Goal: Communication & Community: Answer question/provide support

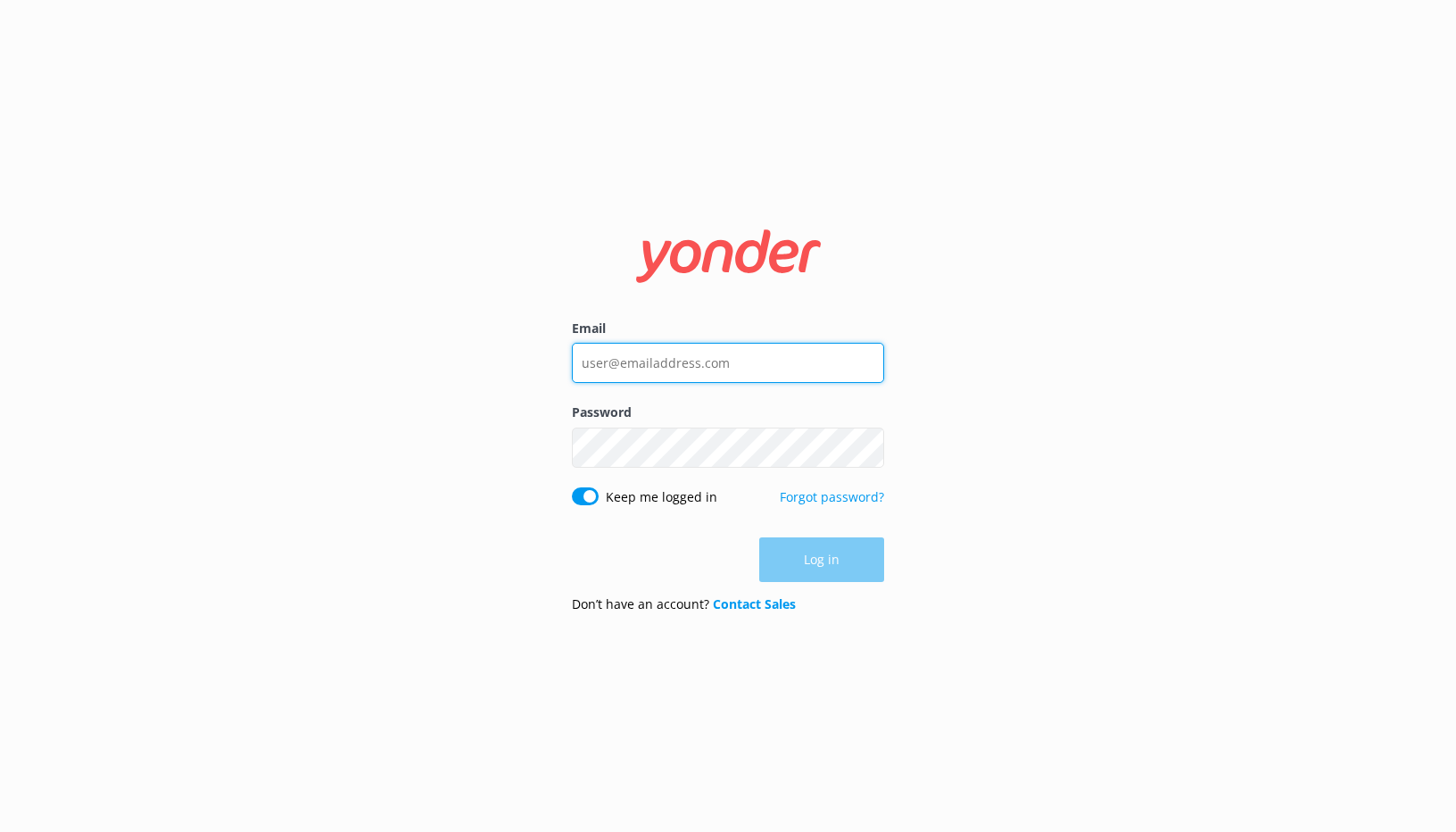
type input "[EMAIL_ADDRESS][DOMAIN_NAME]"
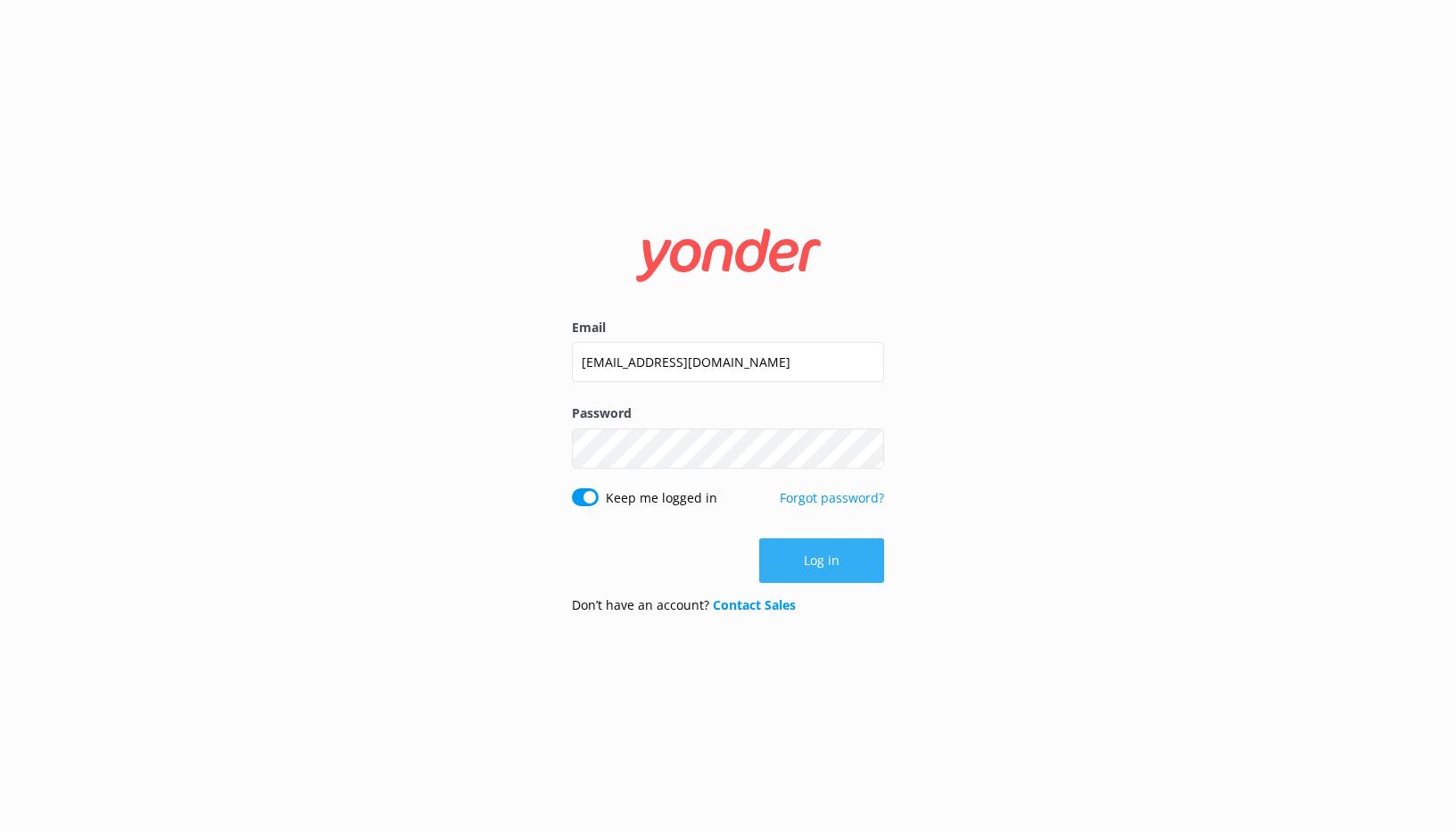
click at [831, 556] on div "Log in" at bounding box center [728, 560] width 312 height 45
click at [831, 556] on button "Log in" at bounding box center [822, 560] width 125 height 45
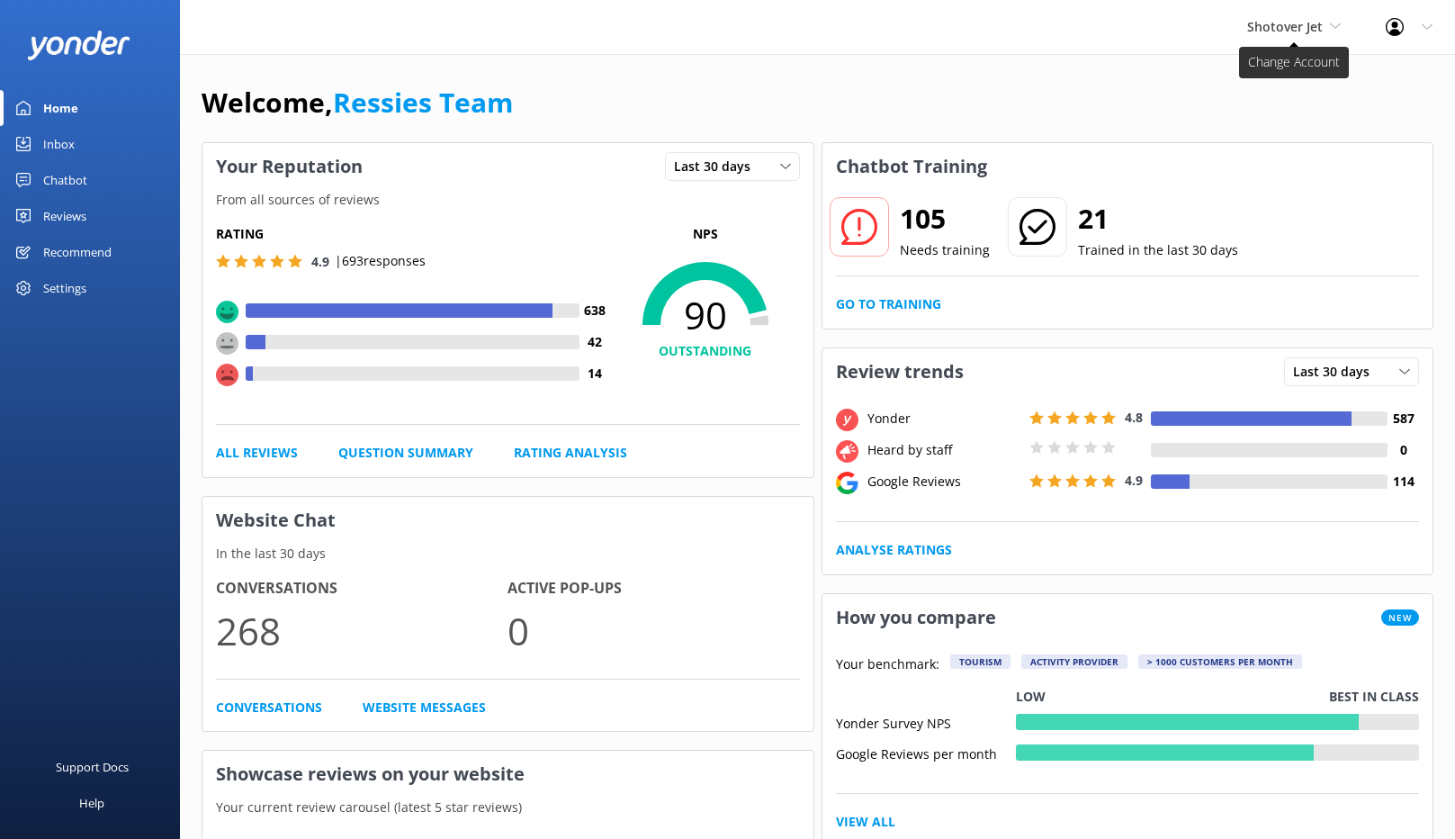
click at [1317, 18] on span "Shotover Jet" at bounding box center [1285, 26] width 76 height 17
click at [1270, 114] on link "Dart River Adventures" at bounding box center [1315, 118] width 180 height 43
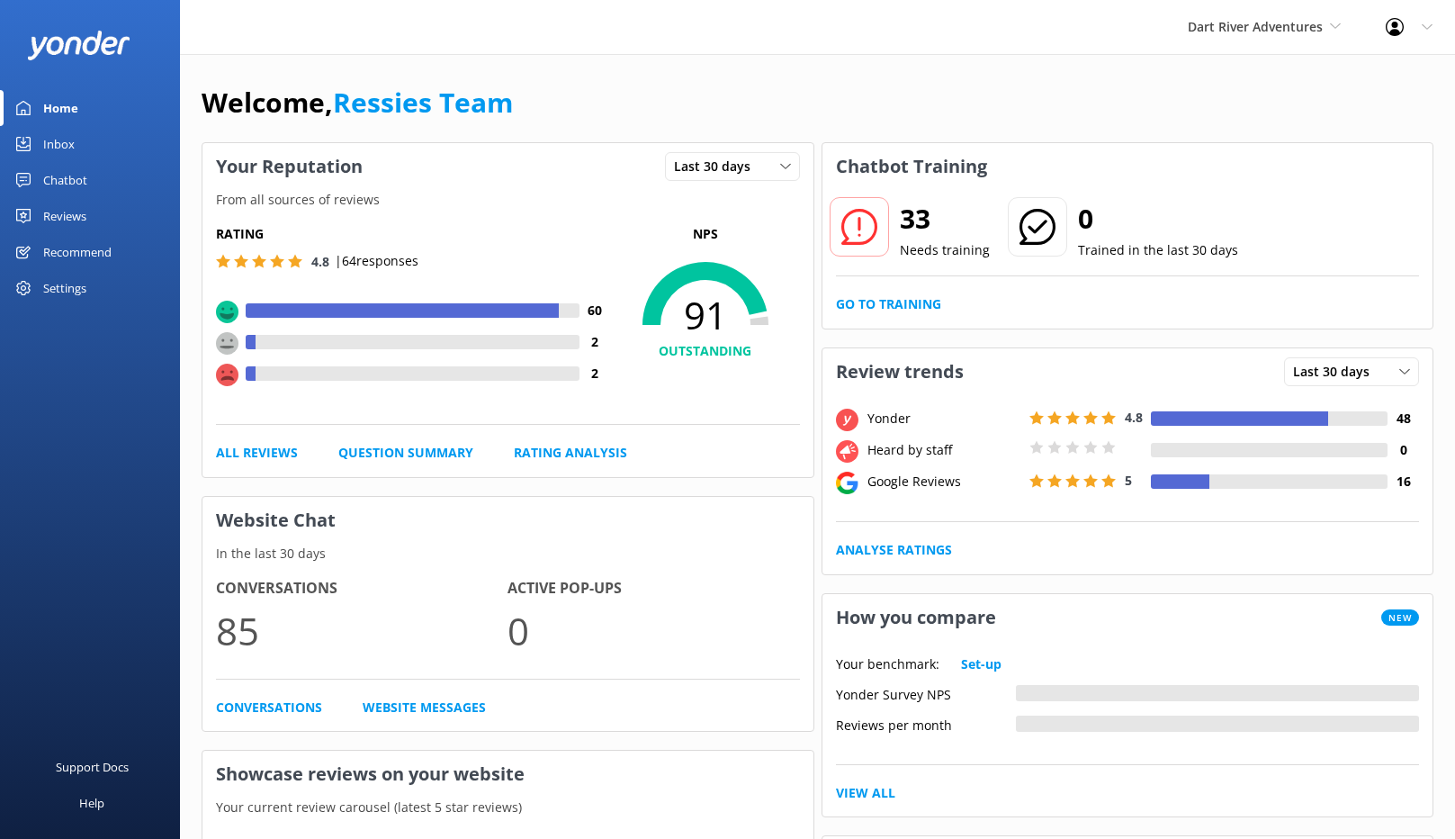
click at [60, 219] on div "Reviews" at bounding box center [64, 216] width 43 height 36
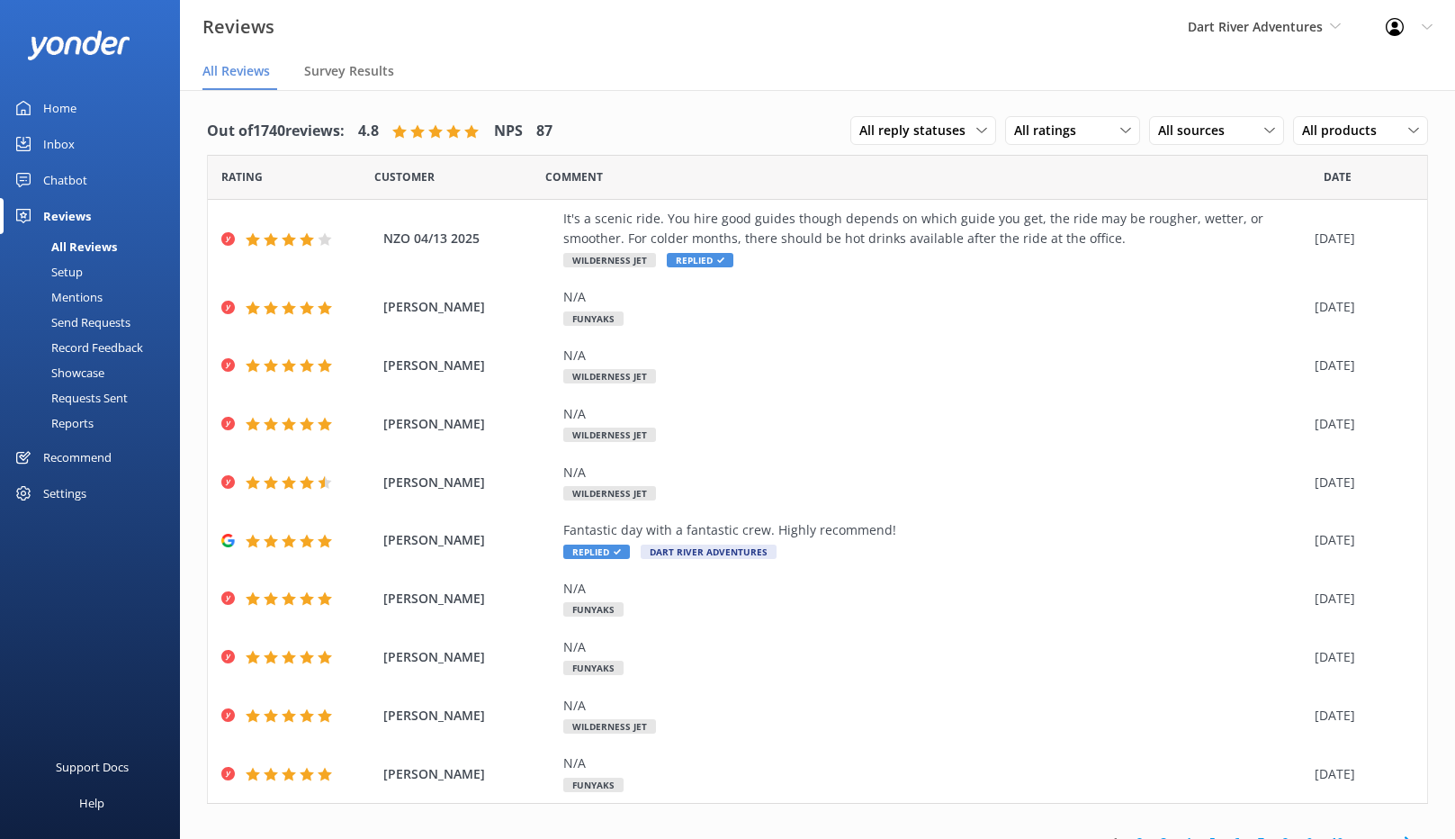
click at [1299, 45] on div "Dart River Adventures Shotover Jet Dart River Adventures" at bounding box center [1264, 27] width 198 height 54
click at [1242, 75] on link "Shotover Jet" at bounding box center [1255, 75] width 180 height 43
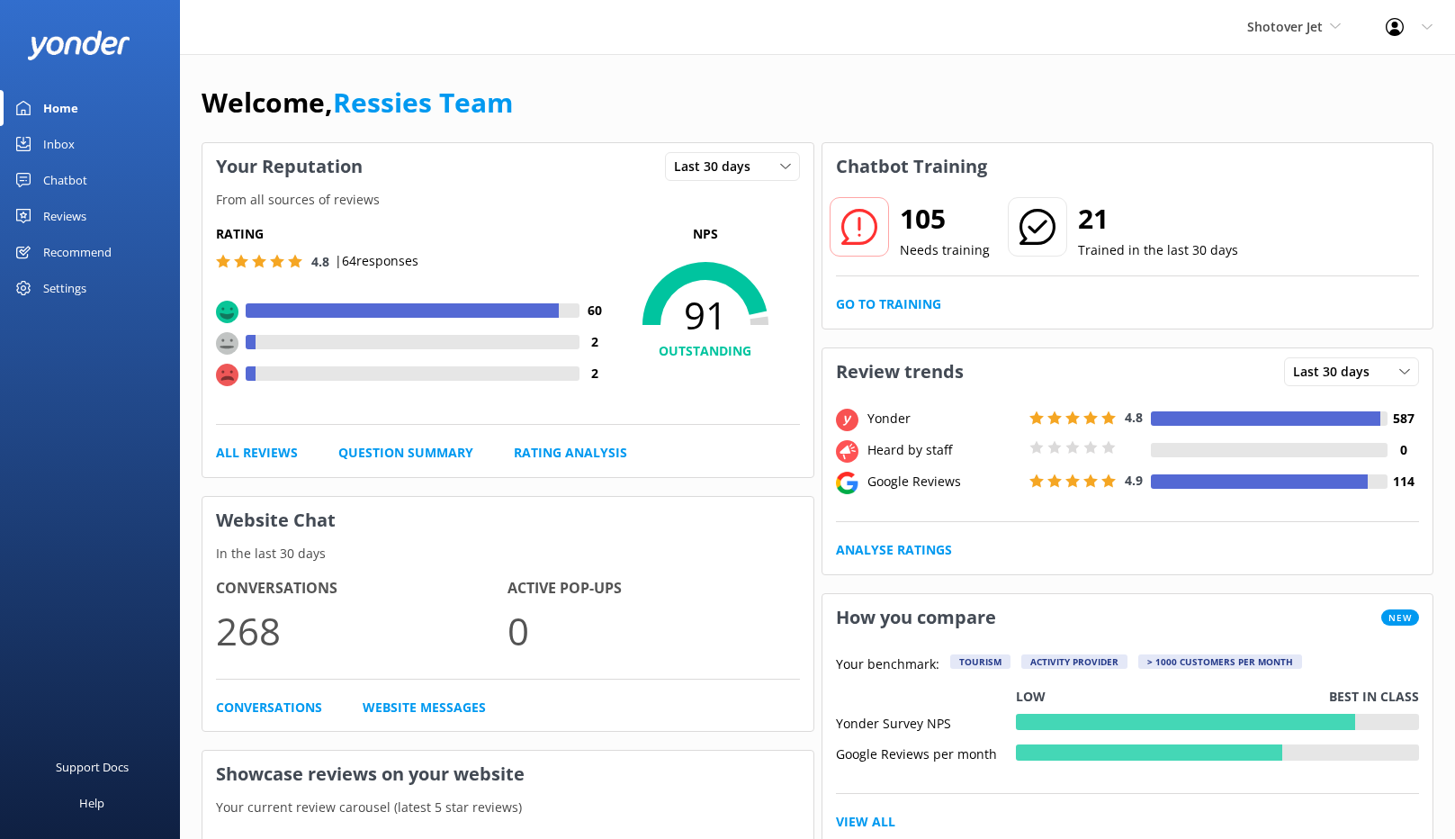
click at [86, 205] on div "Reviews" at bounding box center [64, 216] width 43 height 36
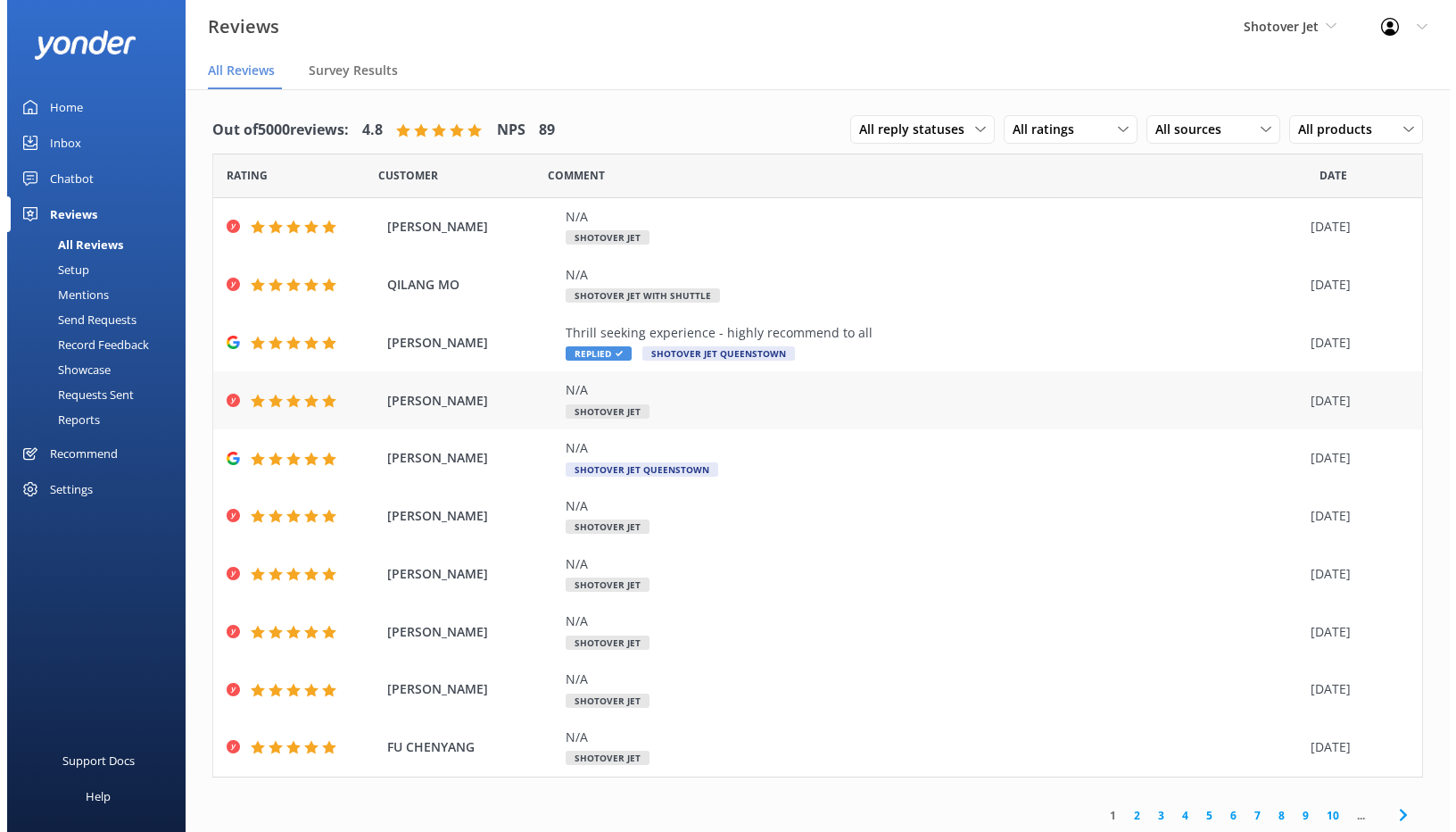
scroll to position [4, 0]
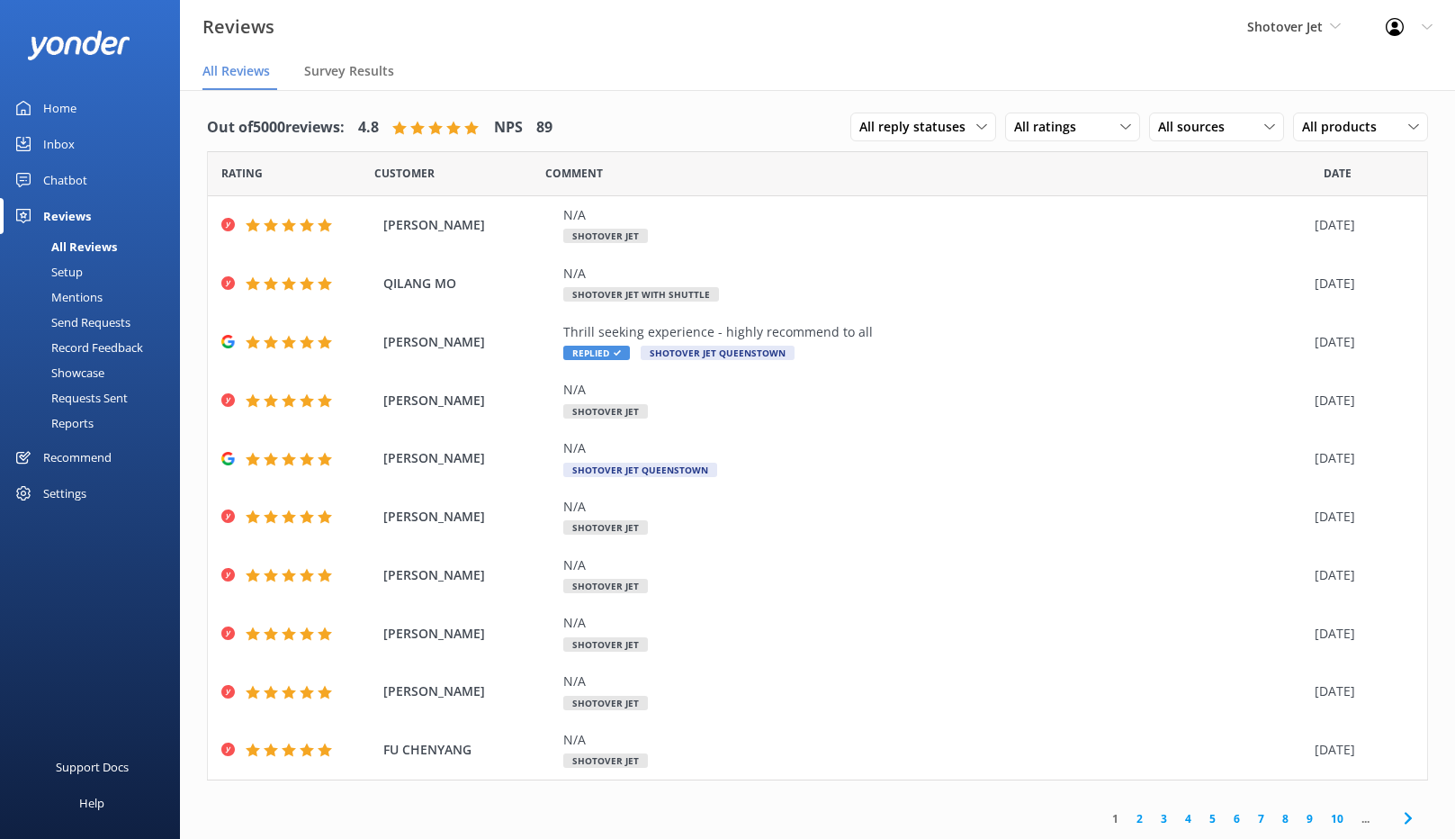
click at [72, 177] on div "Chatbot" at bounding box center [65, 180] width 44 height 36
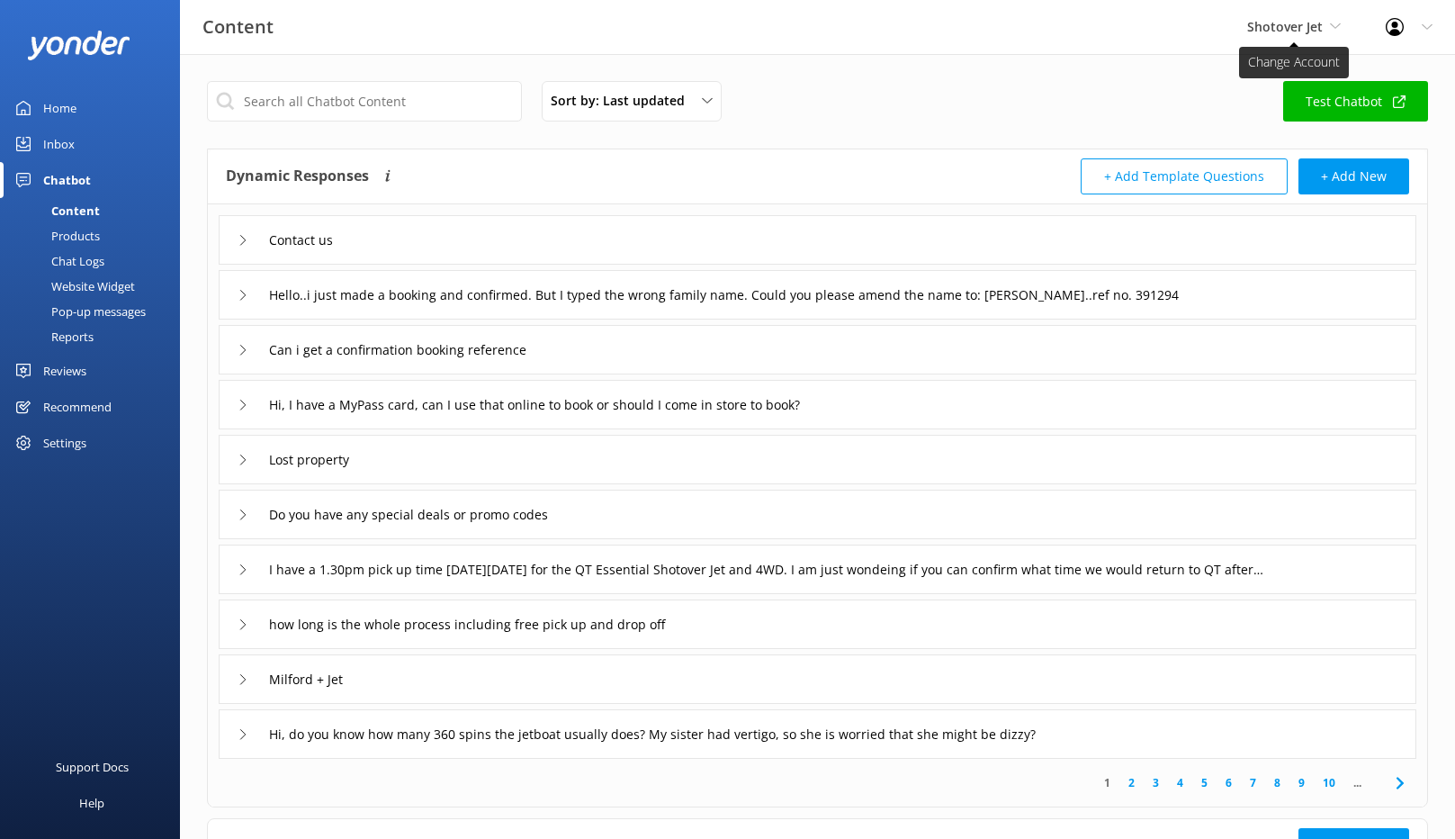
click at [1290, 23] on span "Shotover Jet" at bounding box center [1285, 26] width 76 height 17
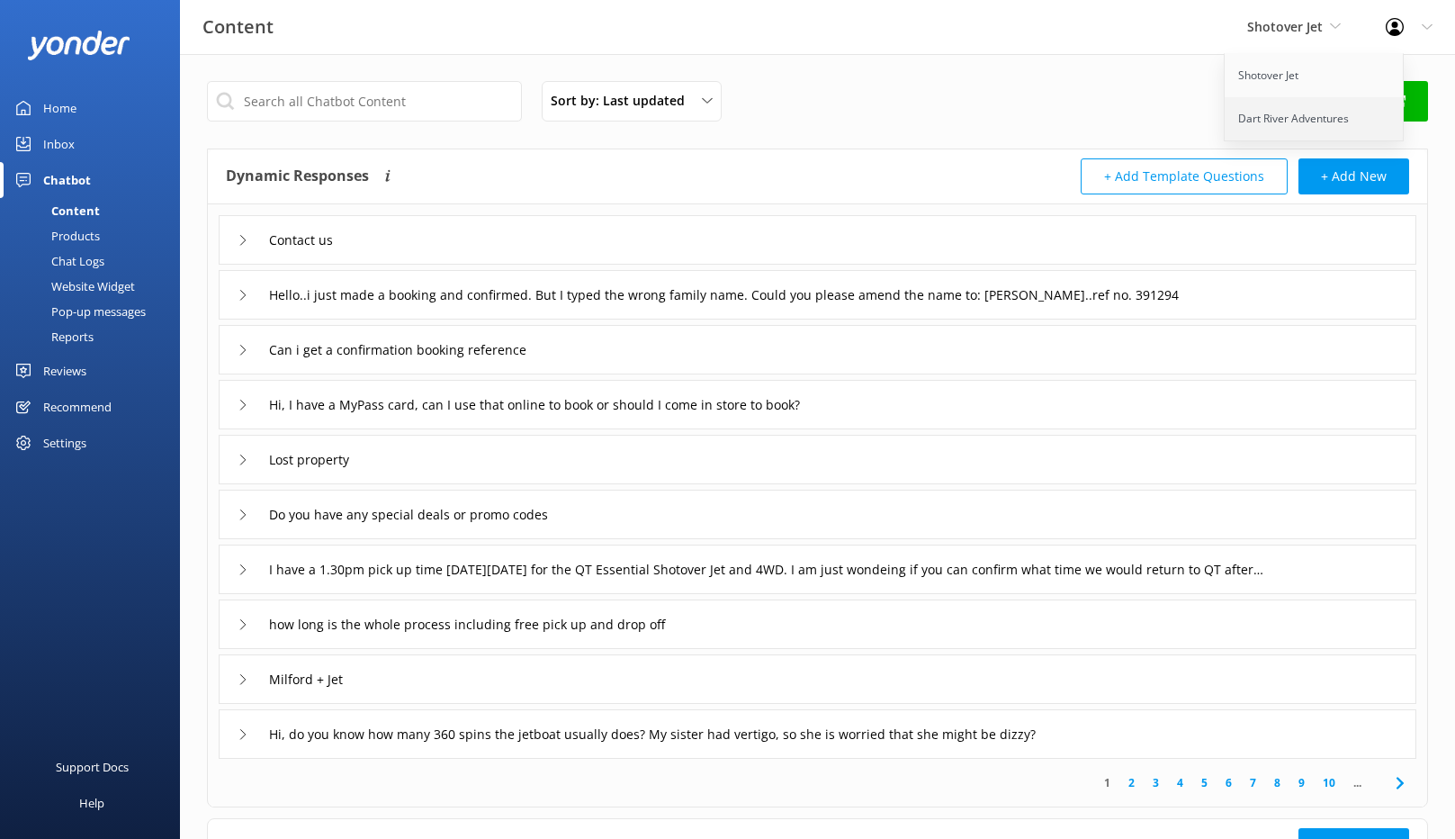
click at [1289, 99] on link "Dart River Adventures" at bounding box center [1315, 118] width 180 height 43
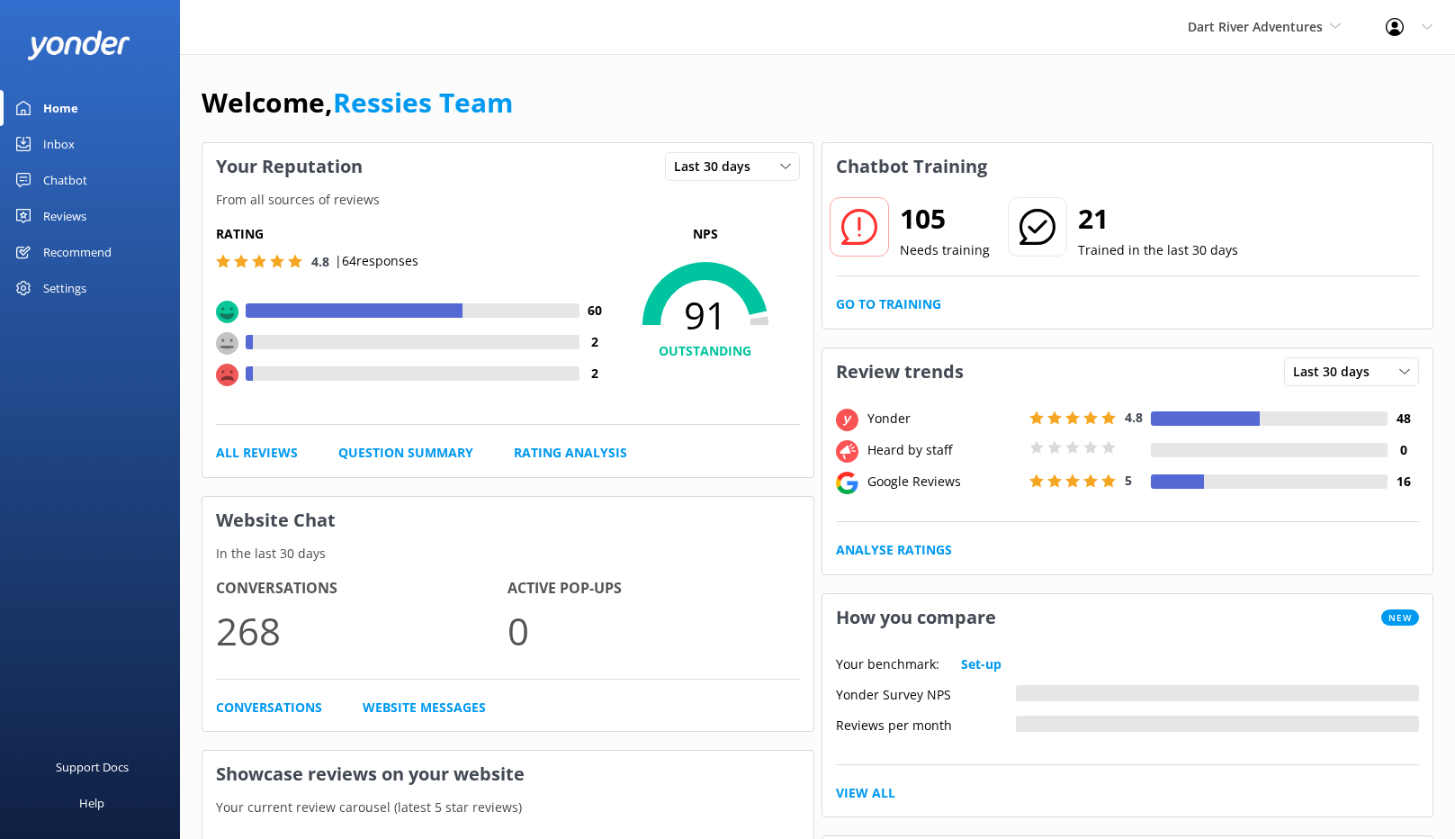
click at [89, 145] on link "Inbox" at bounding box center [90, 144] width 180 height 36
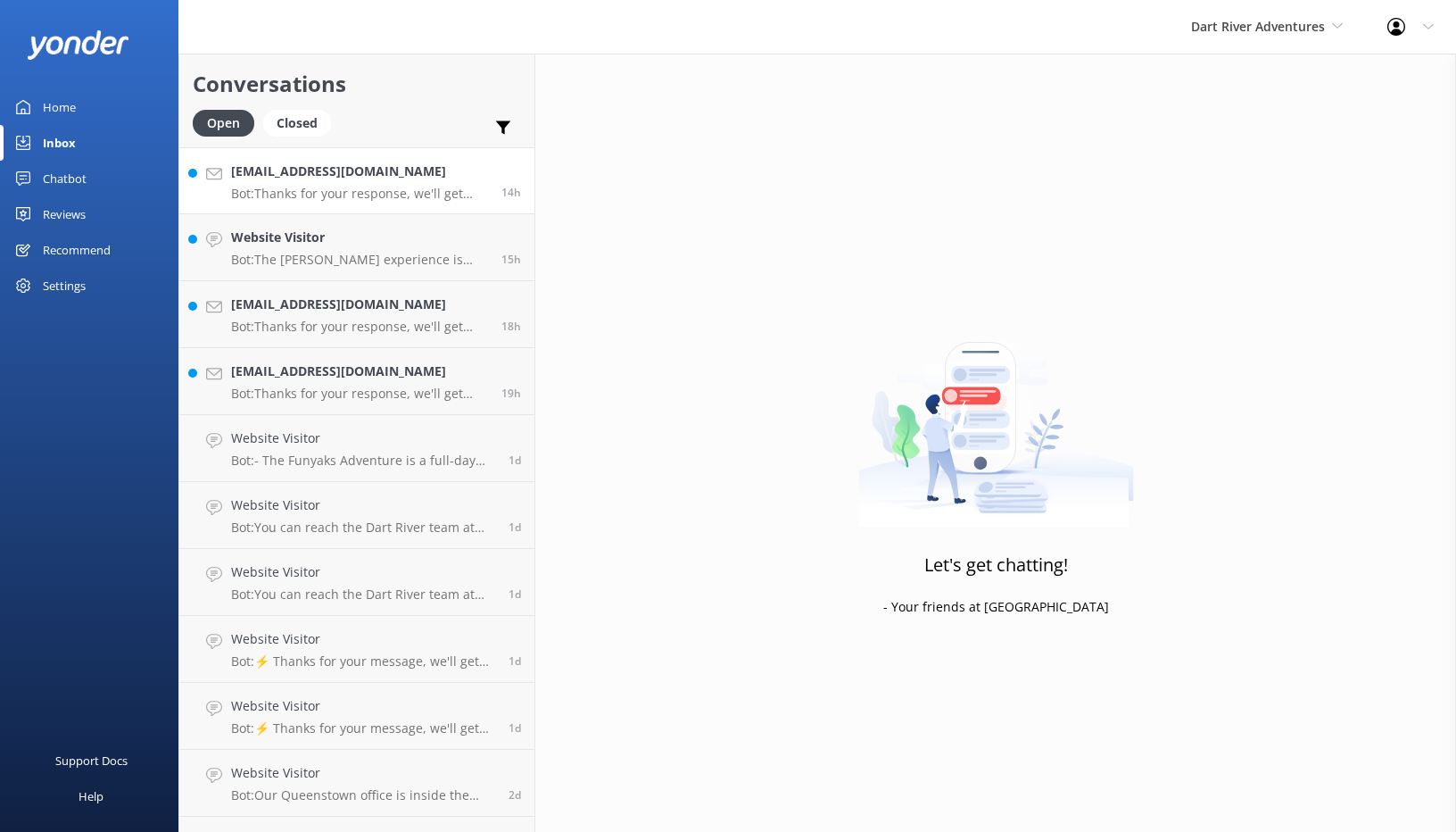
click at [378, 183] on div "624448603@qq.com Bot: Thanks for your response, we'll get back to you as soon a…" at bounding box center [359, 180] width 257 height 39
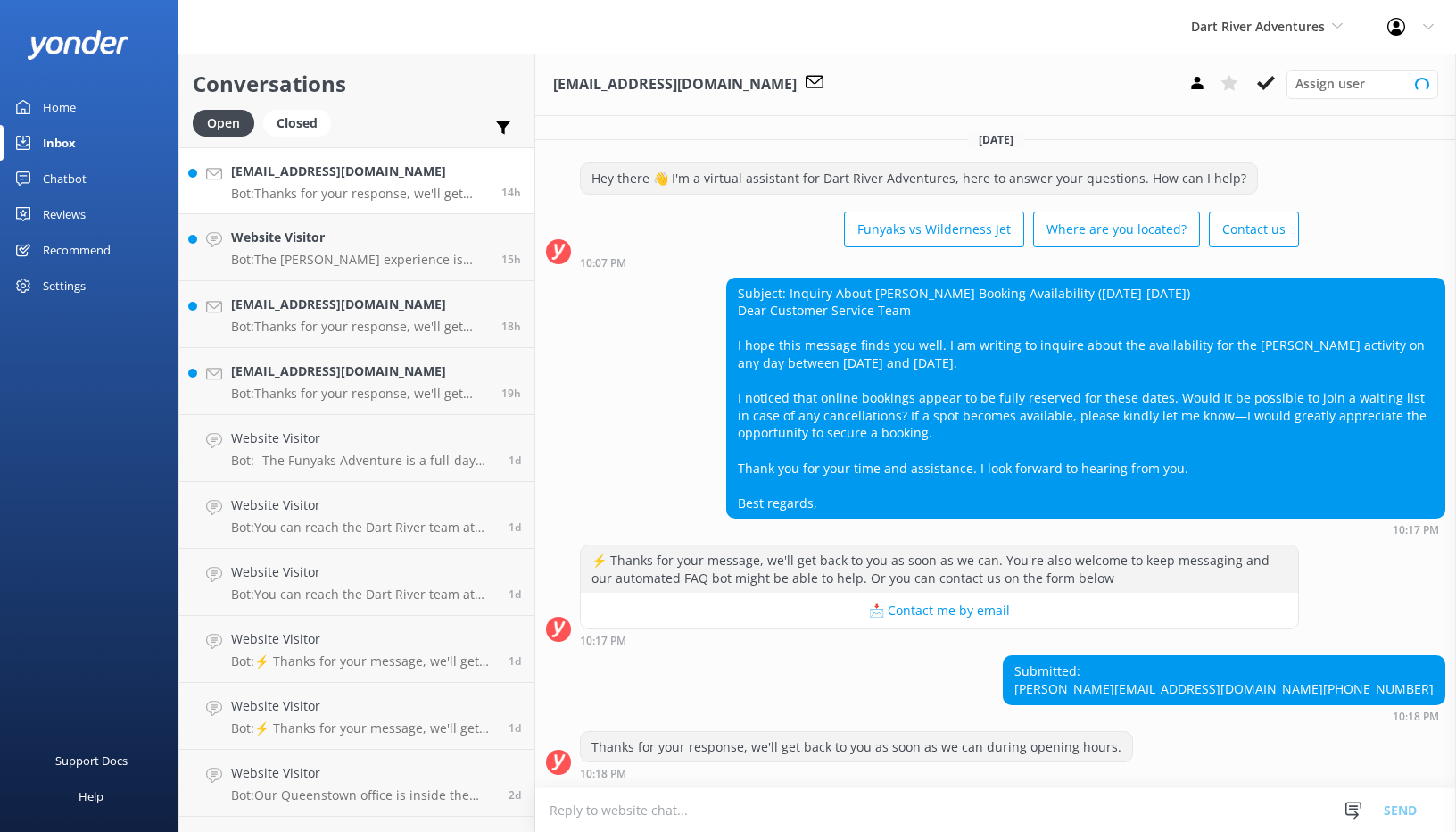
scroll to position [36, 0]
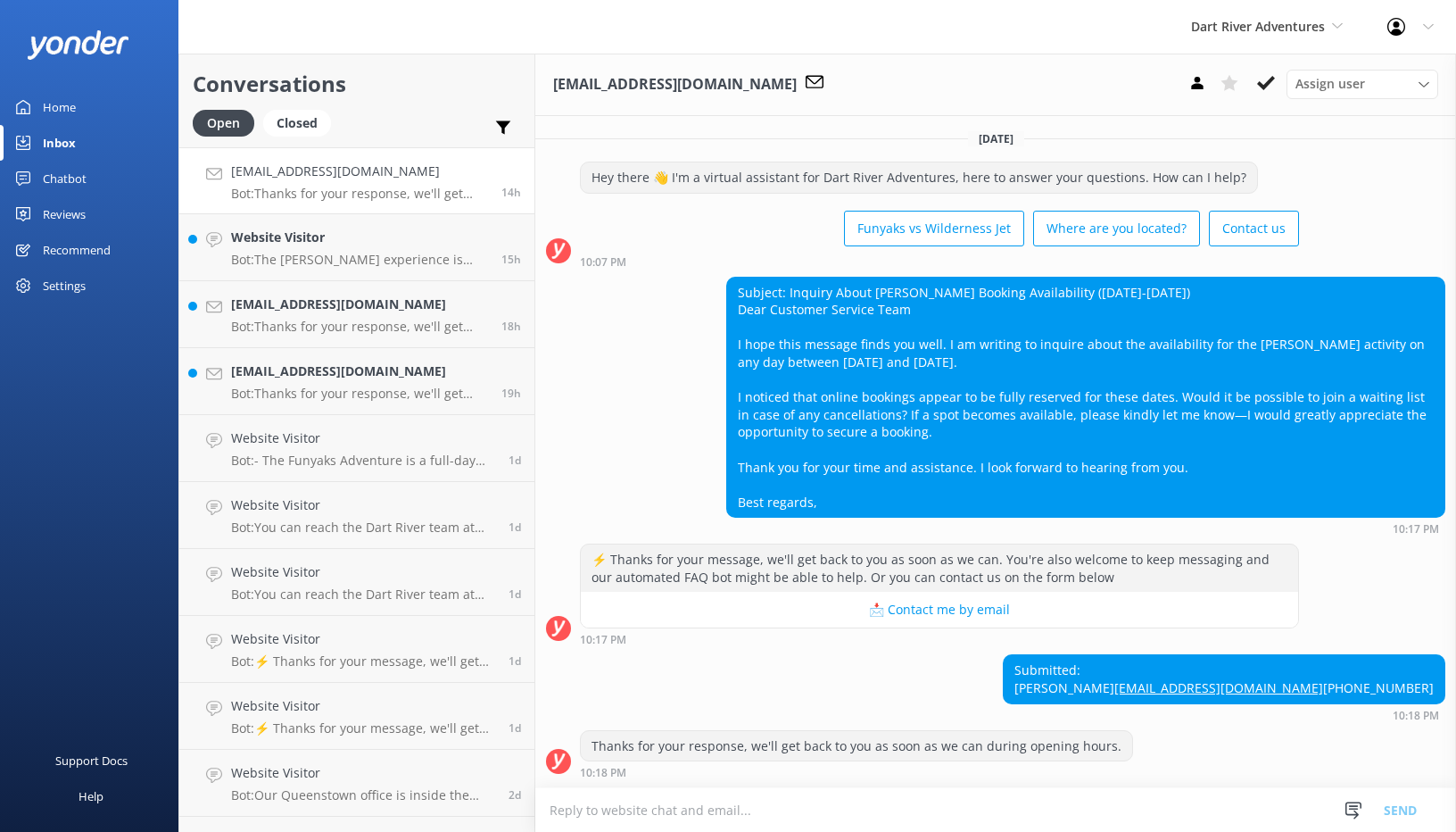
click at [773, 819] on textarea at bounding box center [995, 810] width 921 height 44
click at [1261, 84] on use at bounding box center [1266, 82] width 18 height 14
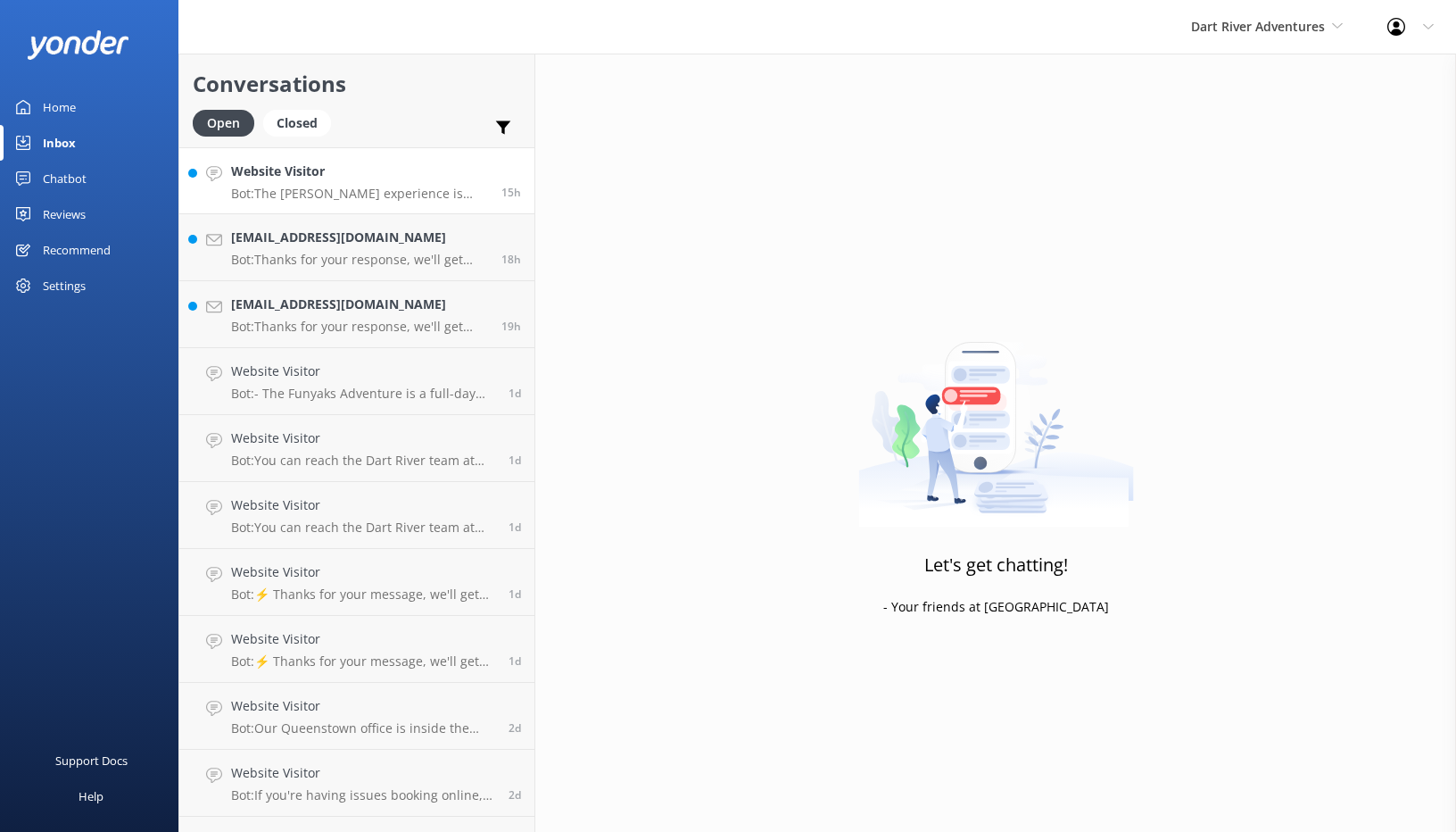
click at [379, 175] on h4 "Website Visitor" at bounding box center [359, 172] width 257 height 20
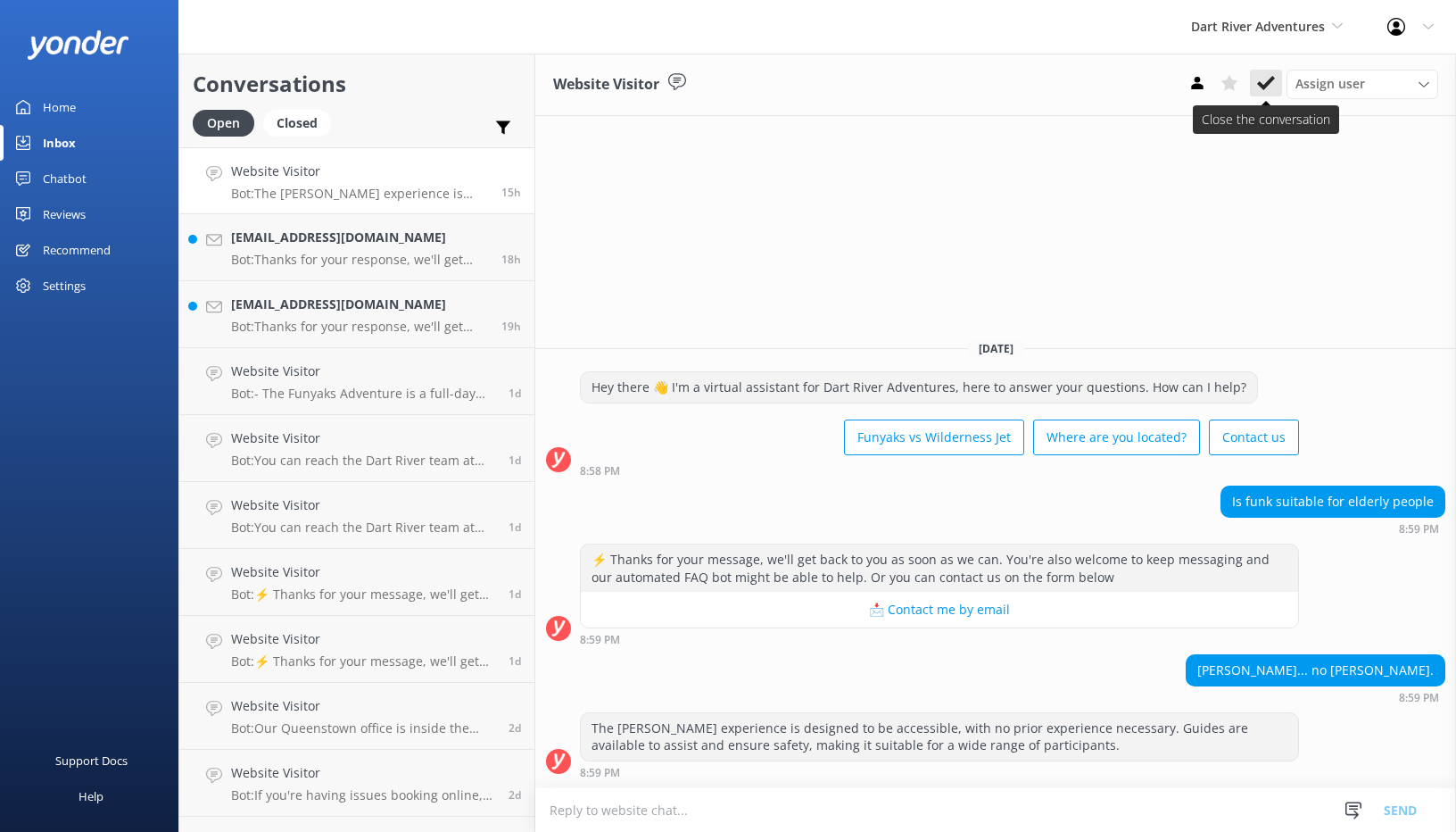
click at [1269, 87] on icon at bounding box center [1266, 83] width 18 height 18
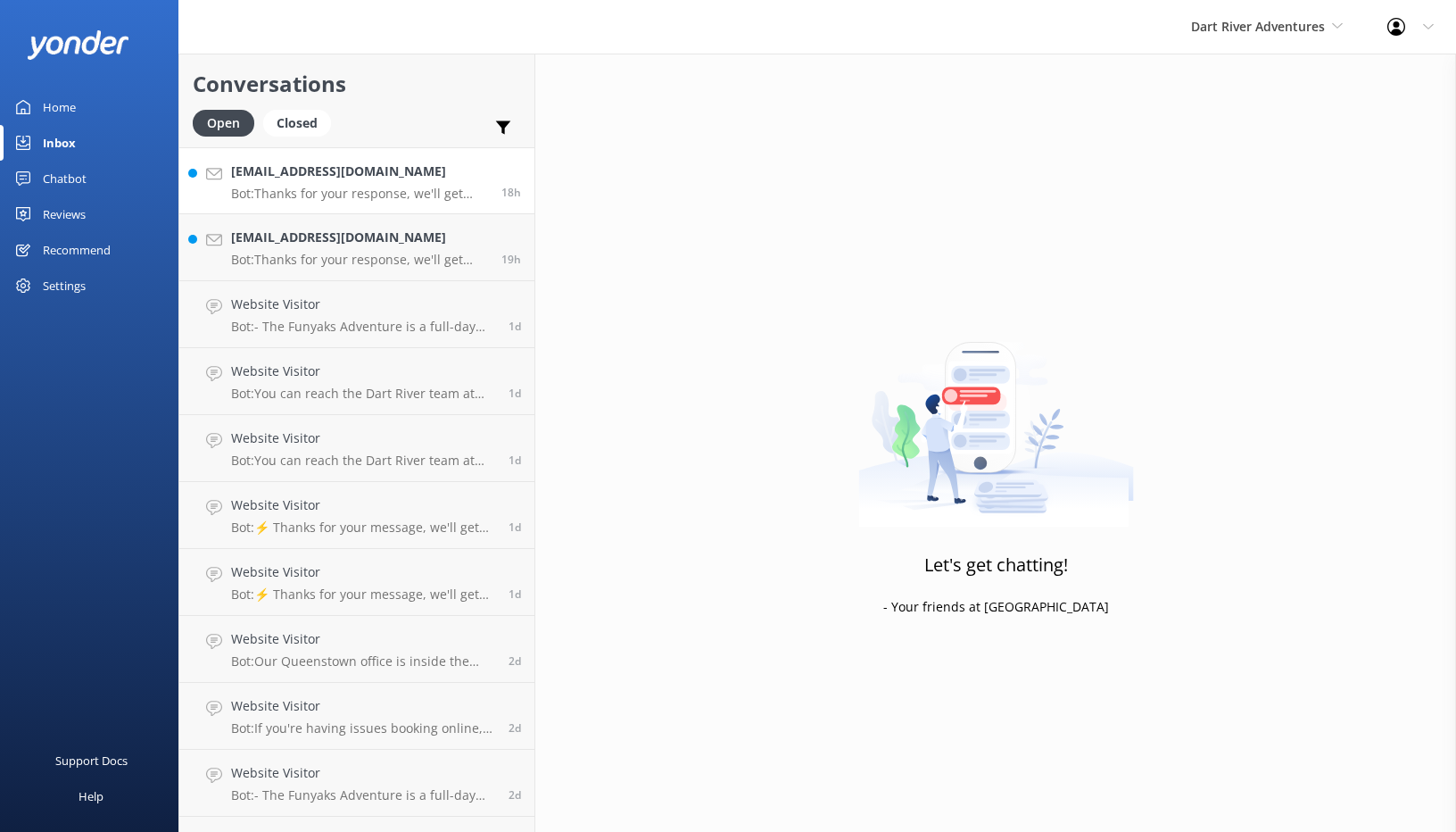
click at [458, 182] on div "mgough1977@gmail.com Bot: Thanks for your response, we'll get back to you as so…" at bounding box center [359, 180] width 257 height 39
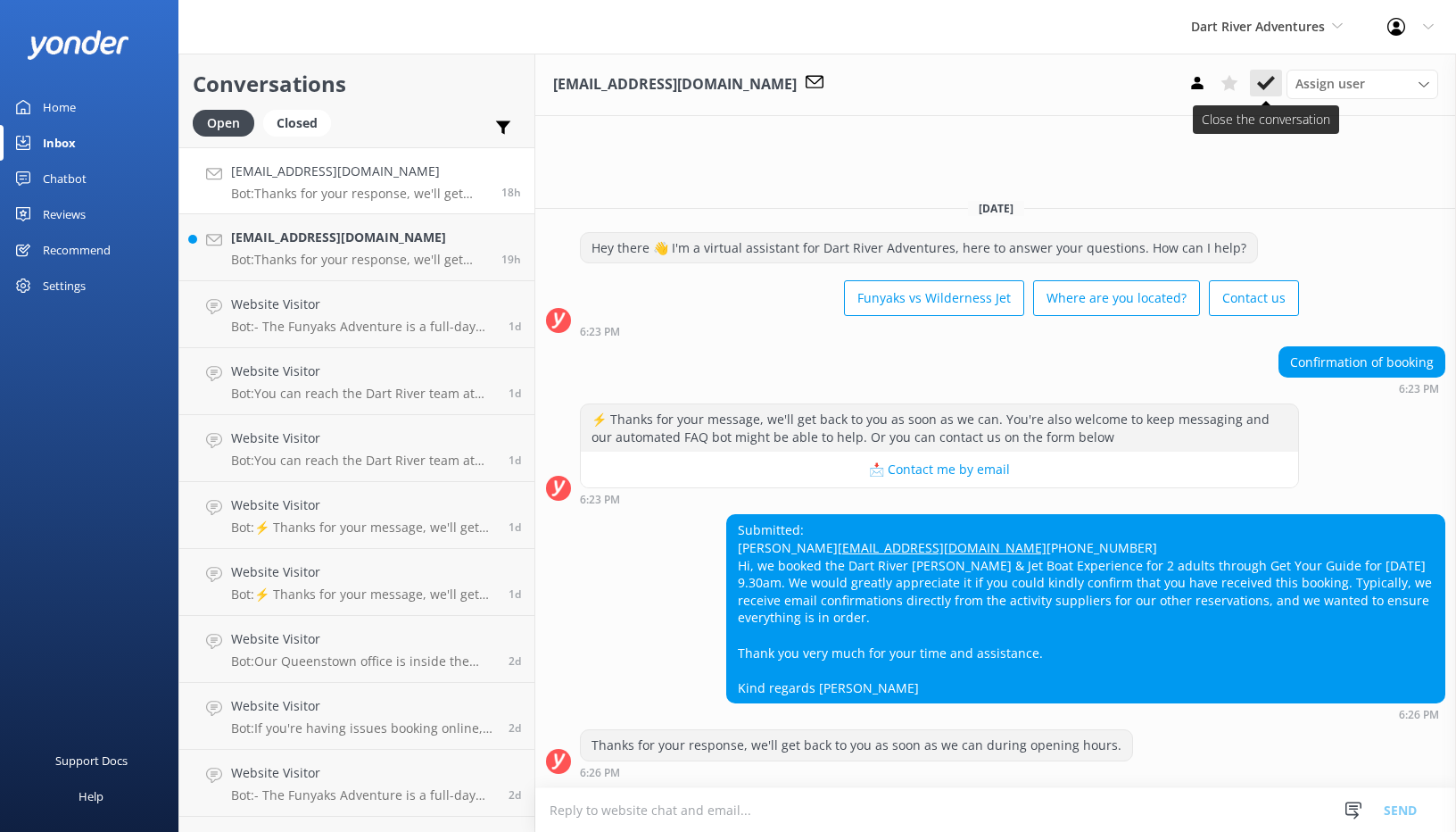
click at [1259, 76] on icon at bounding box center [1266, 83] width 18 height 18
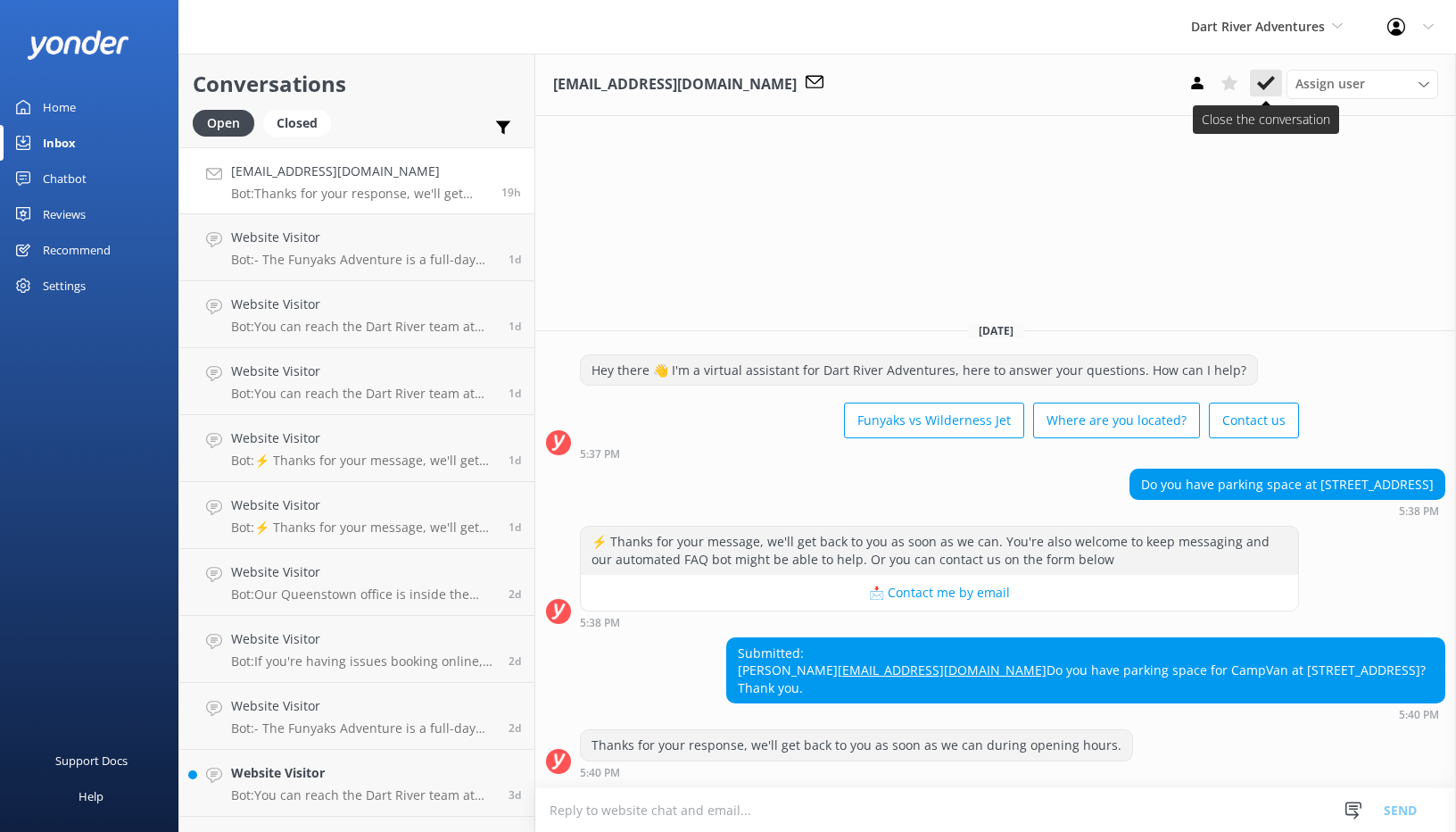
click at [1274, 88] on icon at bounding box center [1266, 83] width 18 height 18
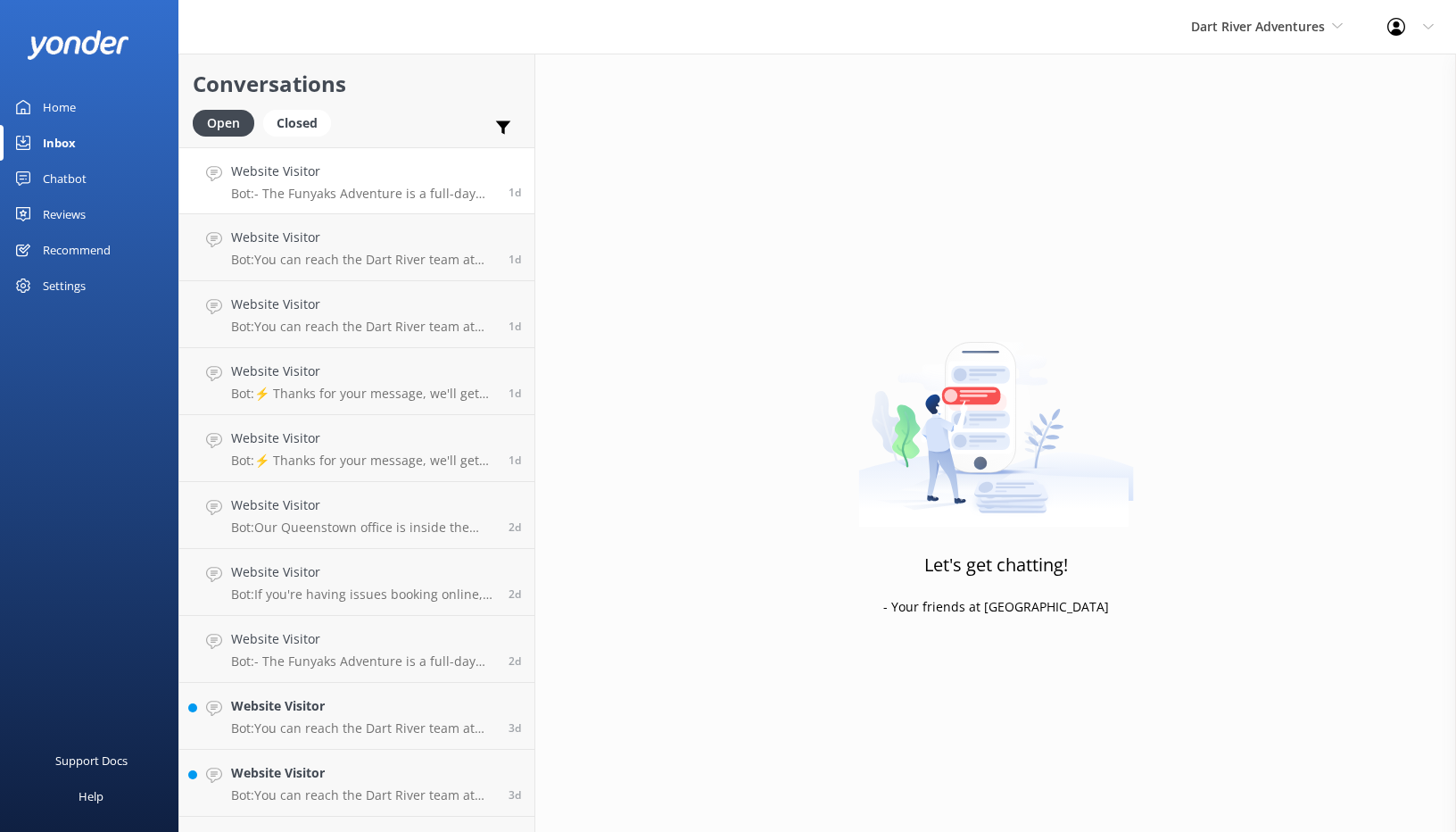
click at [400, 210] on link "Website Visitor Bot: - The Funyaks Adventure is a full-day experience that comb…" at bounding box center [357, 179] width 355 height 66
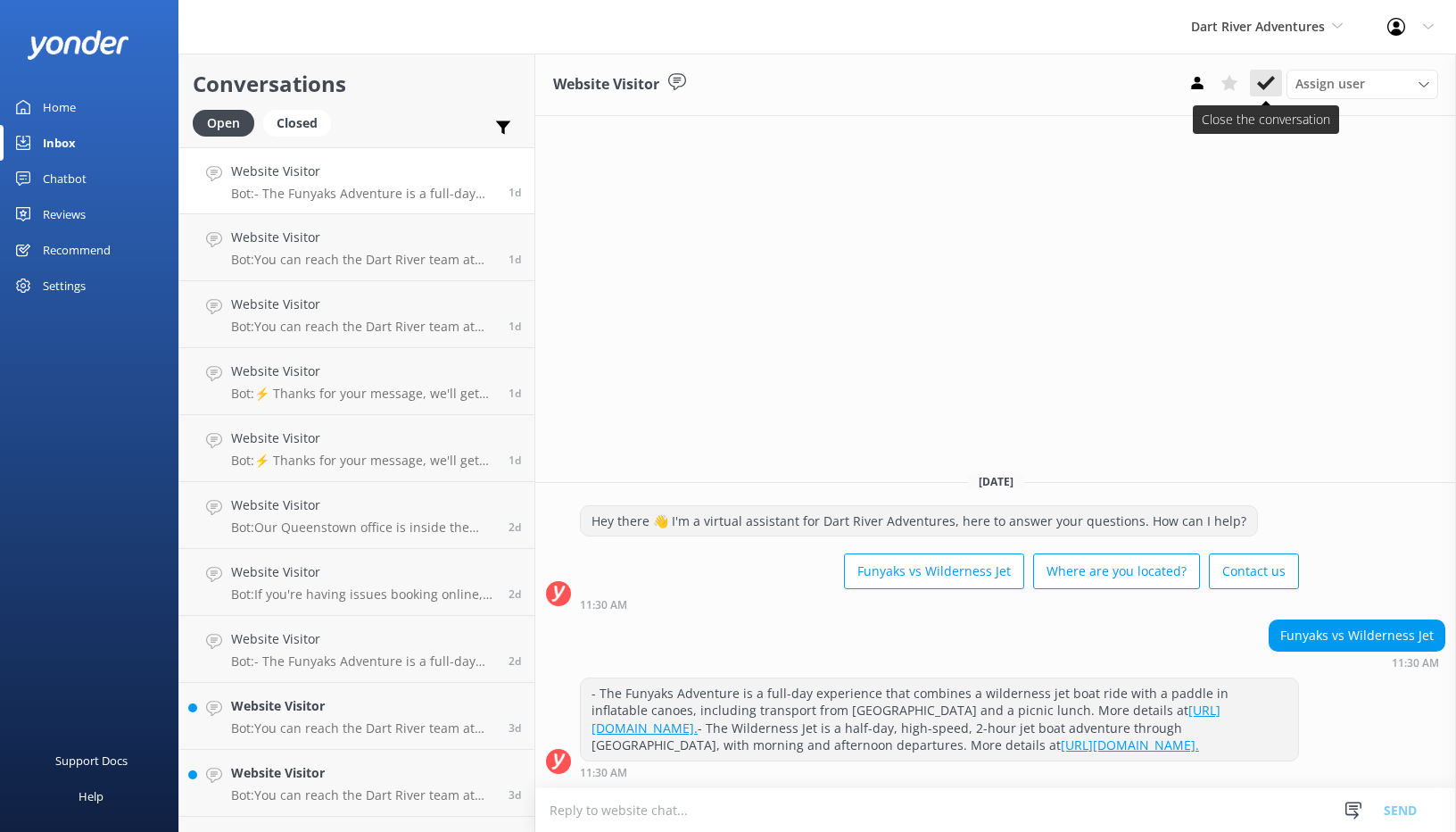
click at [1262, 82] on icon at bounding box center [1266, 83] width 18 height 18
click at [382, 178] on h4 "Website Visitor" at bounding box center [363, 172] width 264 height 20
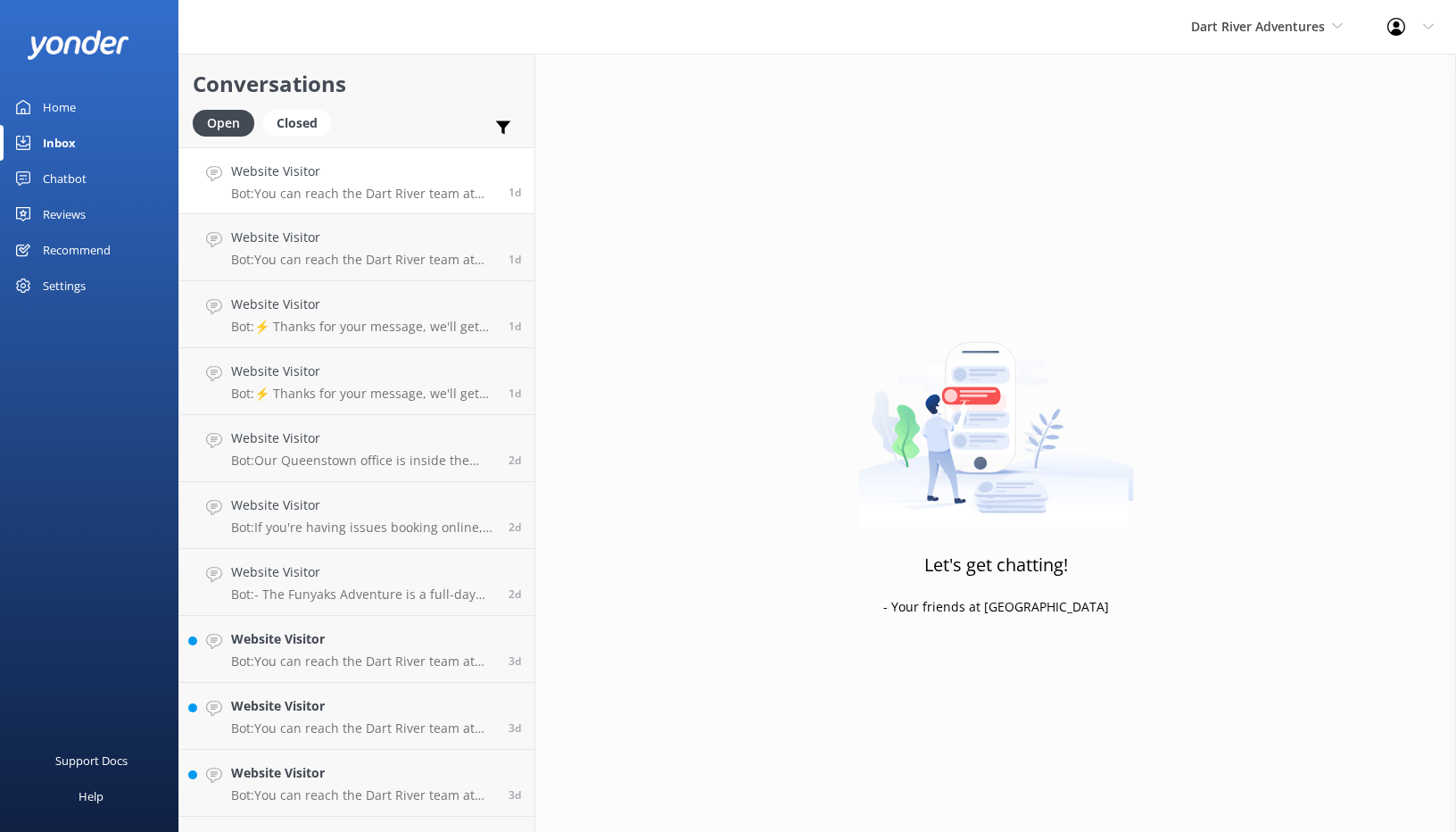
click at [423, 173] on h4 "Website Visitor" at bounding box center [363, 172] width 264 height 20
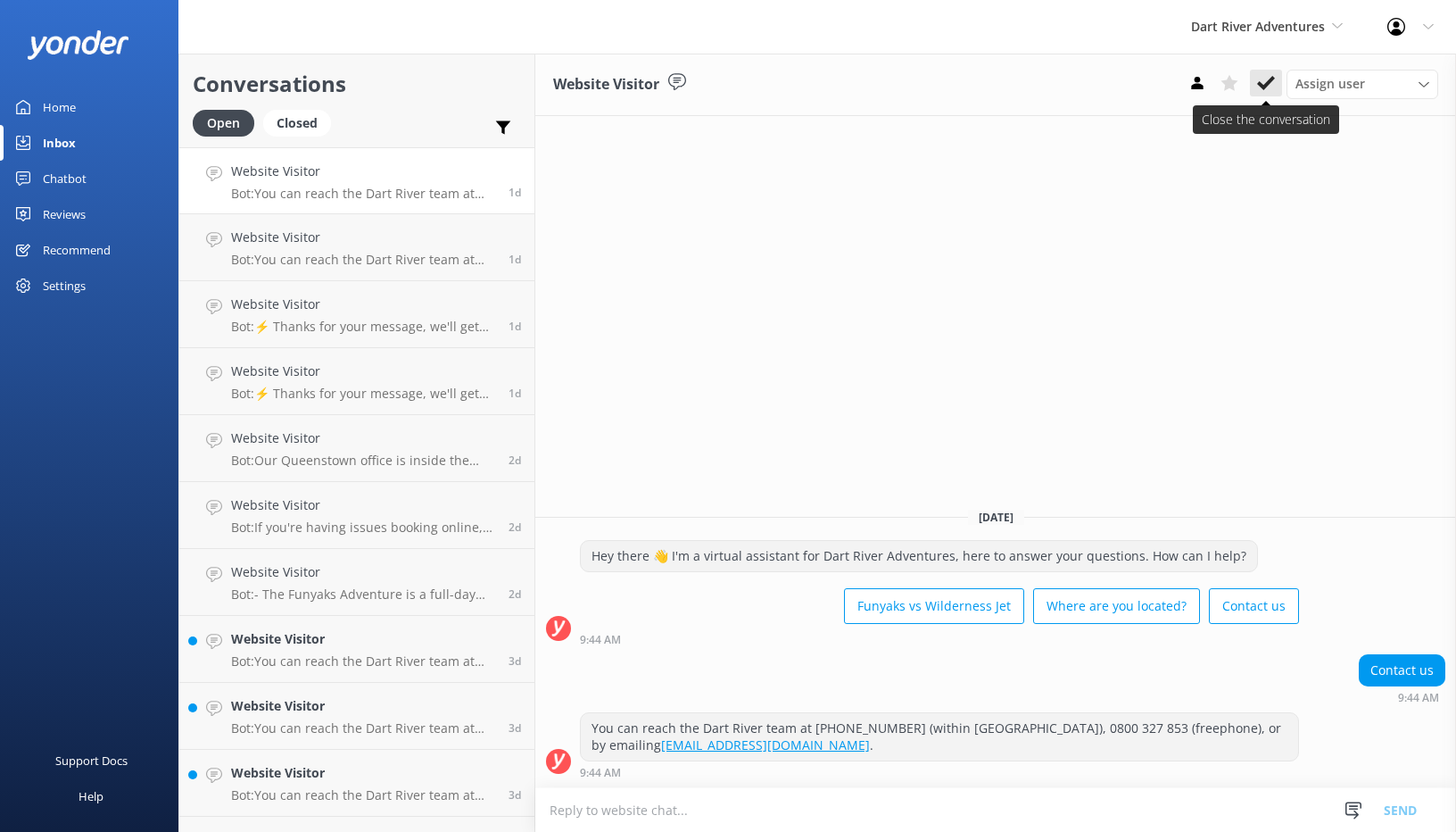
click at [1271, 88] on icon at bounding box center [1266, 83] width 18 height 18
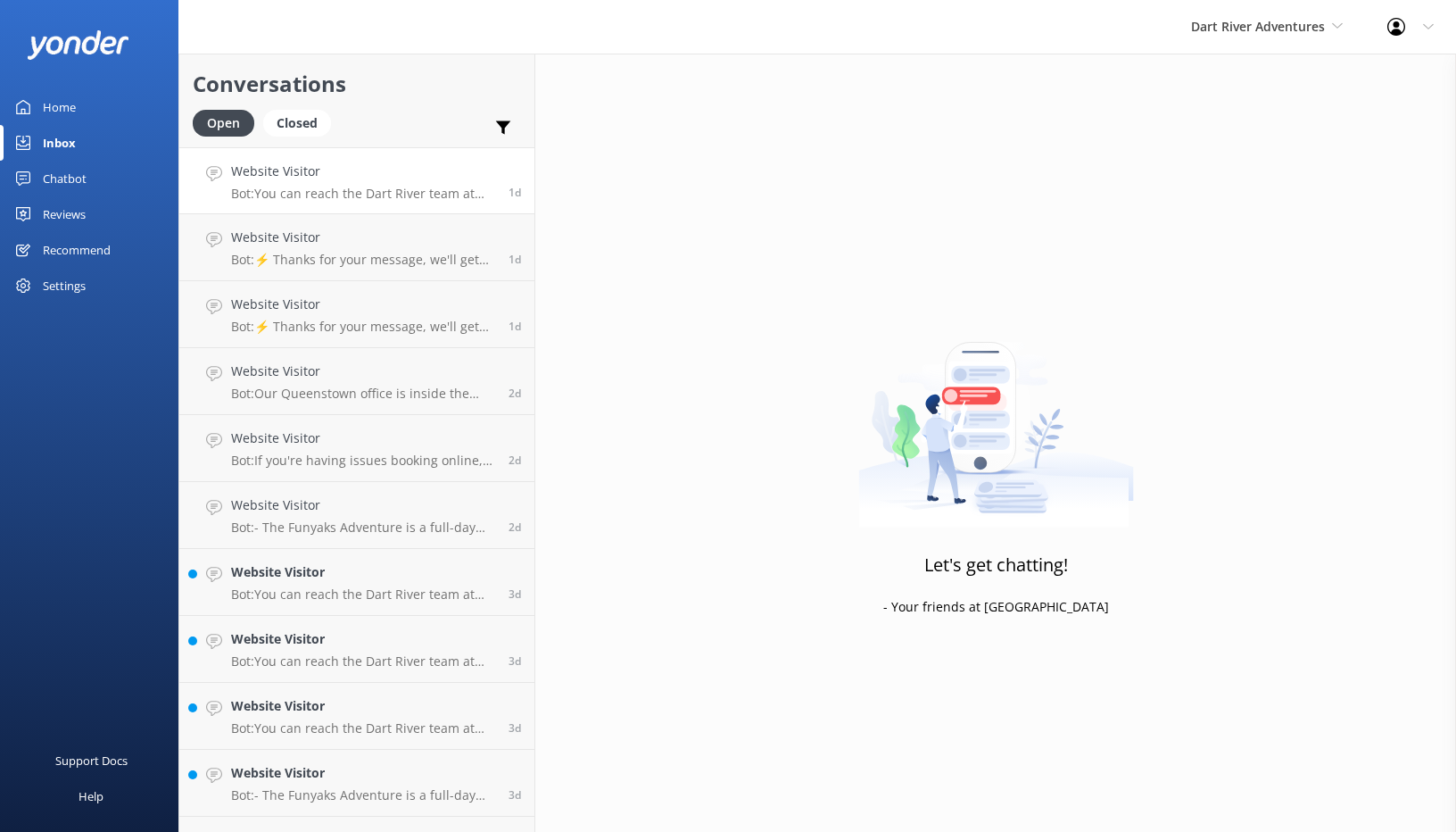
click at [396, 179] on h4 "Website Visitor" at bounding box center [363, 172] width 264 height 20
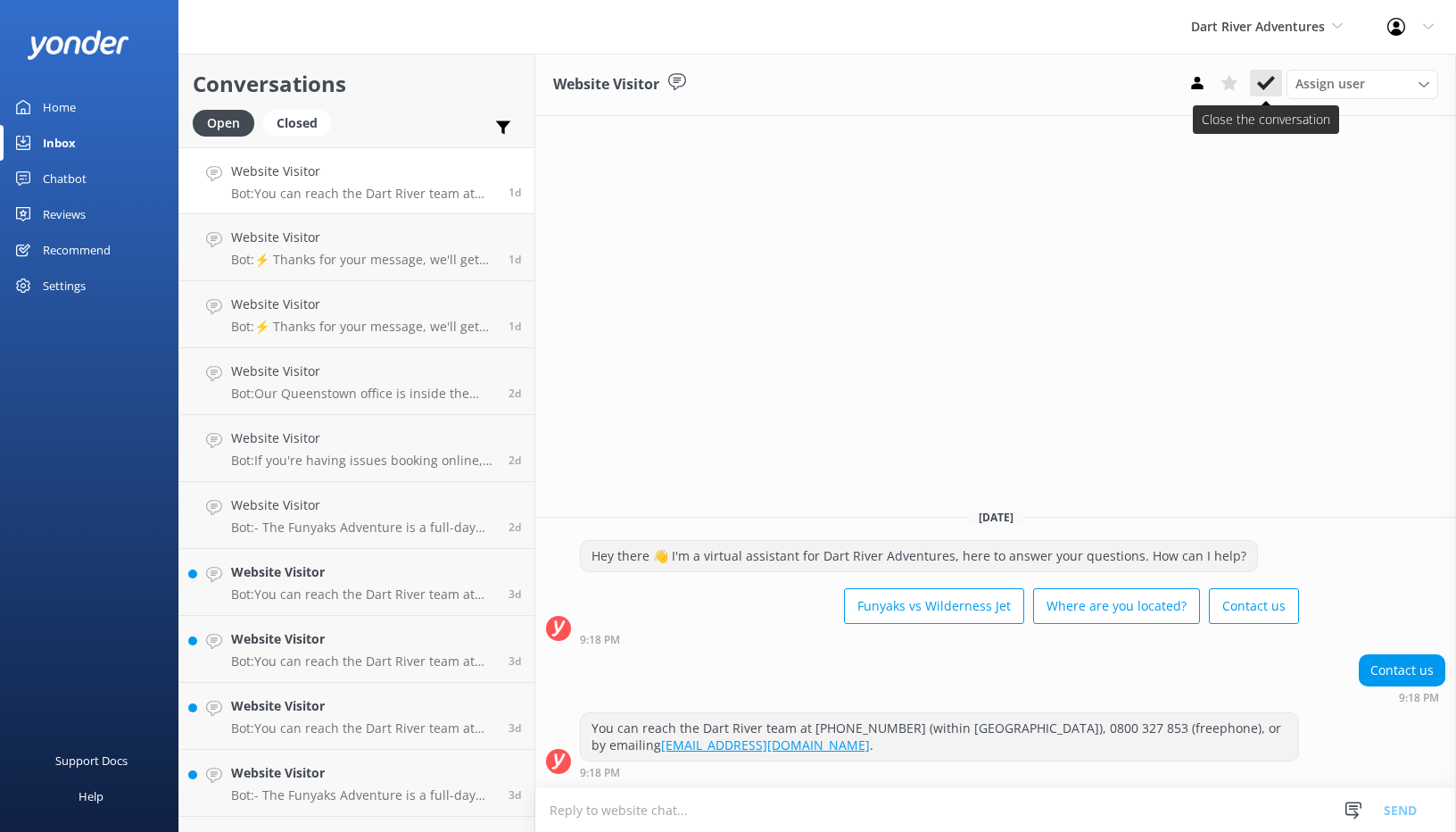
click at [1275, 82] on button at bounding box center [1266, 82] width 32 height 27
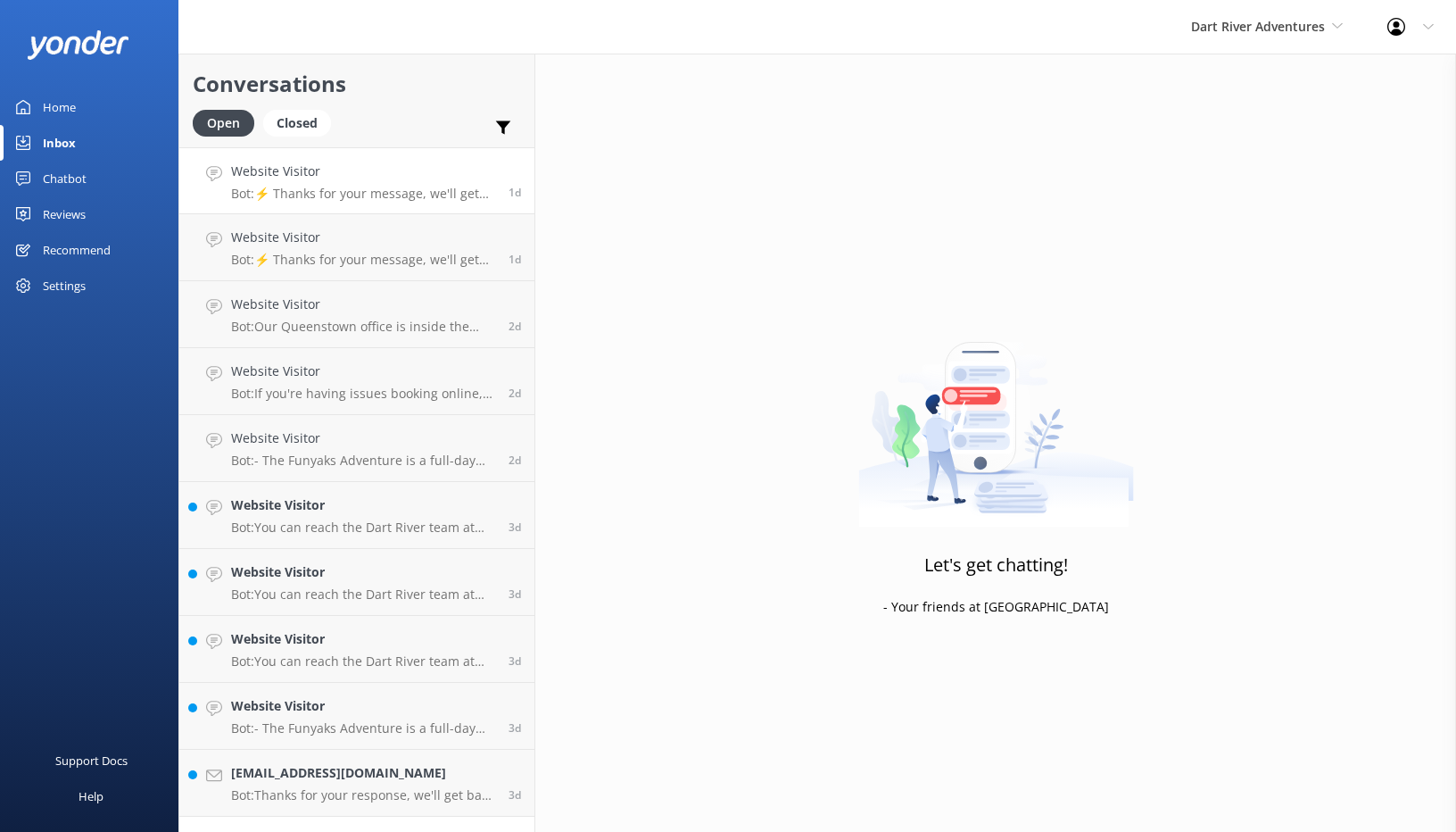
click at [370, 192] on p "Bot: ⚡ Thanks for your message, we'll get back to you as soon as we can. You're…" at bounding box center [363, 193] width 264 height 16
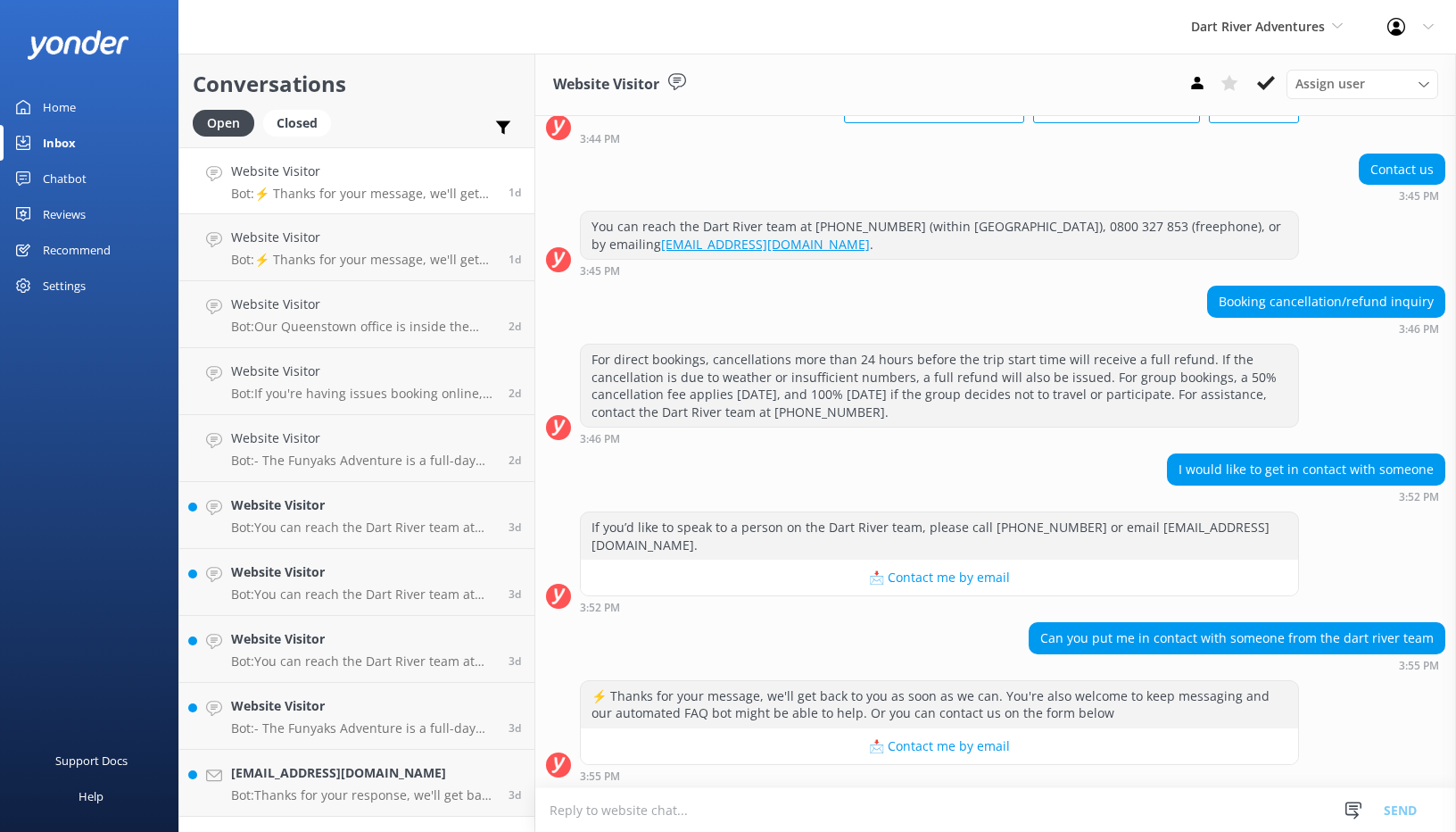
scroll to position [128, 0]
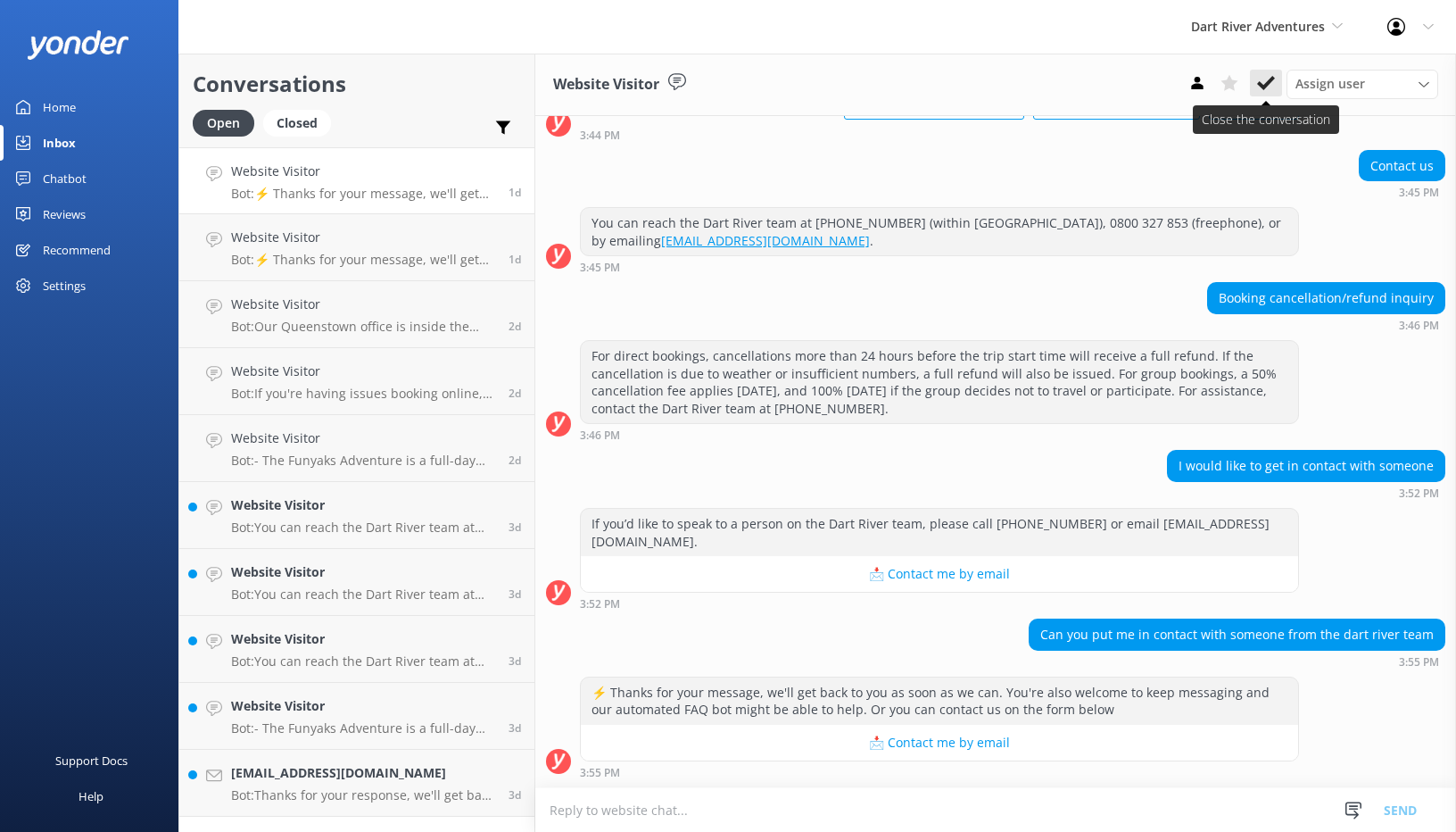
click at [1263, 81] on icon at bounding box center [1266, 83] width 18 height 18
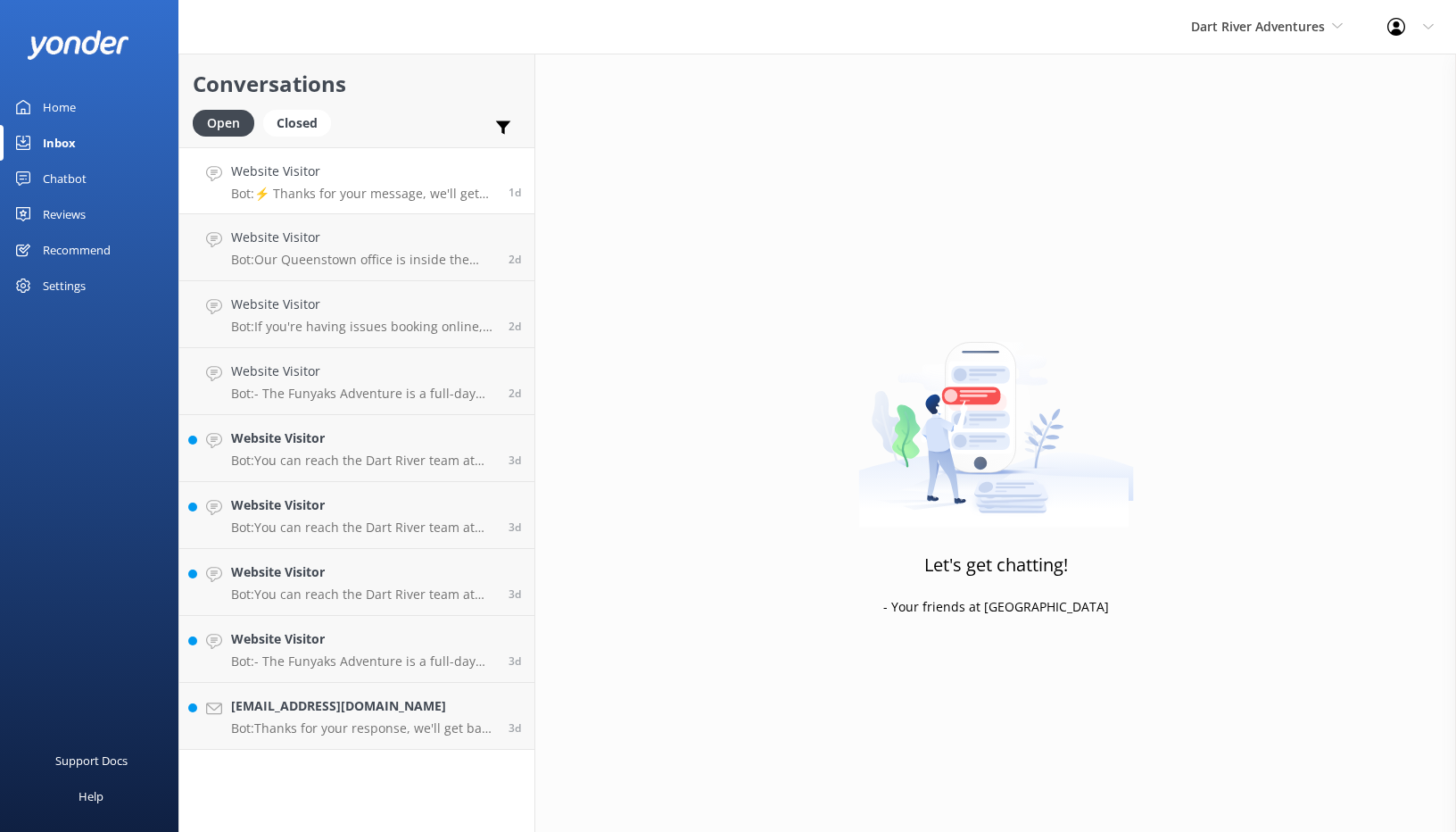
click at [348, 163] on h4 "Website Visitor" at bounding box center [363, 172] width 264 height 20
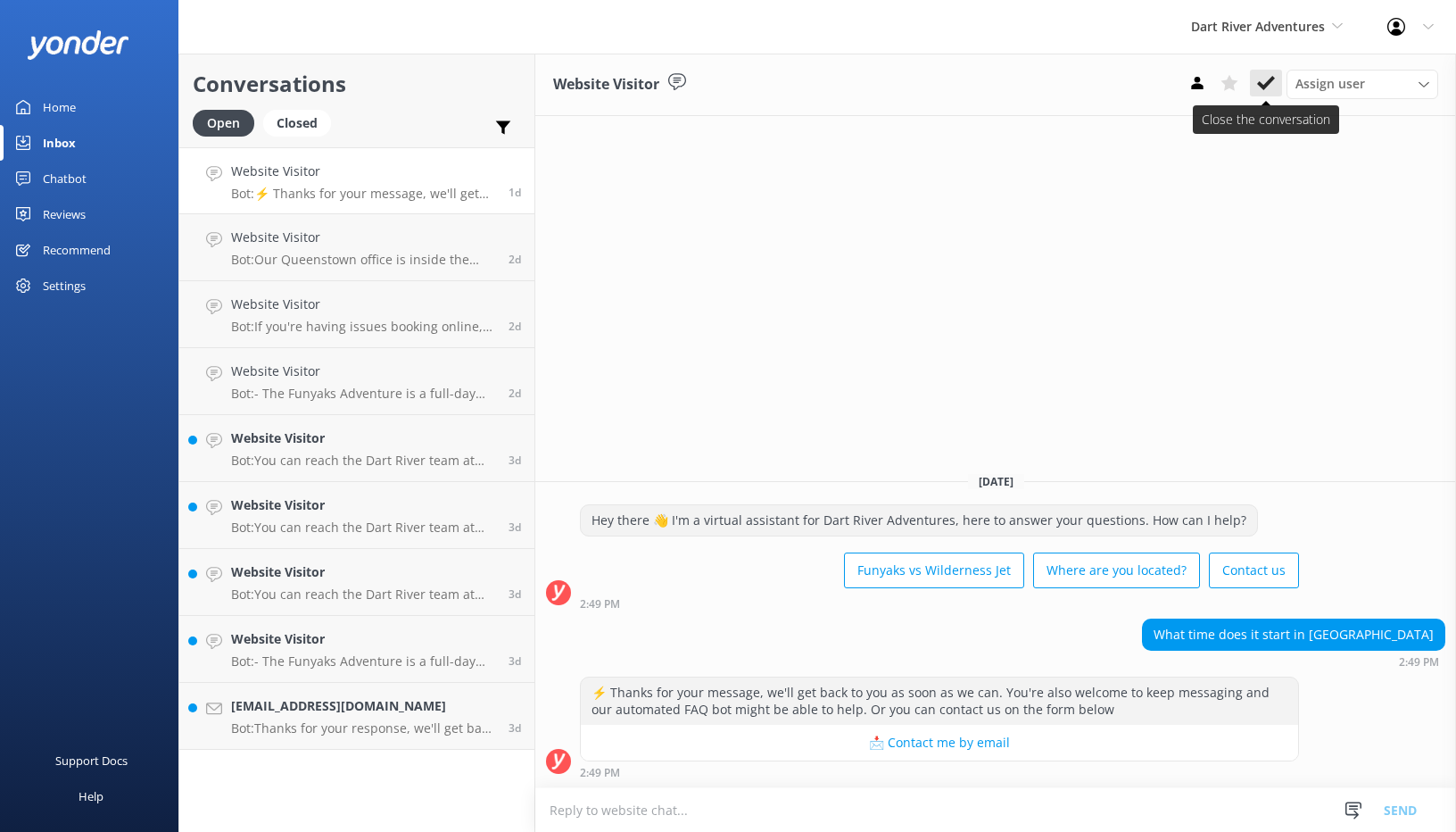
click at [1263, 90] on icon at bounding box center [1266, 83] width 18 height 18
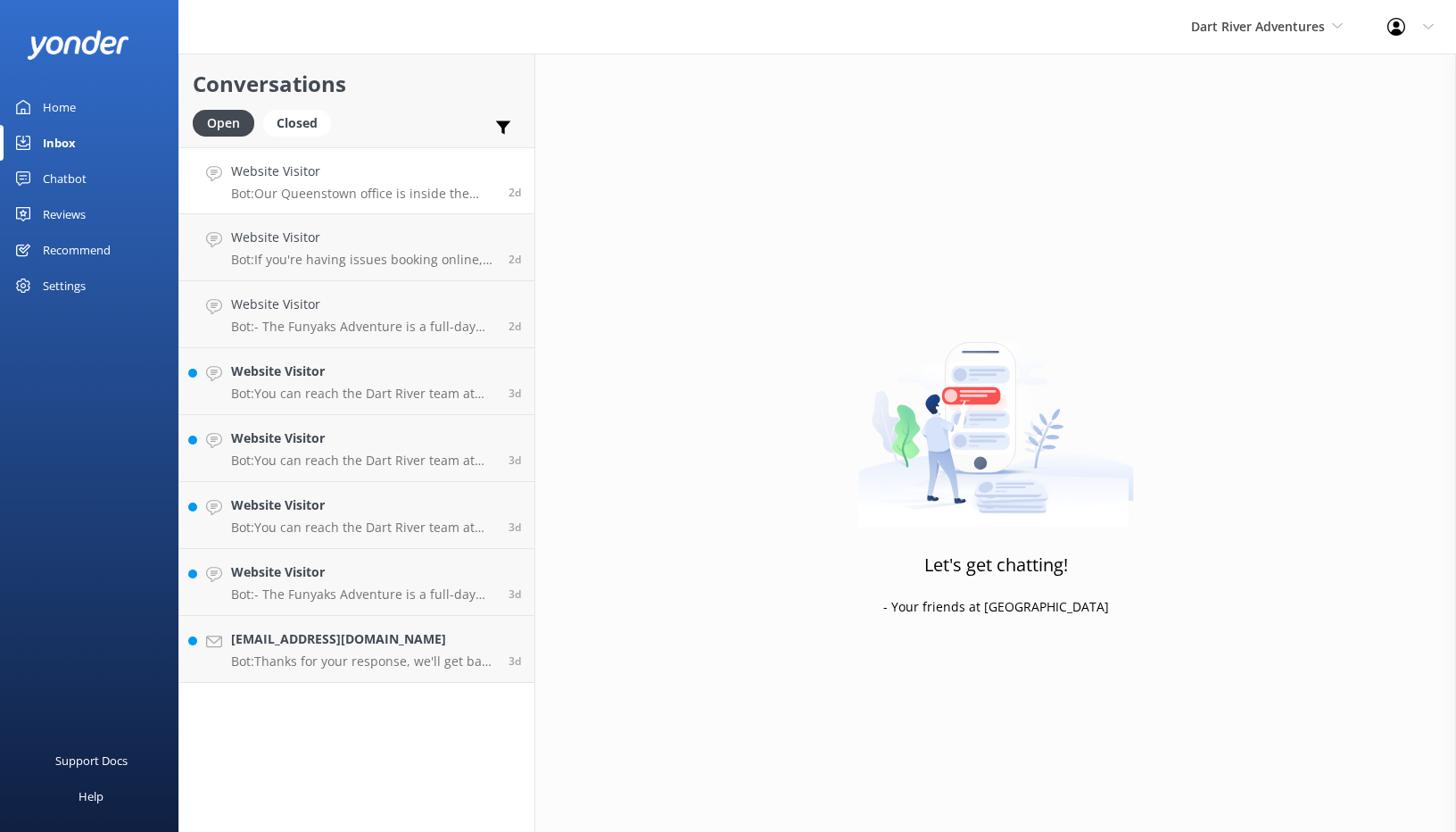
click at [362, 179] on h4 "Website Visitor" at bounding box center [363, 172] width 264 height 20
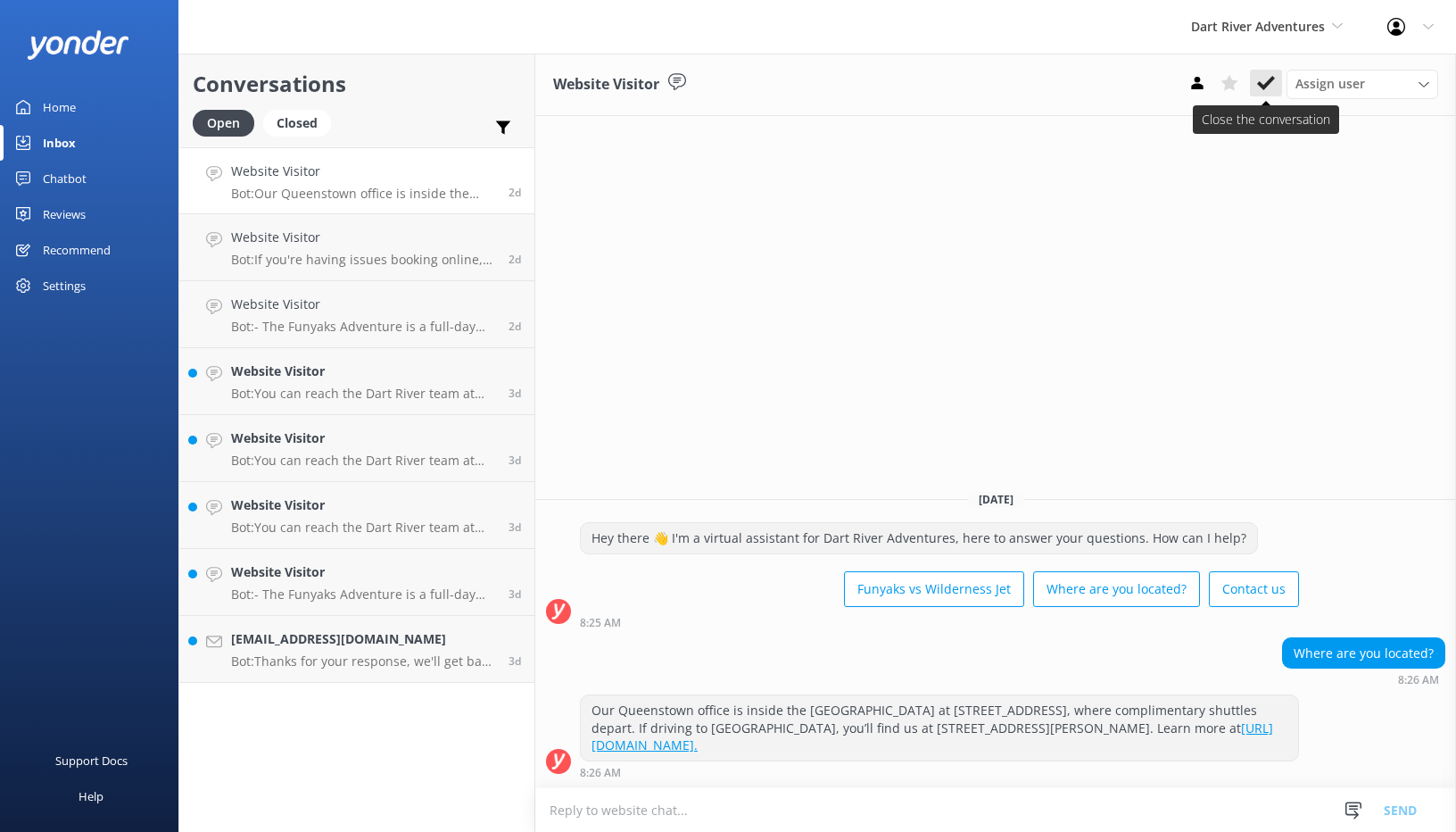
click at [1259, 78] on icon at bounding box center [1266, 83] width 18 height 18
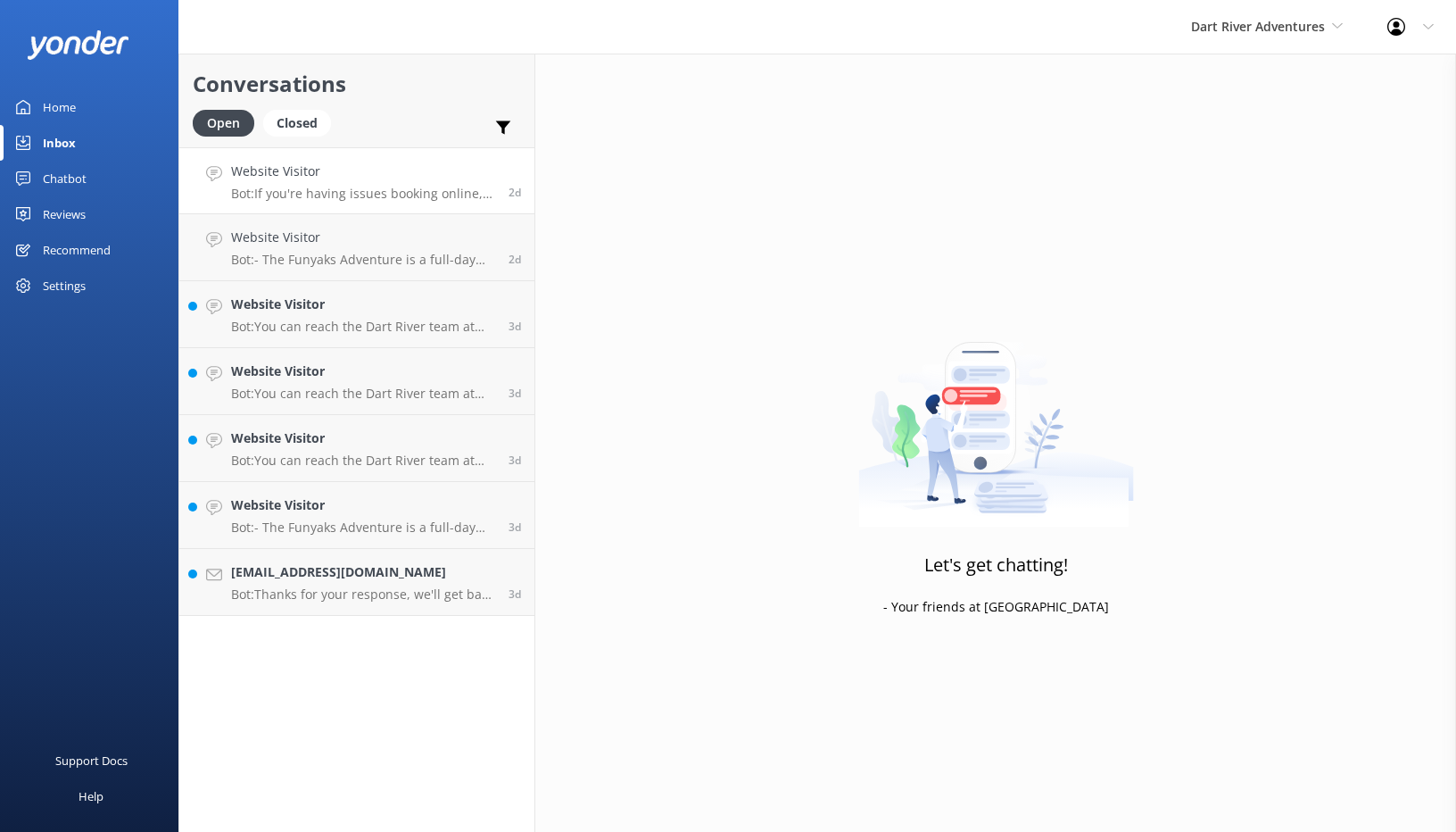
click at [336, 170] on h4 "Website Visitor" at bounding box center [363, 172] width 264 height 20
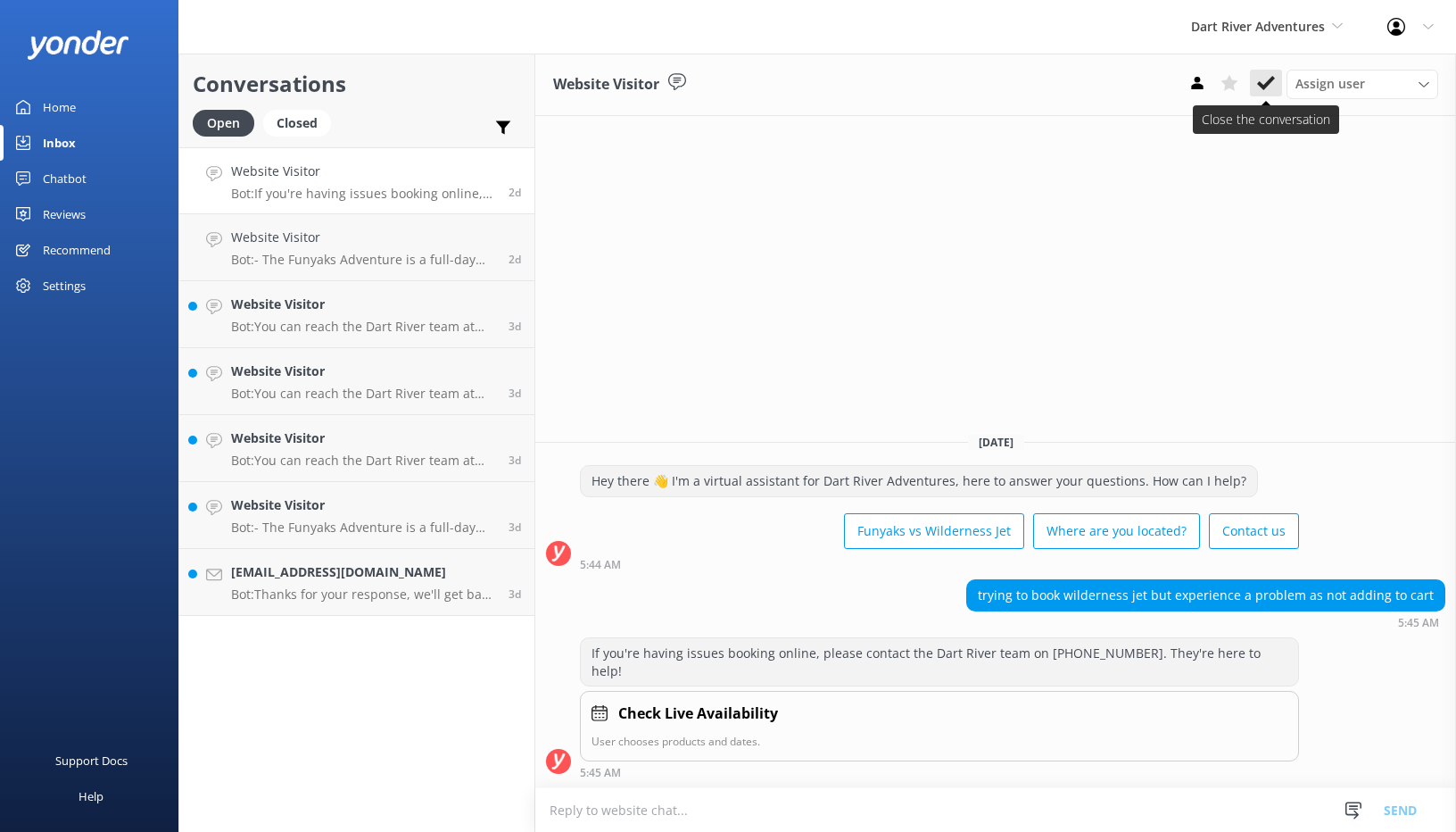
click at [1268, 74] on icon at bounding box center [1266, 83] width 18 height 18
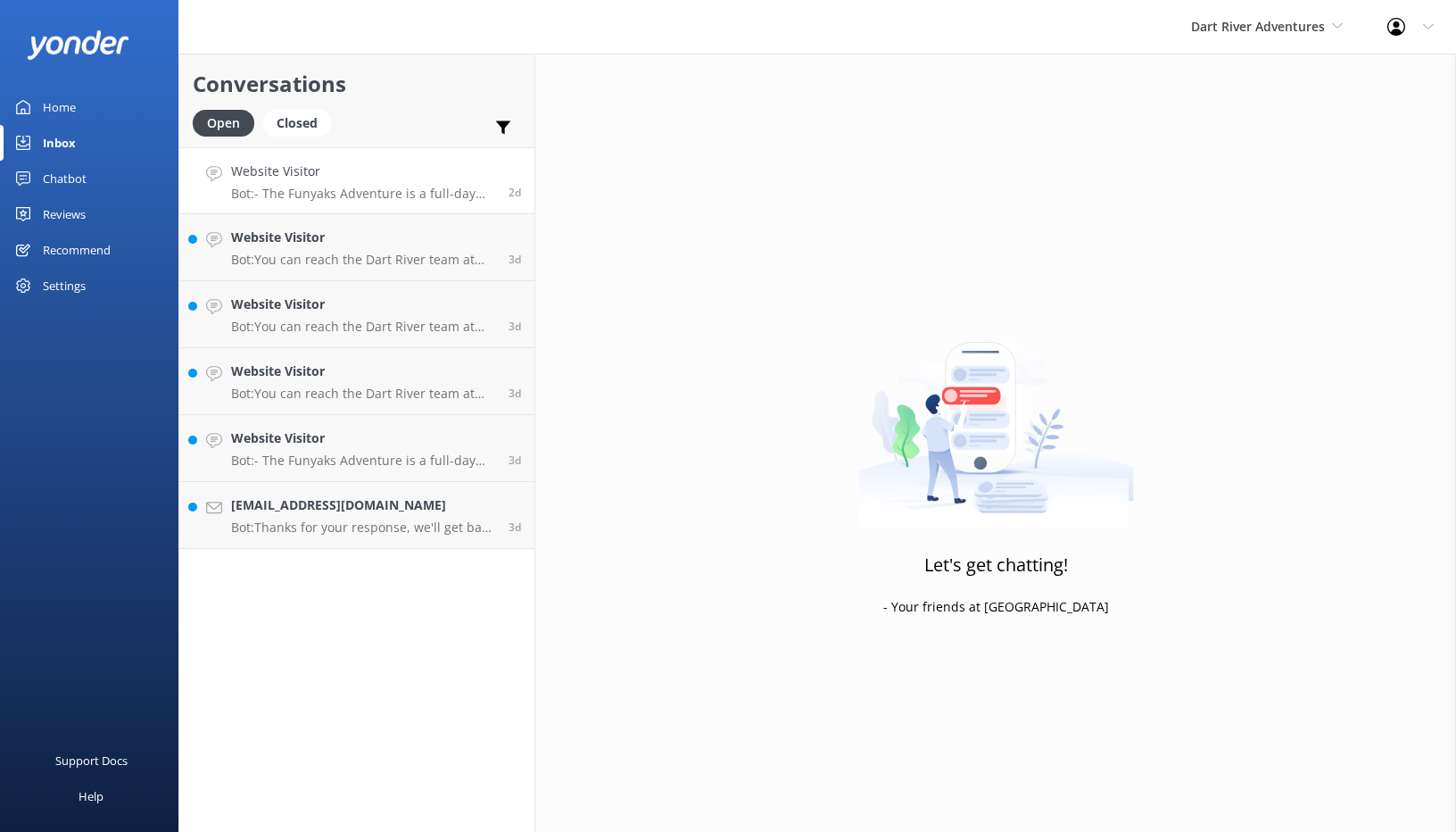
click at [392, 174] on h4 "Website Visitor" at bounding box center [363, 172] width 264 height 20
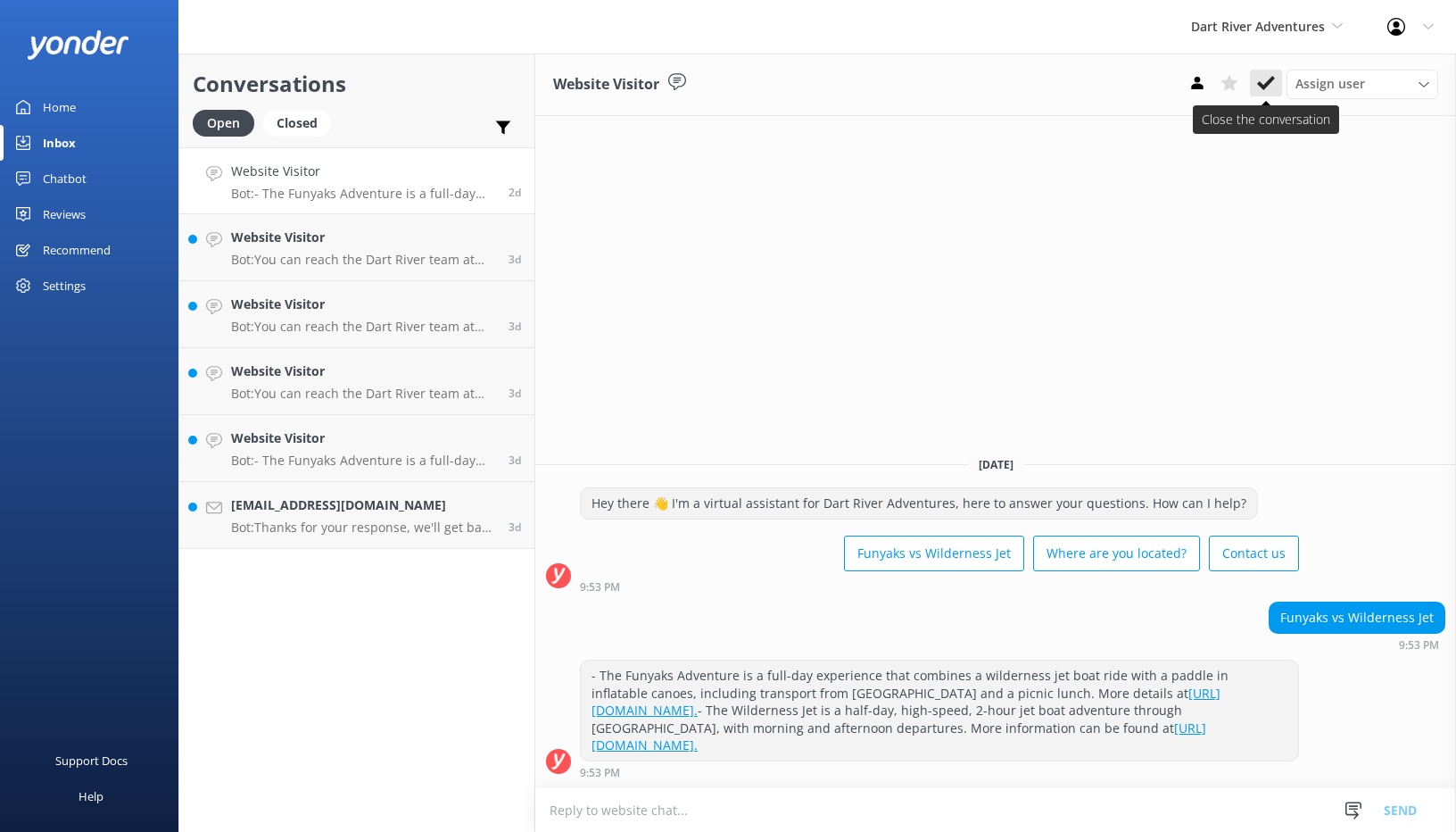
click at [1268, 94] on button at bounding box center [1266, 82] width 32 height 27
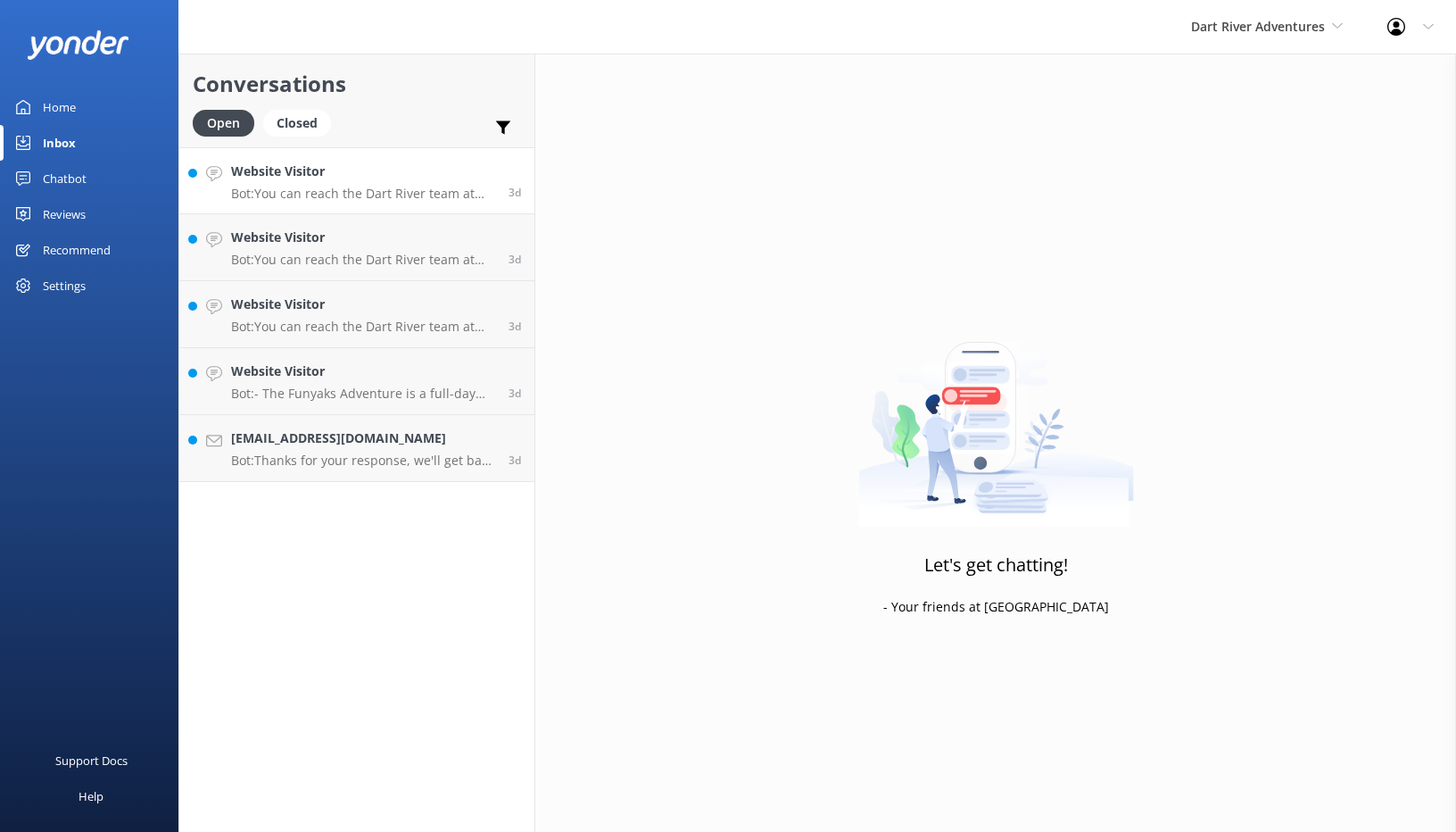
click at [405, 190] on p "Bot: You can reach the Dart River team at +64 3 442 9992 (within NZ), 0800 327 …" at bounding box center [363, 193] width 264 height 16
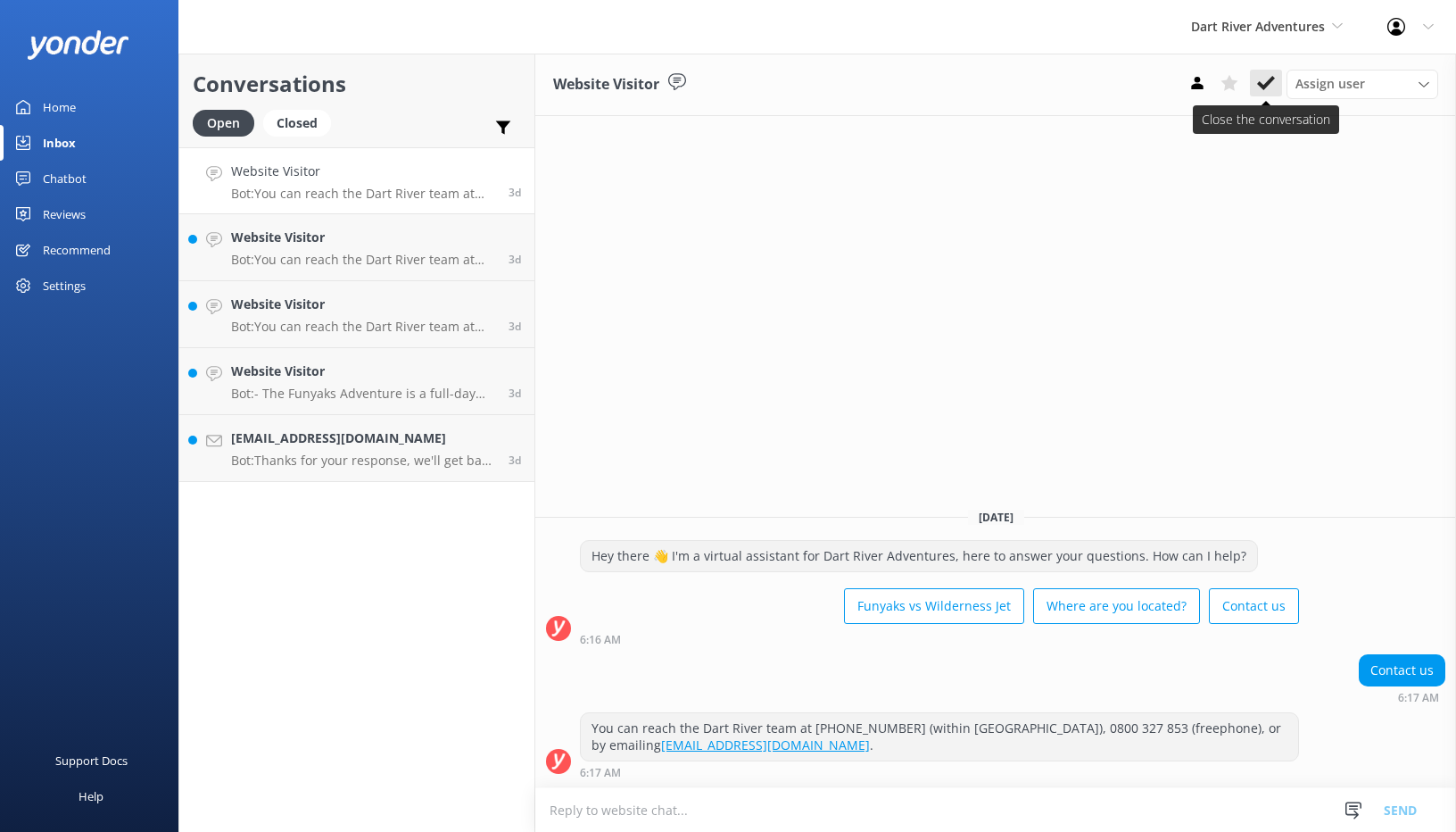
click at [1276, 84] on button at bounding box center [1266, 82] width 32 height 27
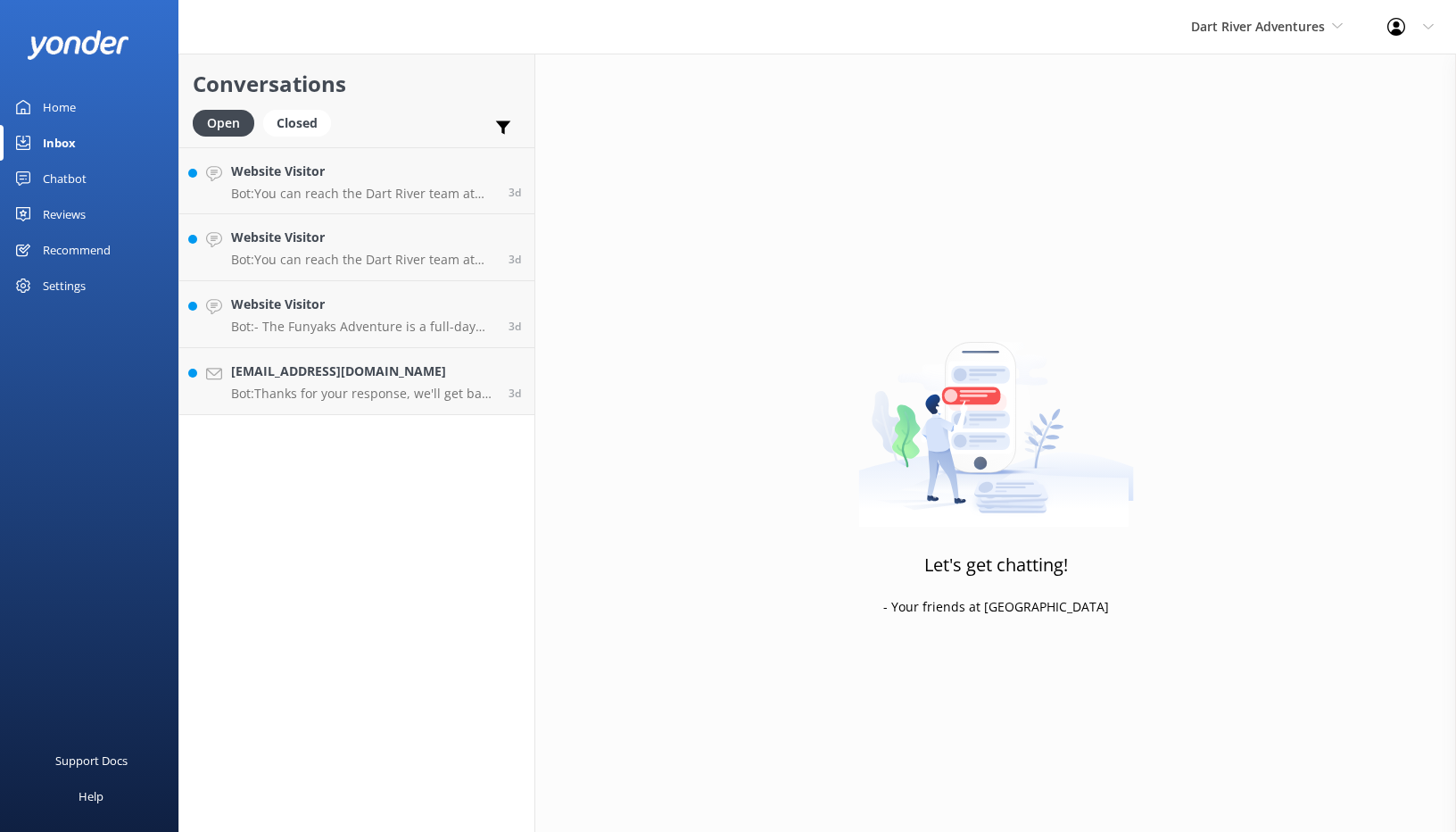
click at [388, 197] on p "Bot: You can reach the Dart River team at +64 3 442 9992 (within NZ), 0800 327 …" at bounding box center [363, 193] width 264 height 16
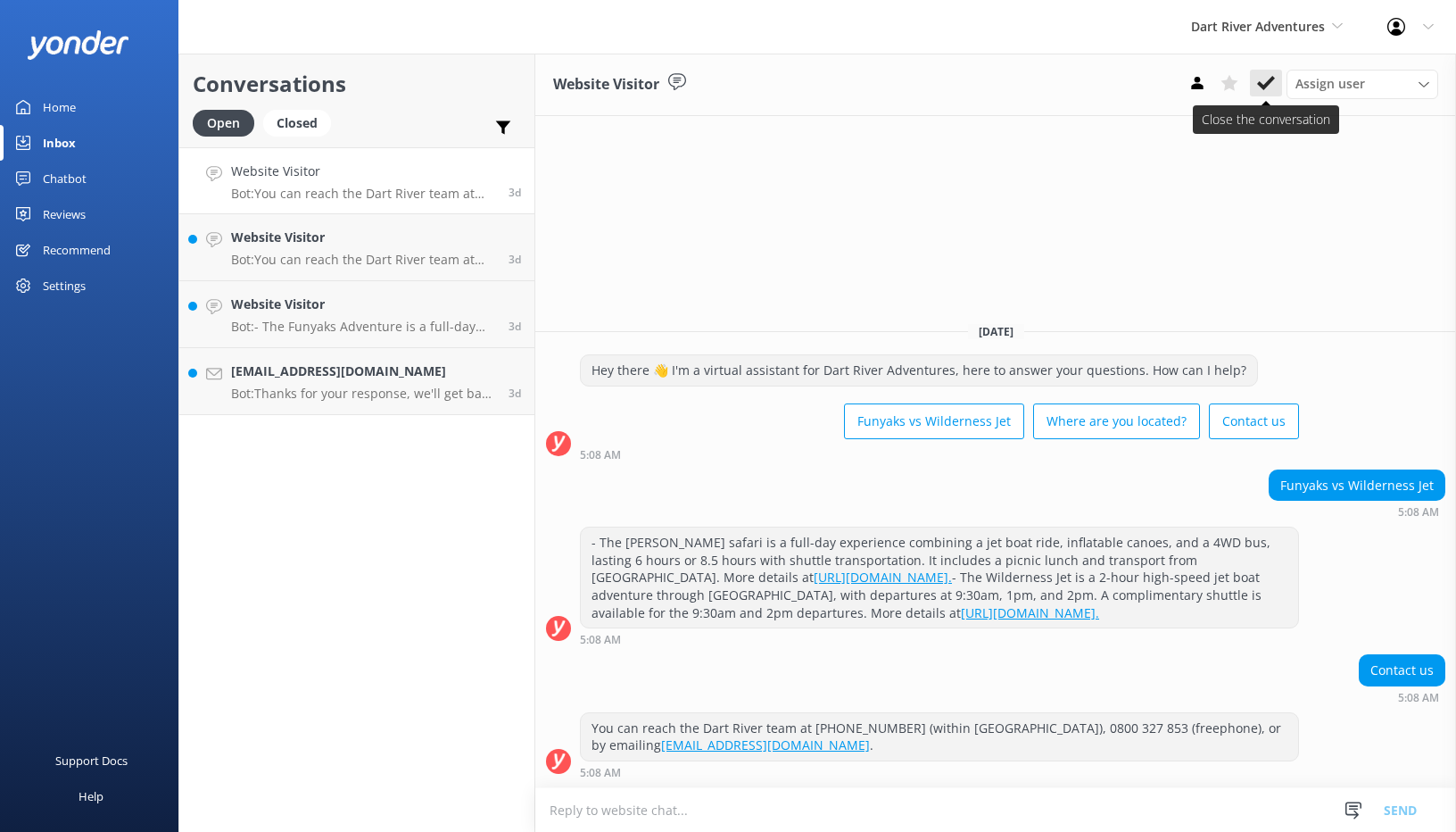
click at [1268, 83] on use at bounding box center [1266, 82] width 18 height 14
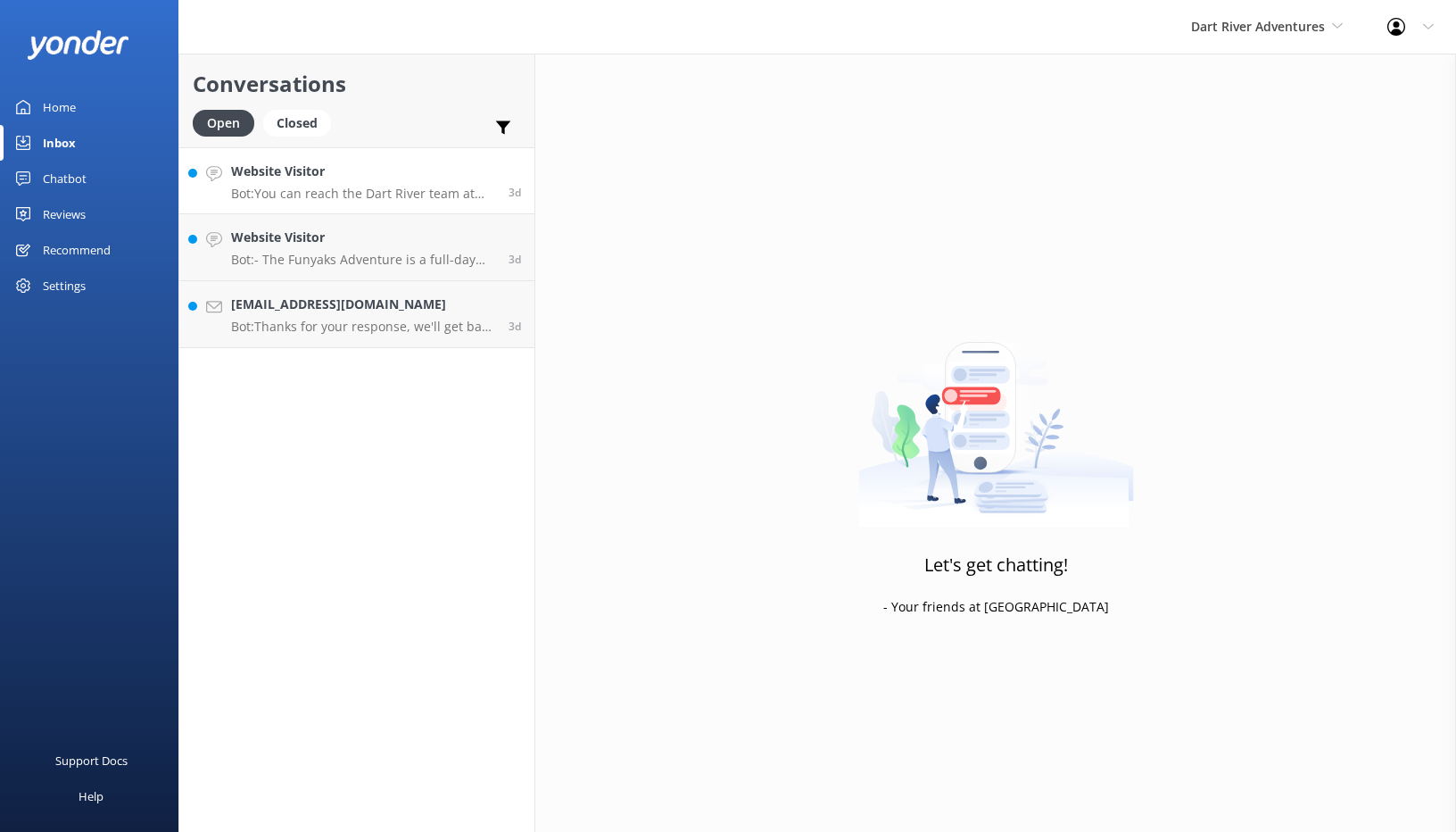
click at [468, 187] on p "Bot: You can reach the Dart River team at +64 3 442 9992 (within NZ), 0800 327 …" at bounding box center [363, 193] width 264 height 16
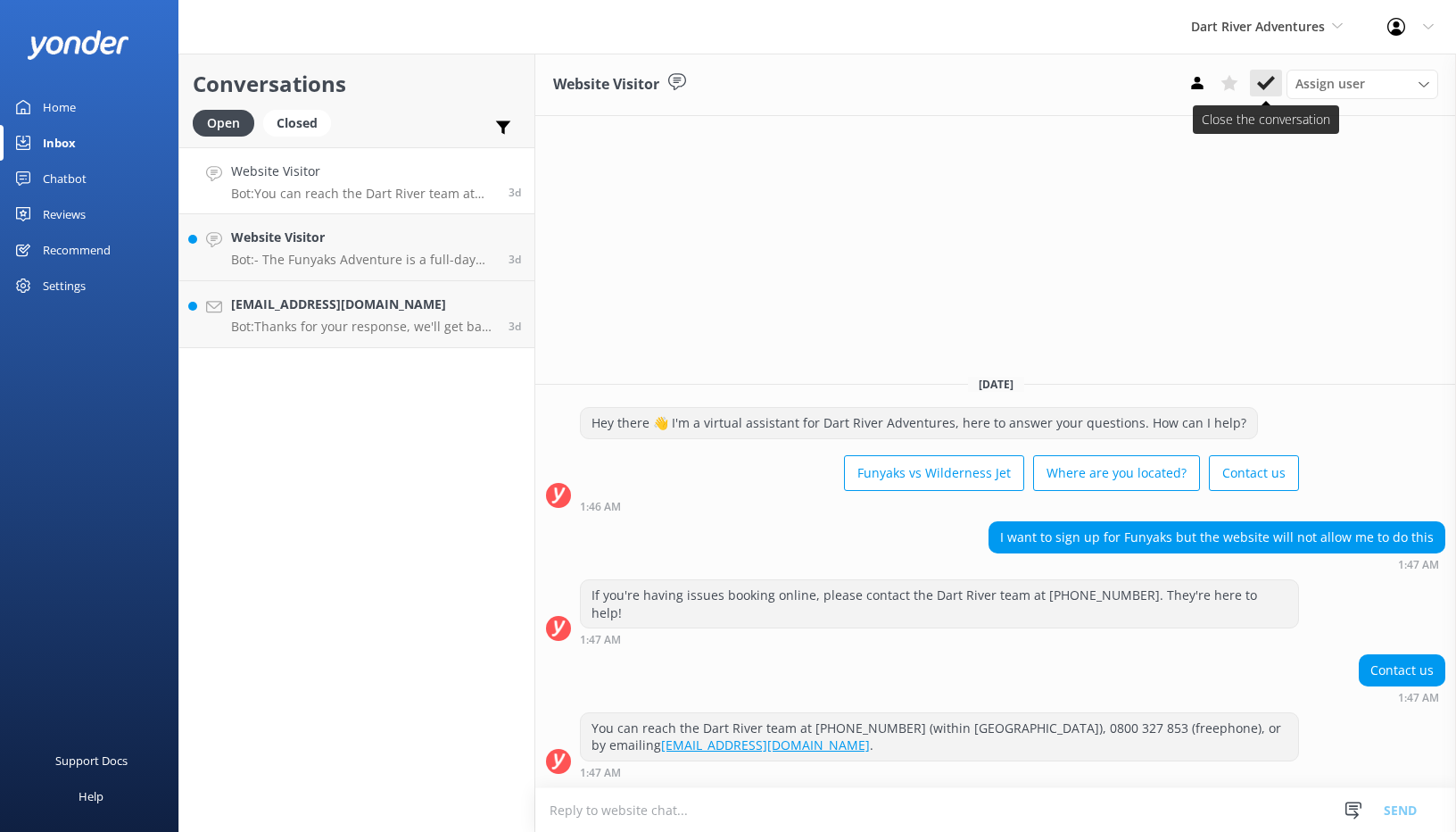
click at [1270, 78] on icon at bounding box center [1266, 83] width 18 height 18
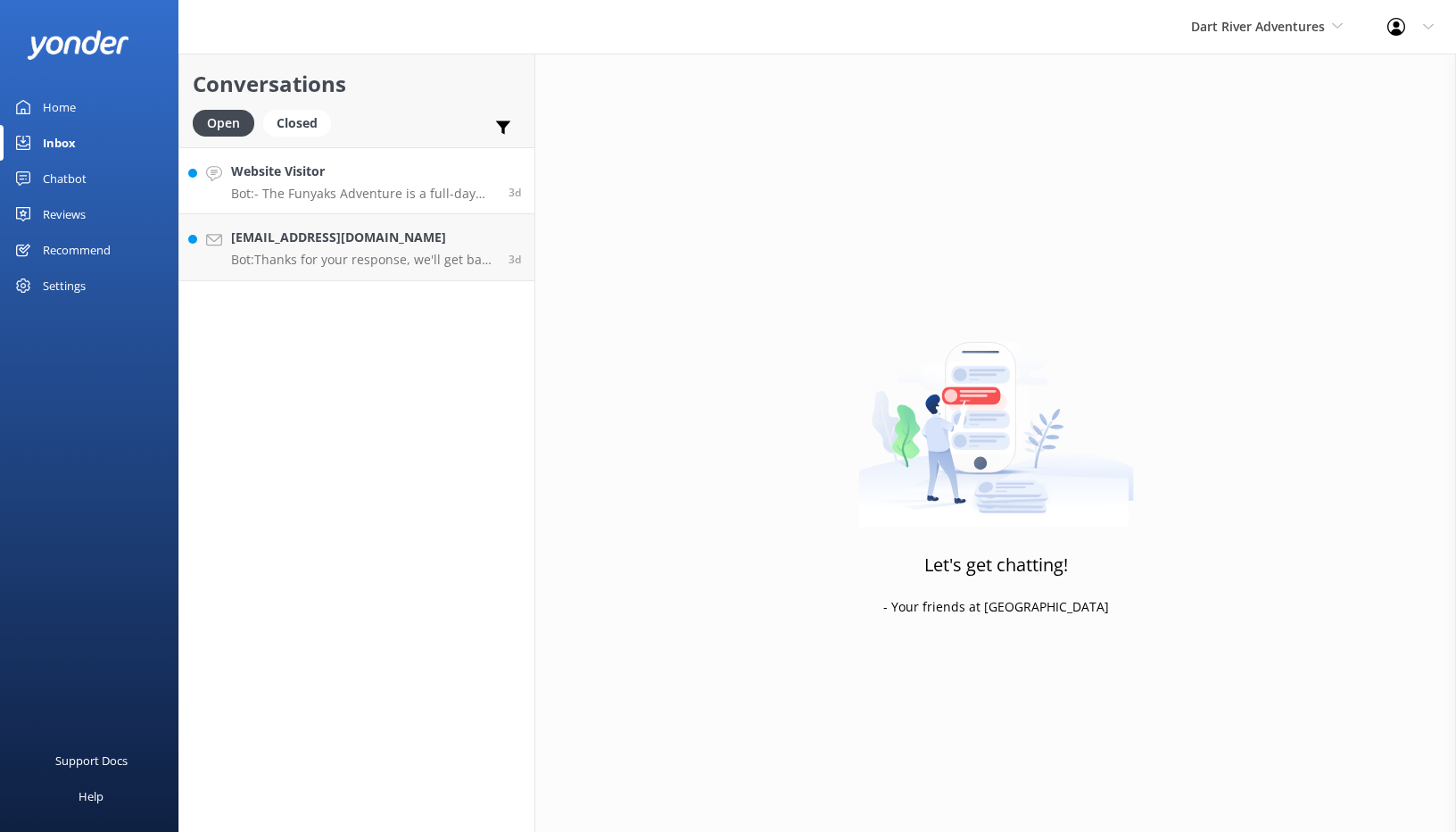
click at [361, 176] on h4 "Website Visitor" at bounding box center [363, 172] width 264 height 20
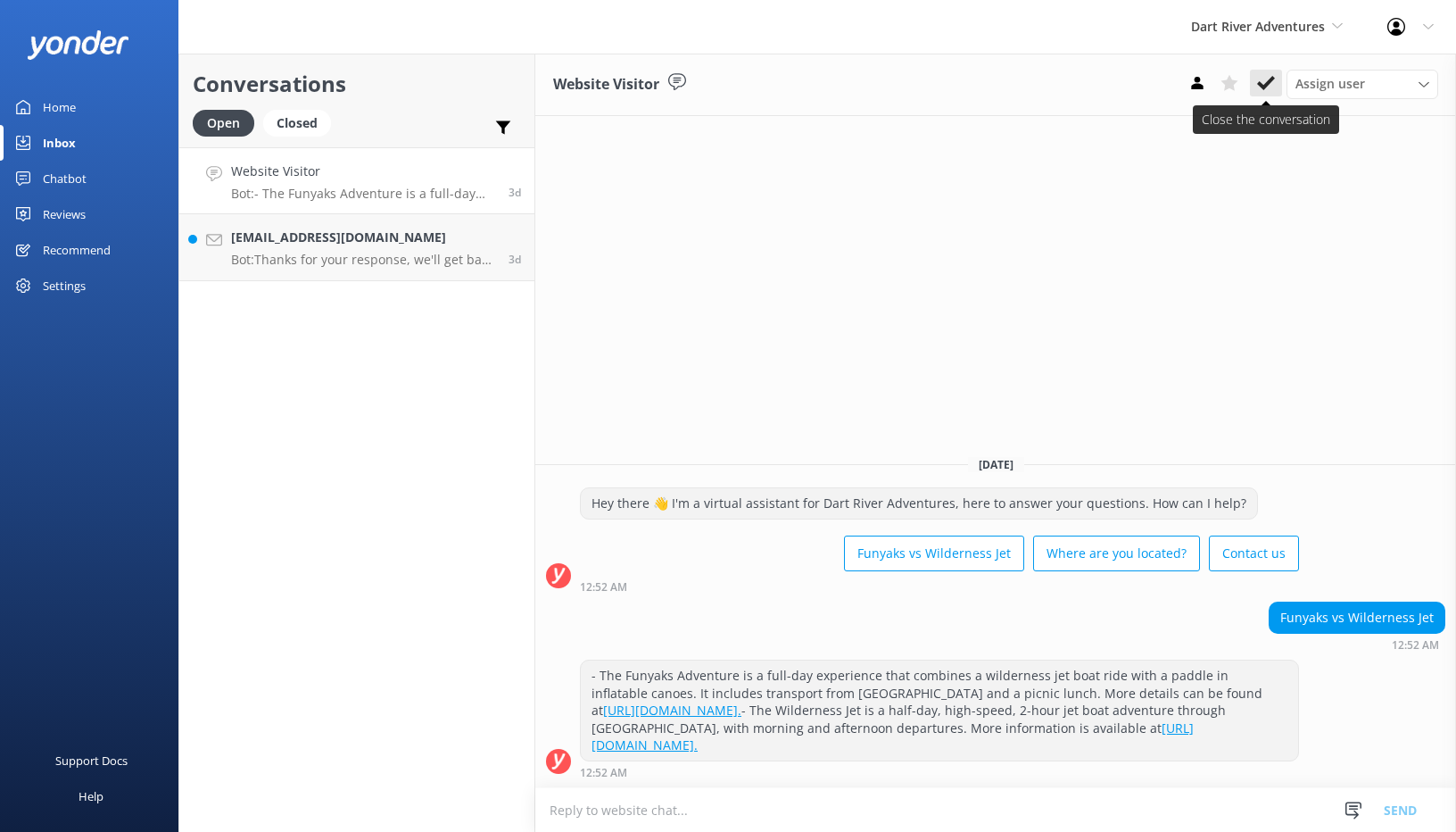
click at [1268, 82] on use at bounding box center [1266, 82] width 18 height 14
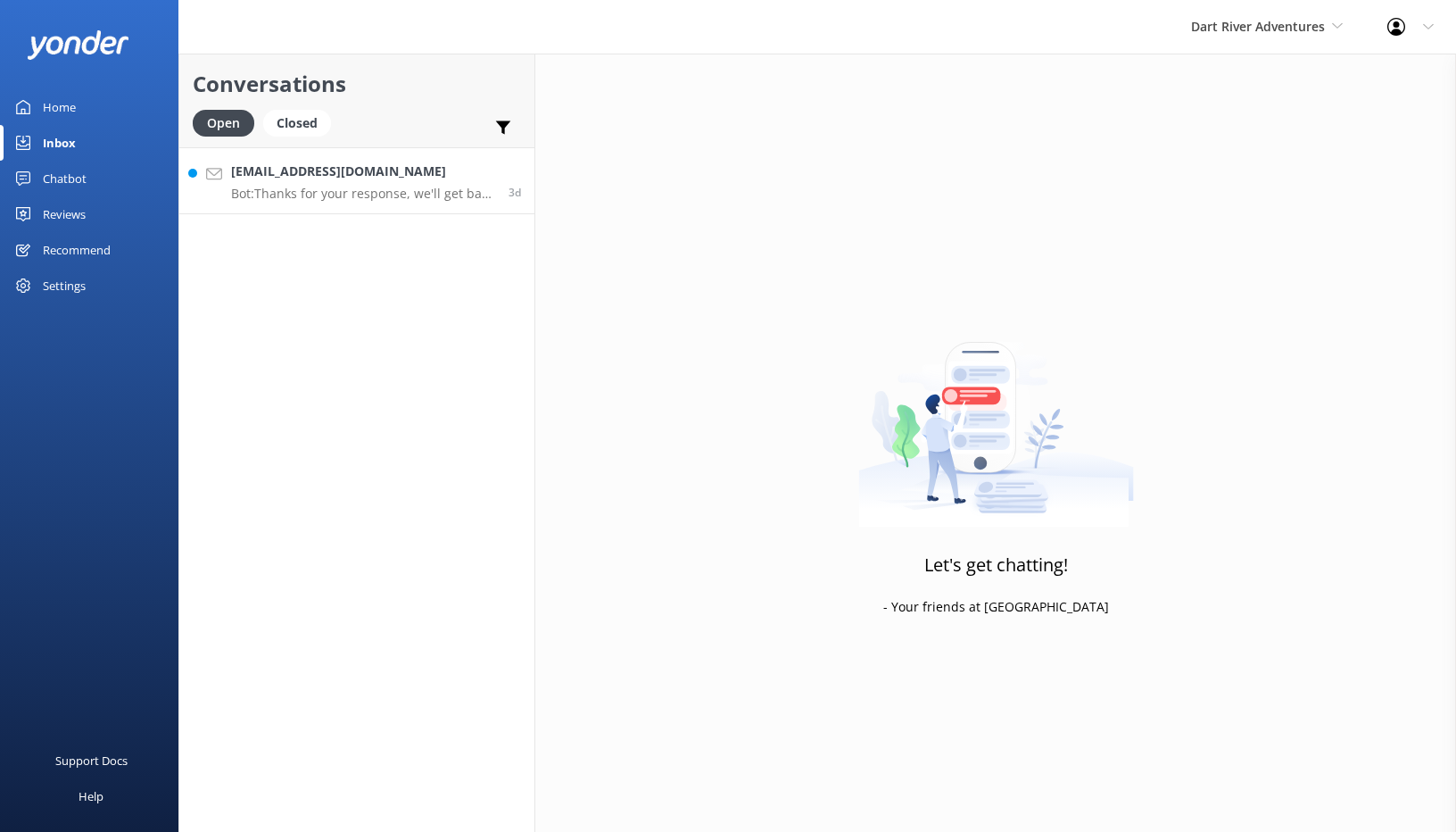
click at [322, 196] on p "Bot: Thanks for your response, we'll get back to you as soon as we can during o…" at bounding box center [363, 193] width 264 height 16
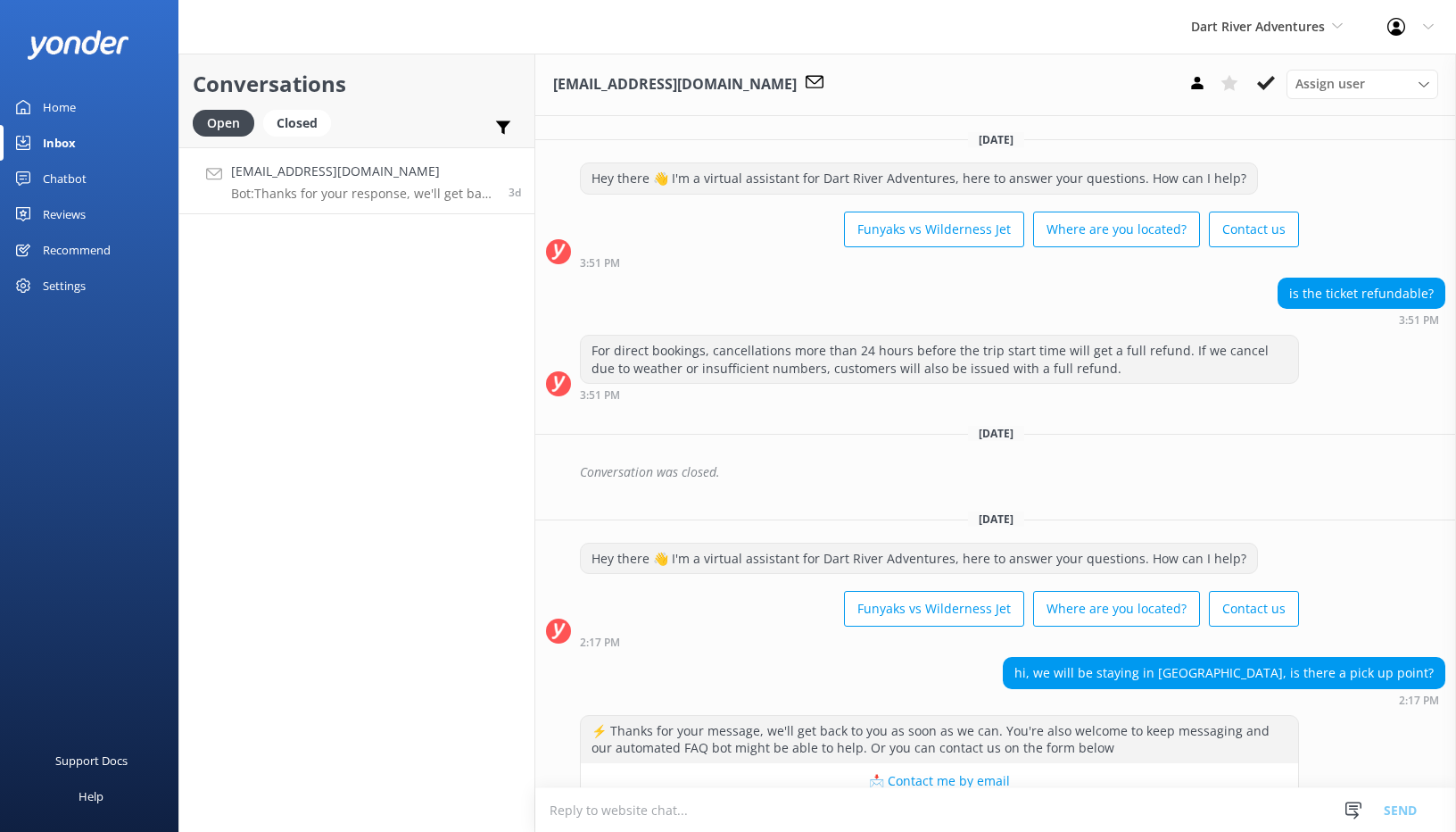
scroll to position [223, 0]
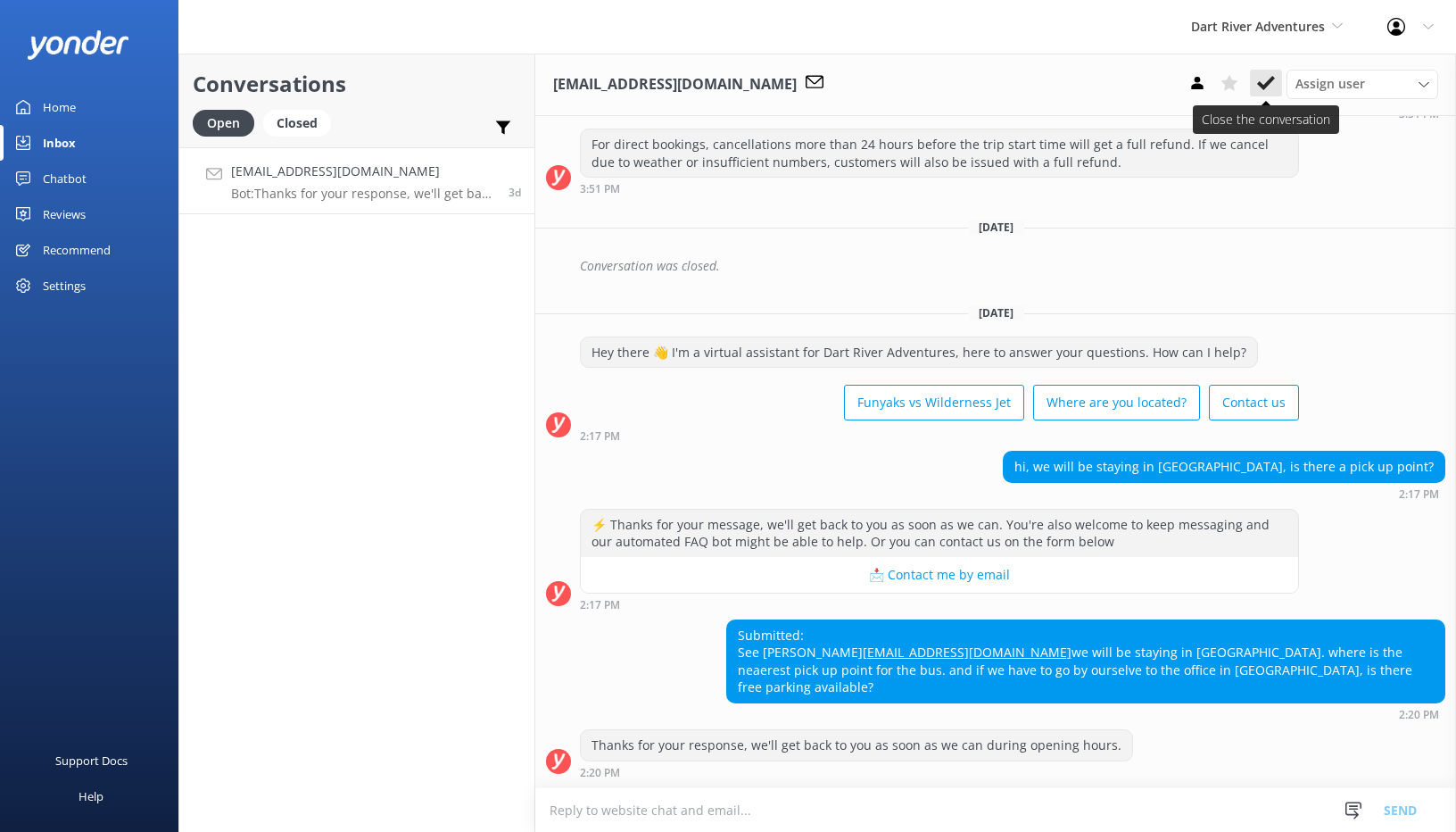
click at [1267, 84] on use at bounding box center [1266, 82] width 18 height 14
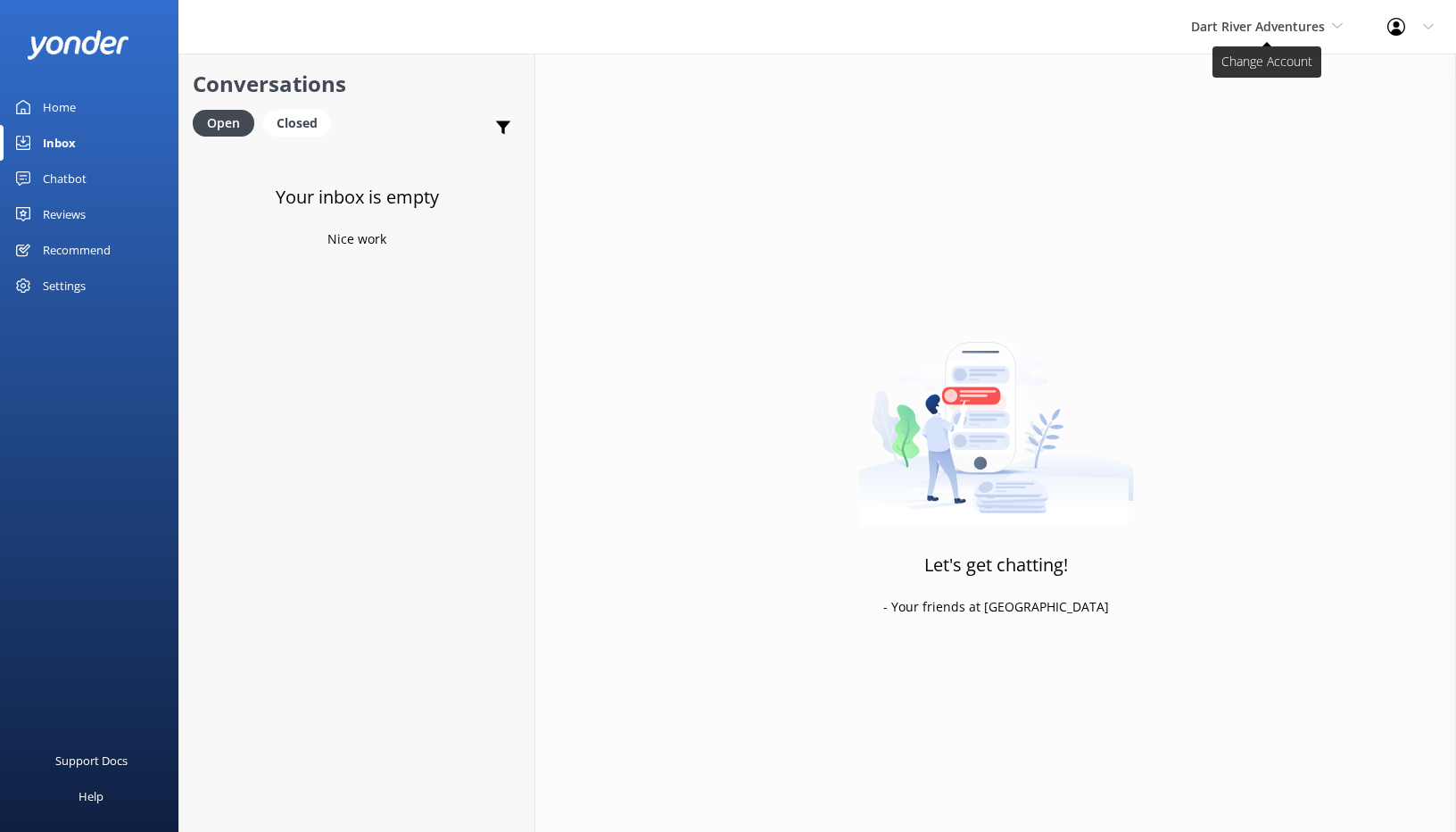
click at [1315, 26] on span "Dart River Adventures" at bounding box center [1257, 26] width 134 height 17
click at [1262, 74] on link "Shotover Jet" at bounding box center [1258, 74] width 178 height 43
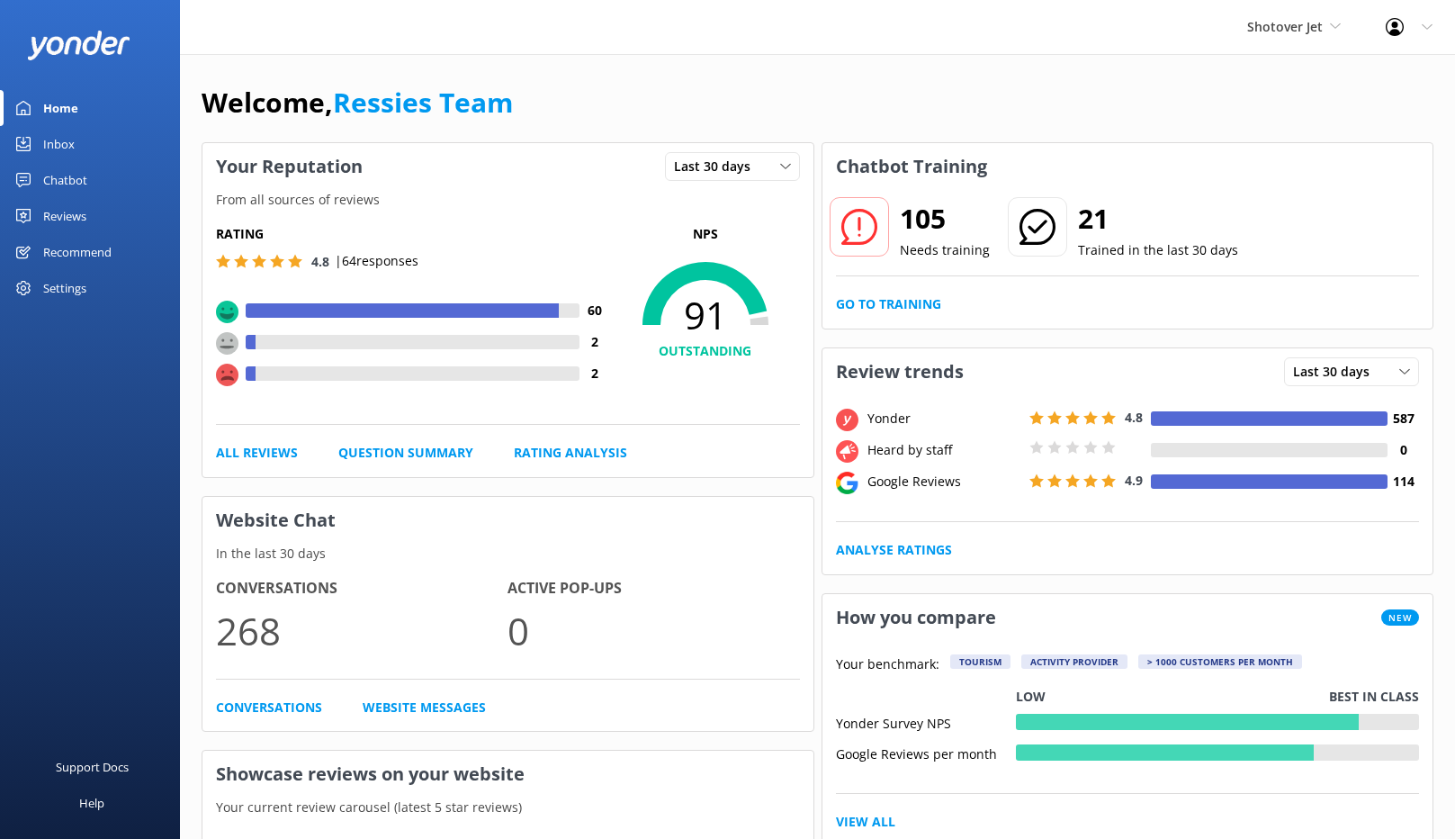
click at [31, 141] on link "Inbox" at bounding box center [90, 144] width 180 height 36
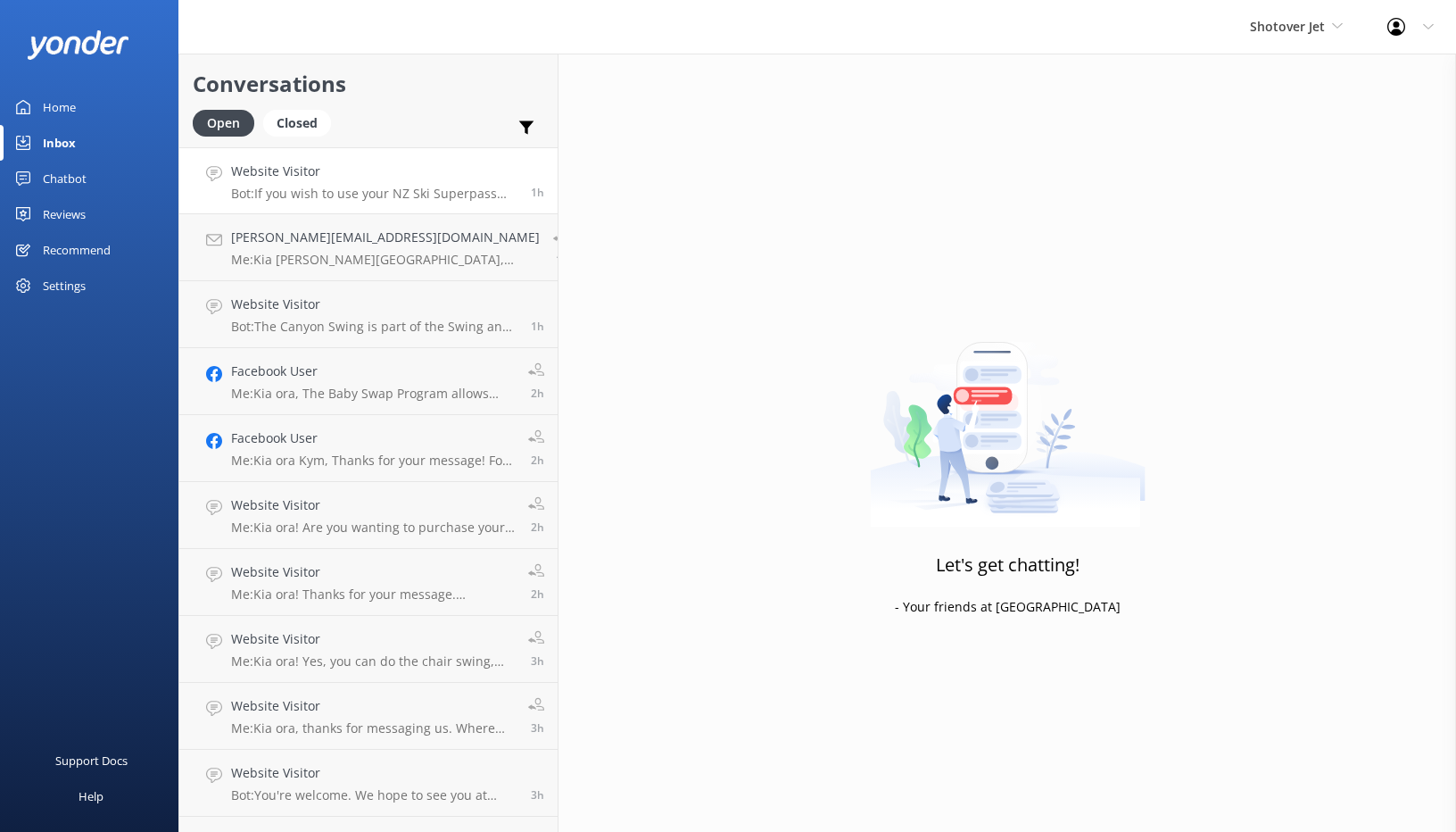
click at [328, 169] on h4 "Website Visitor" at bounding box center [374, 172] width 286 height 20
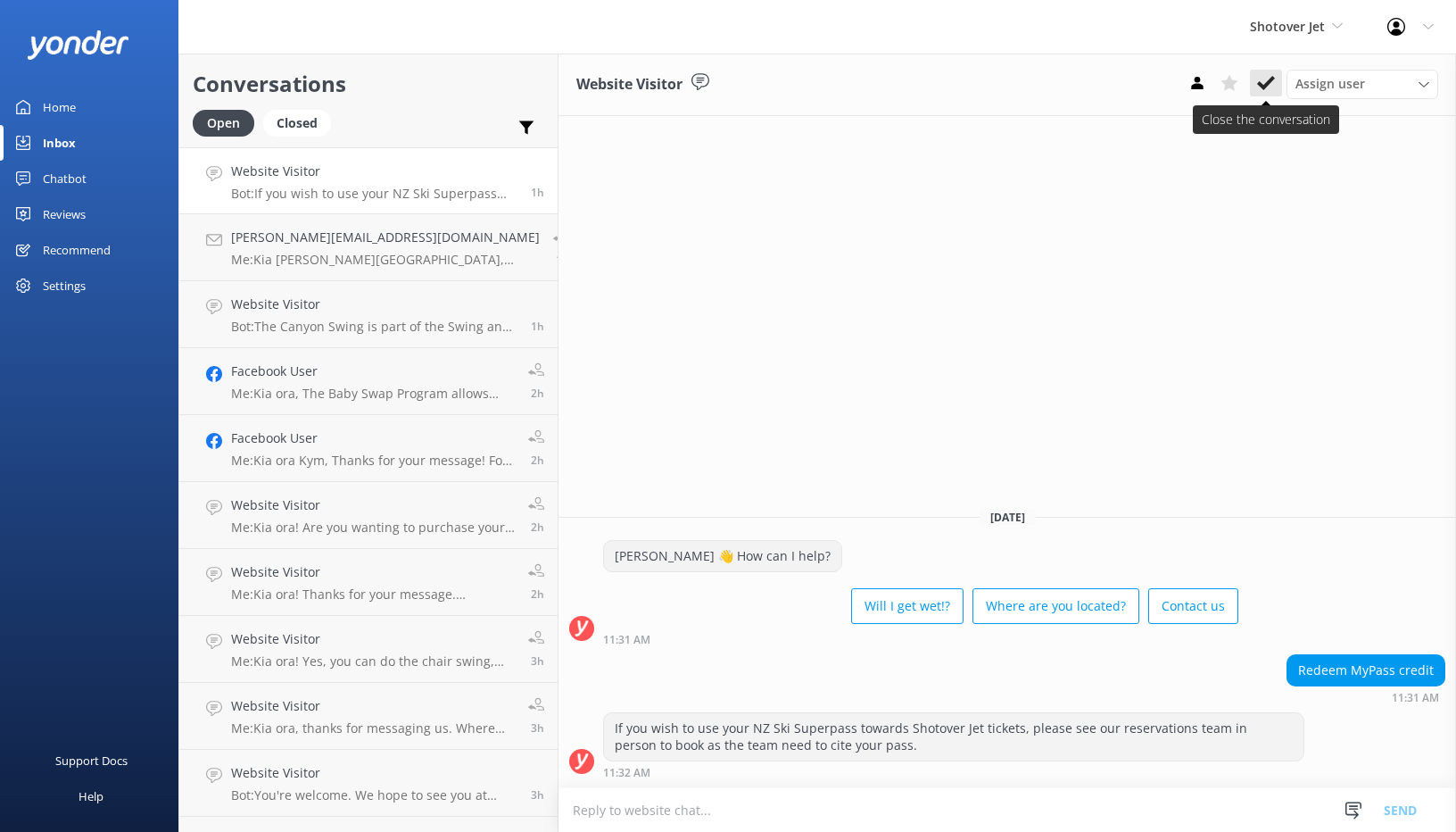
click at [1270, 75] on icon at bounding box center [1266, 83] width 18 height 18
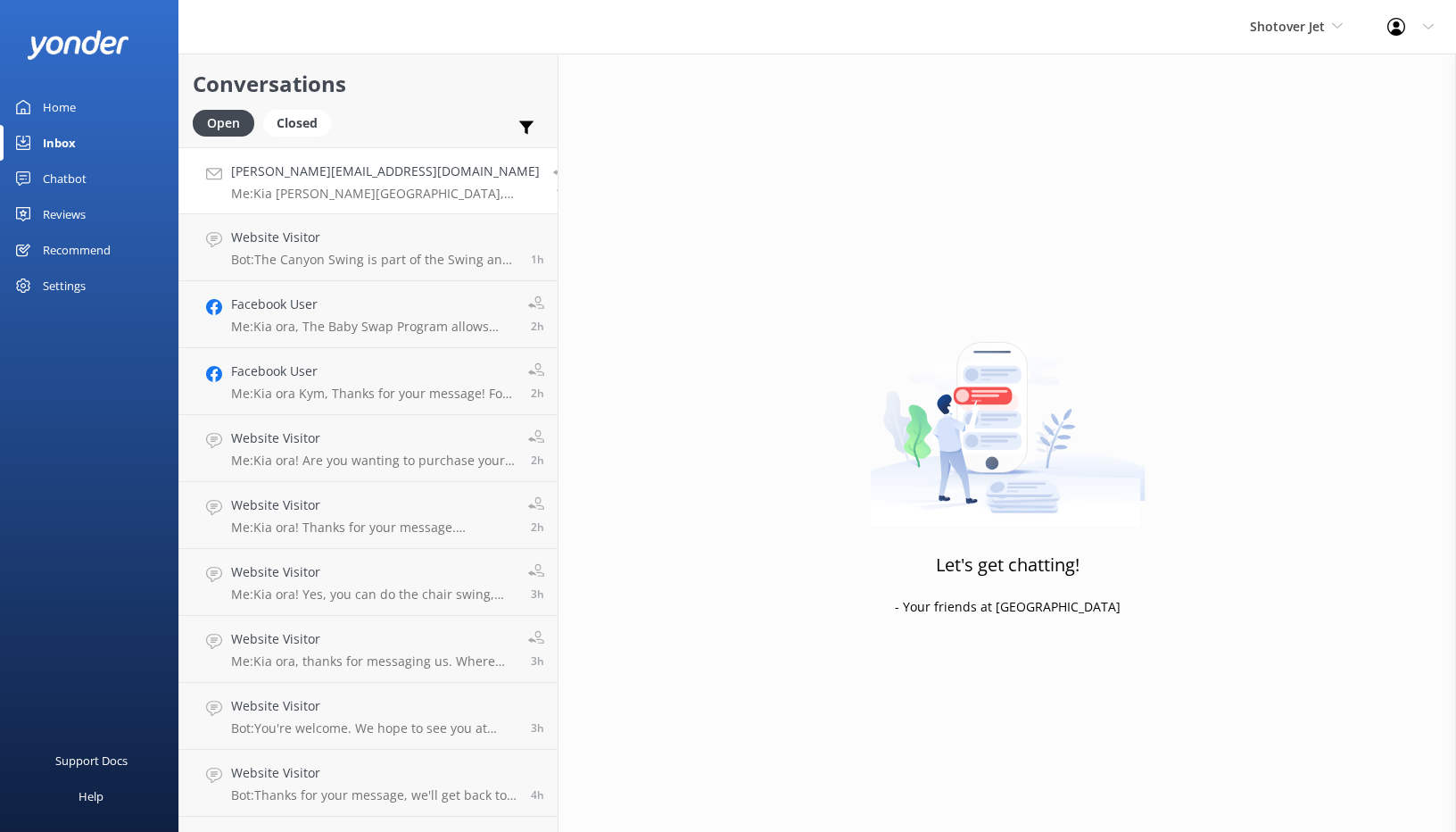
click at [357, 194] on p "Me: Kia ora Kimberley, Thanks for your message. Unfortunately, the canyon swing…" at bounding box center [385, 193] width 308 height 16
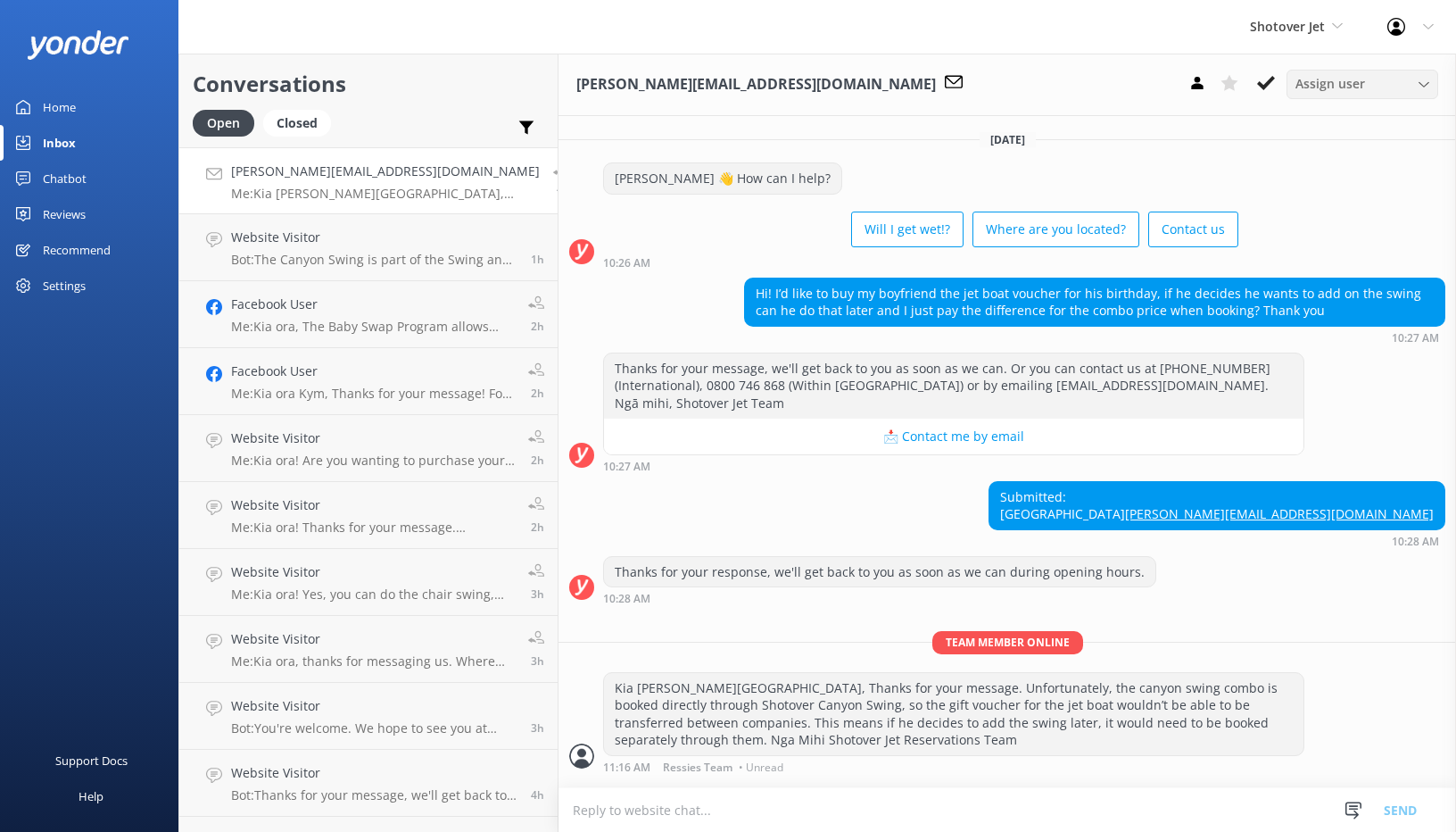
scroll to position [33, 0]
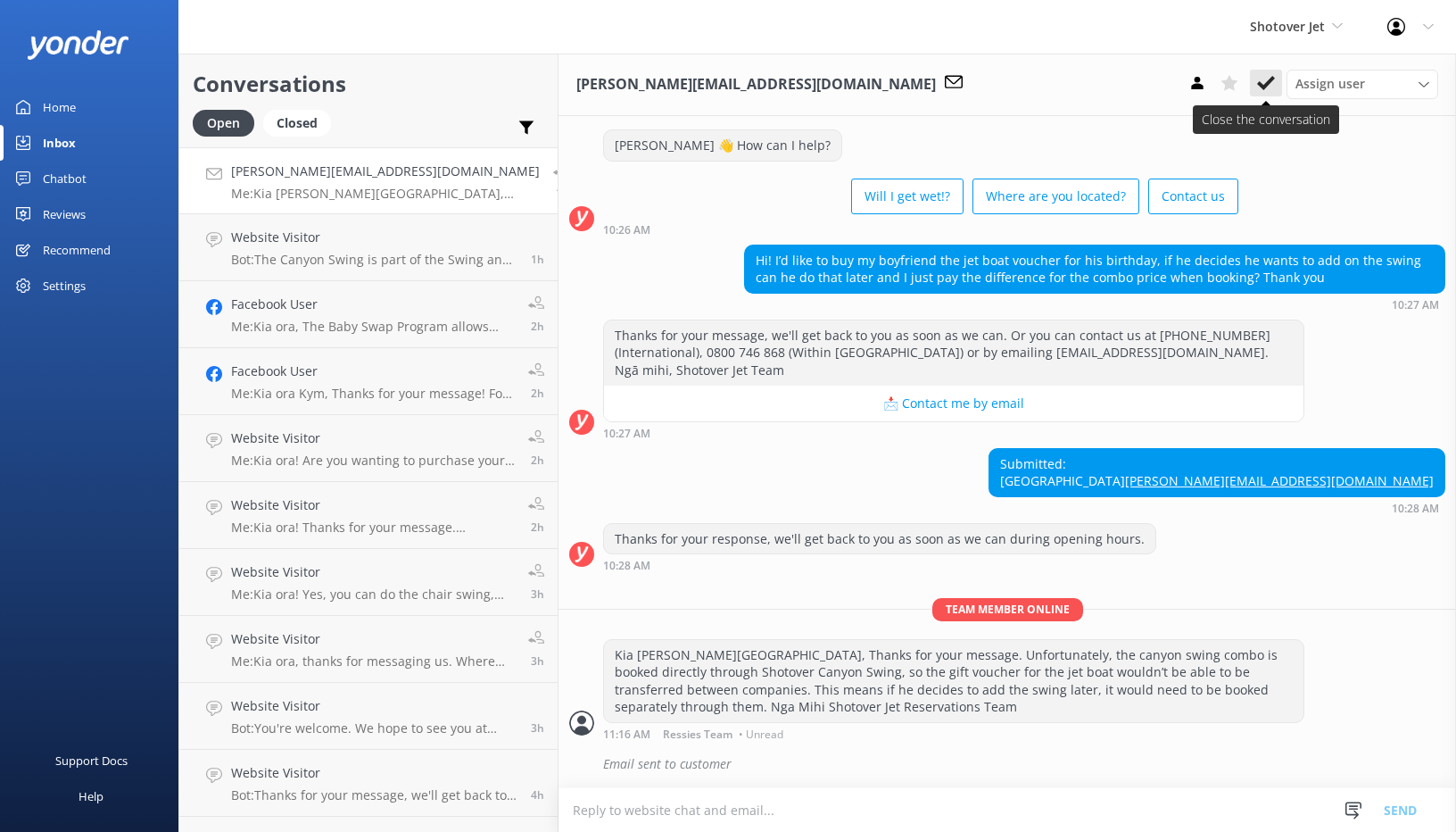
click at [1271, 80] on use at bounding box center [1266, 82] width 18 height 14
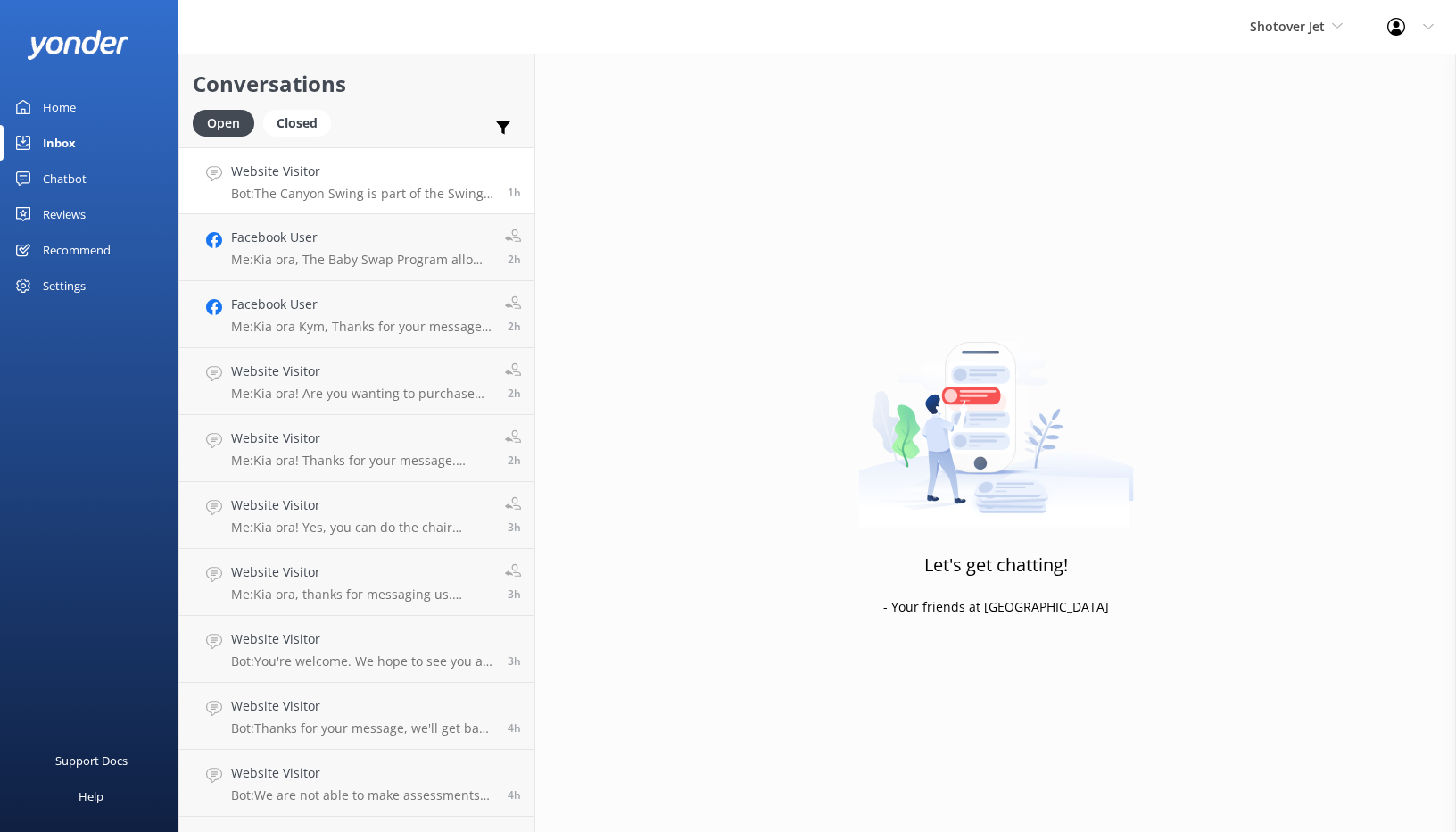
click at [316, 177] on h4 "Website Visitor" at bounding box center [362, 172] width 263 height 20
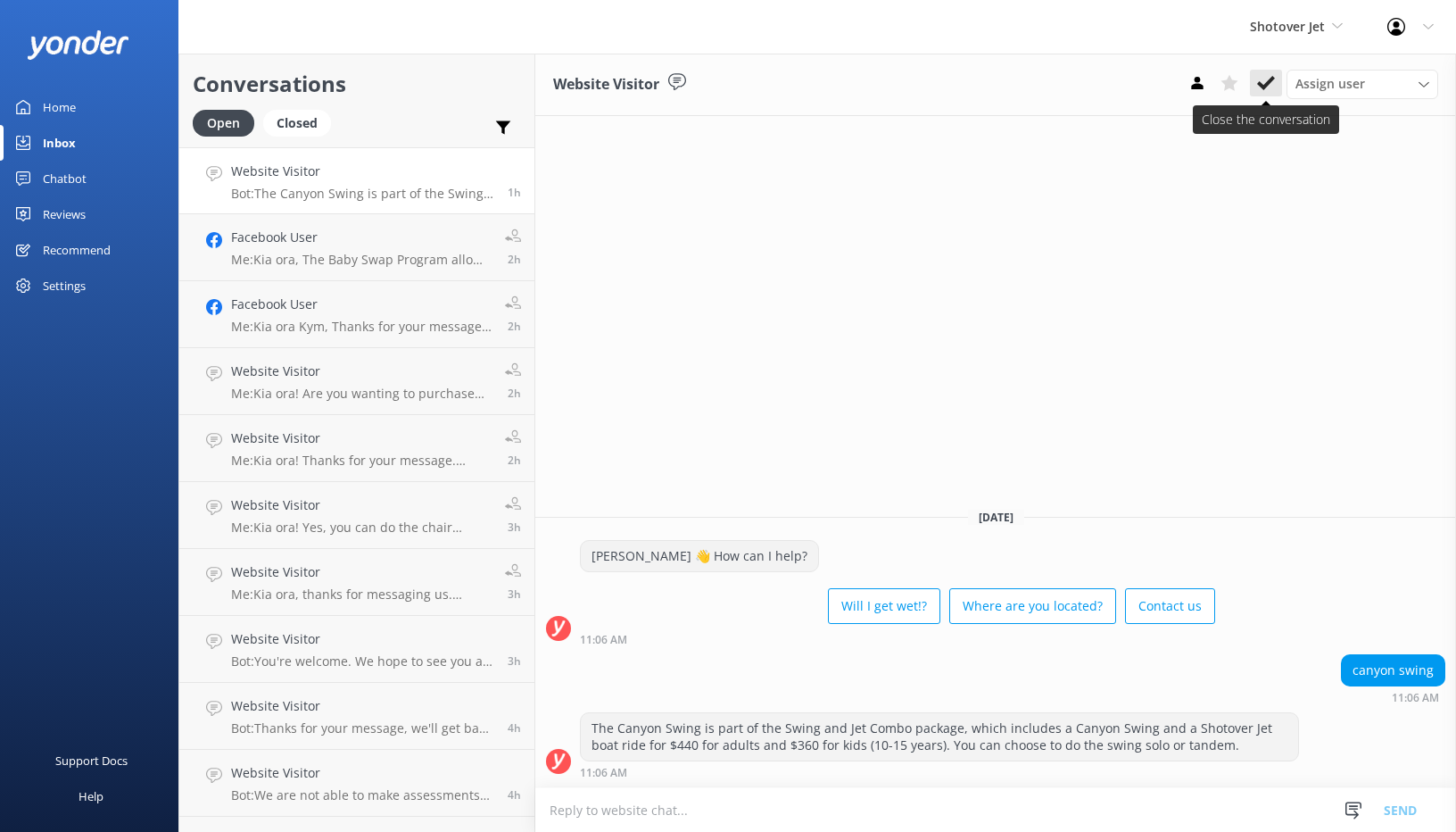
click at [1256, 84] on button at bounding box center [1266, 82] width 32 height 27
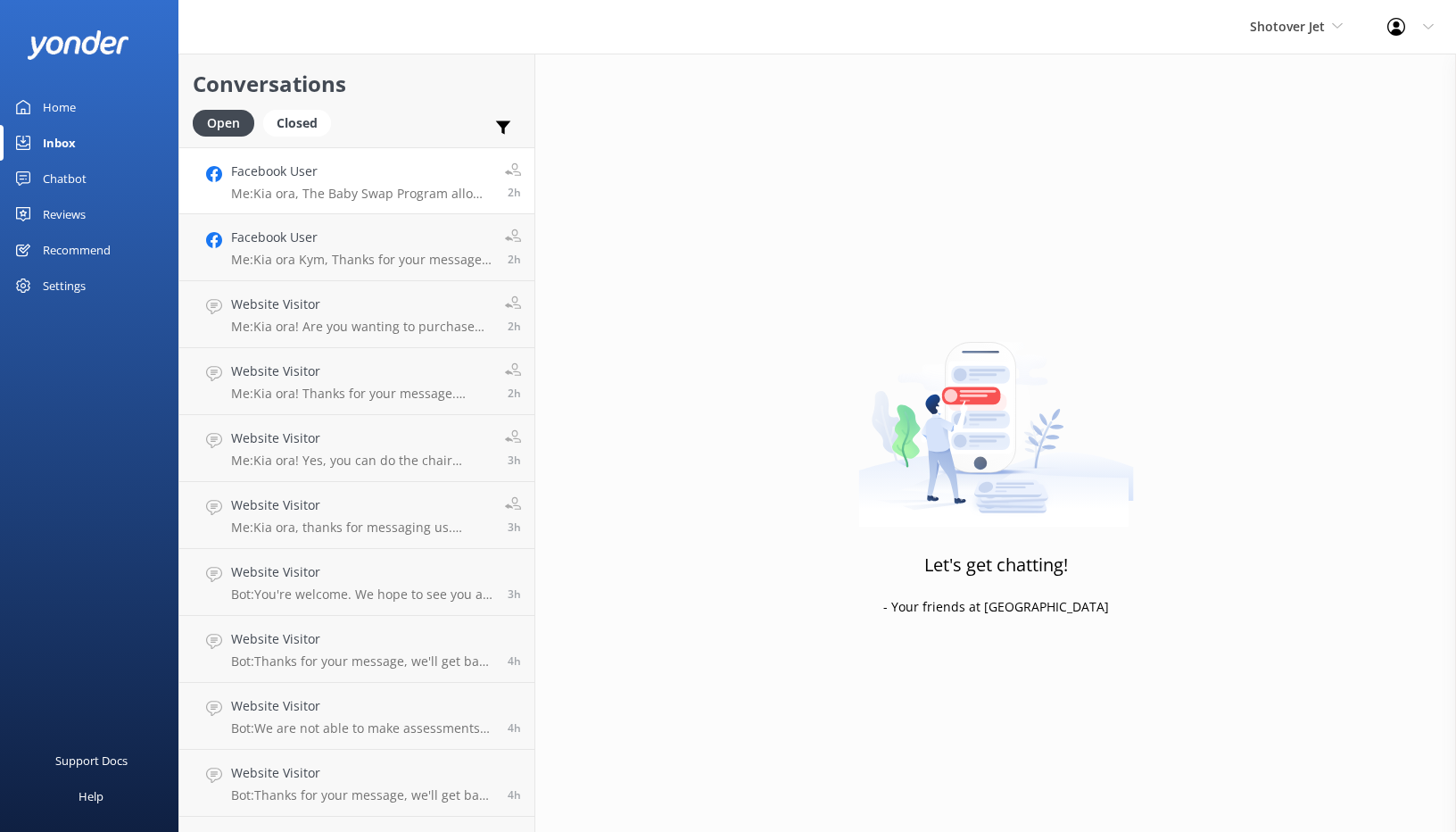
click at [350, 176] on h4 "Facebook User" at bounding box center [361, 172] width 261 height 20
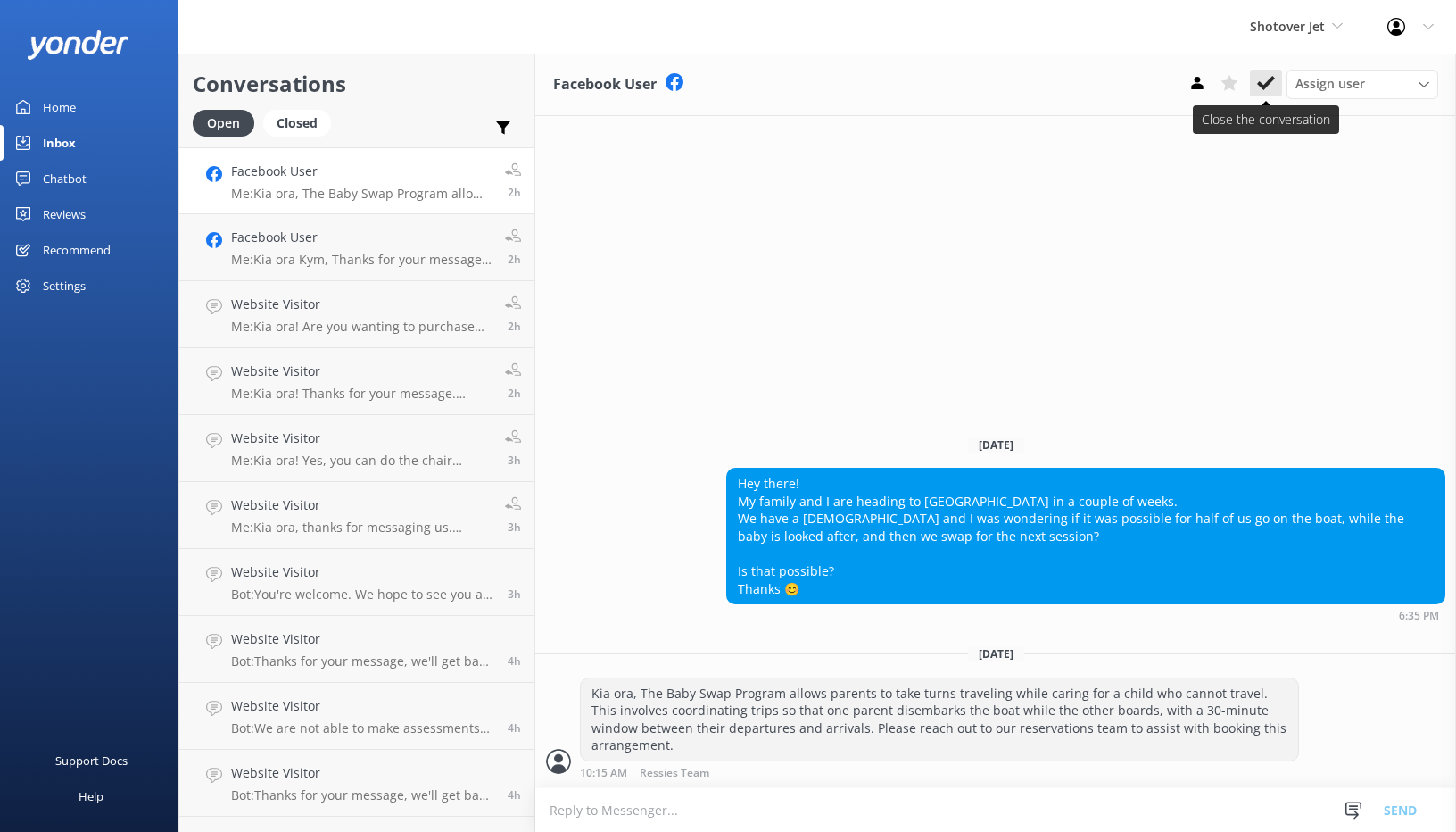
click at [1278, 80] on button at bounding box center [1266, 82] width 32 height 27
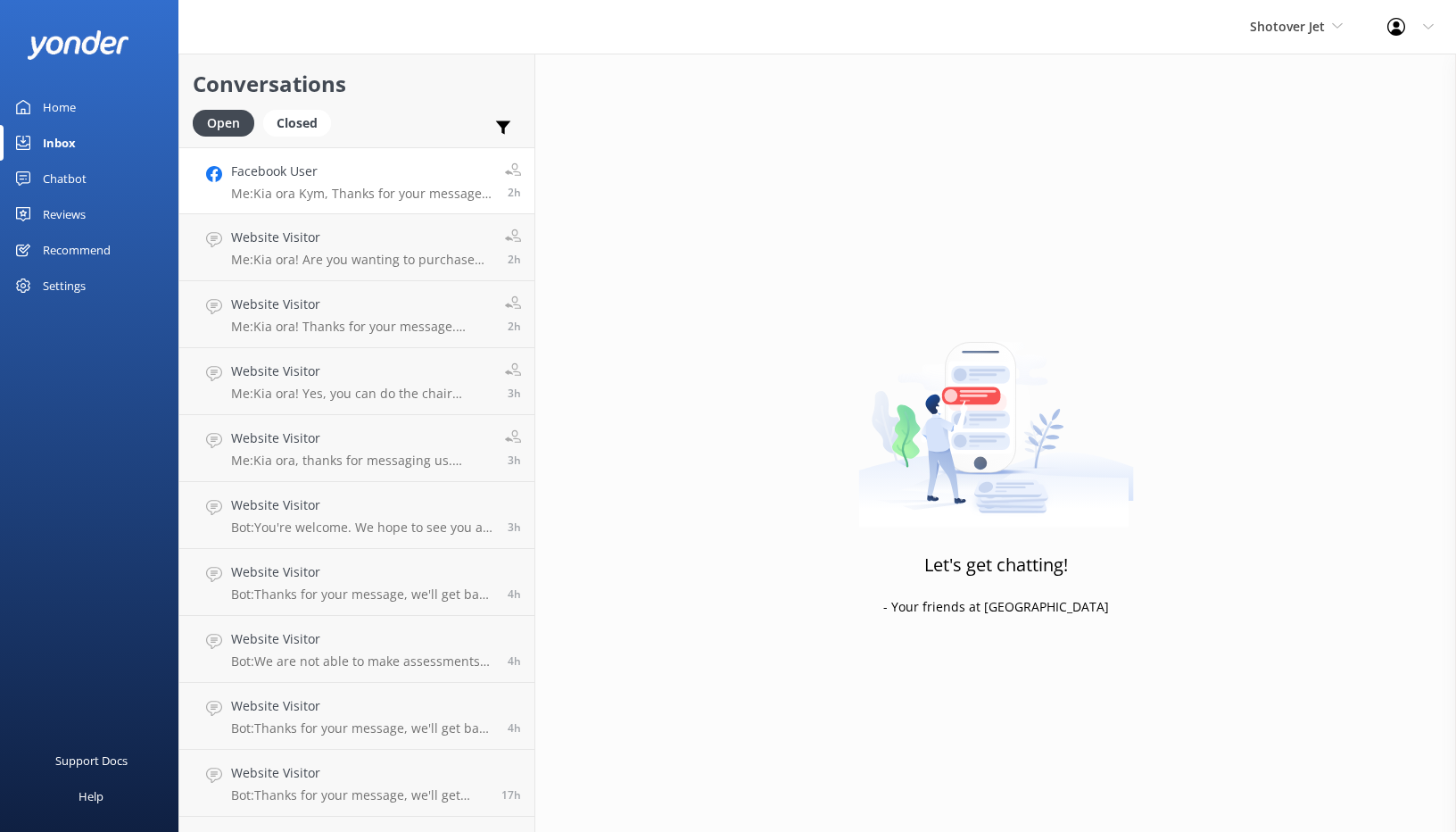
click at [380, 210] on link "Facebook User Me: Kia ora Kym, Thanks for your message! For your group, those w…" at bounding box center [357, 179] width 355 height 66
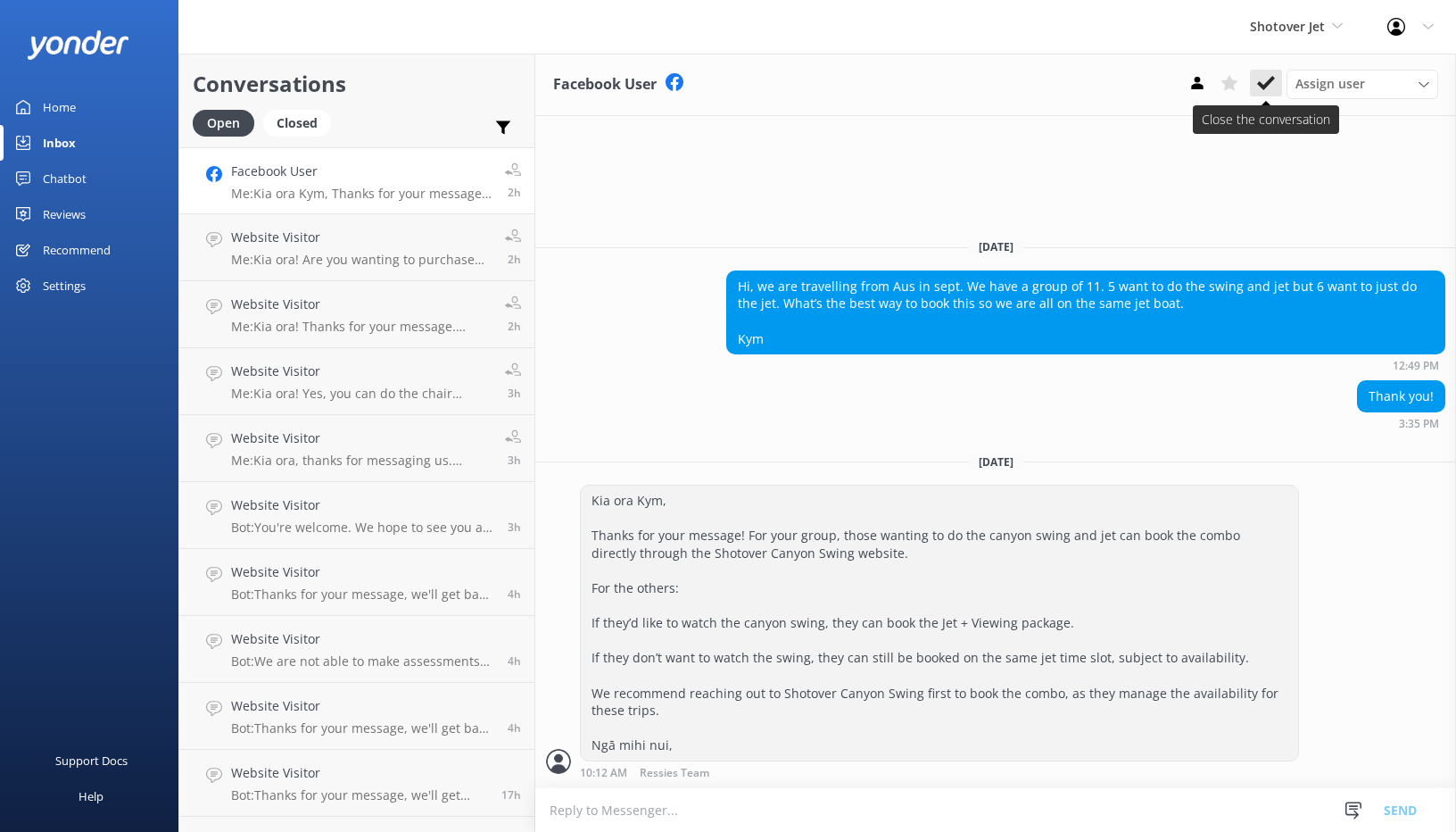
click at [1269, 84] on use at bounding box center [1266, 82] width 18 height 14
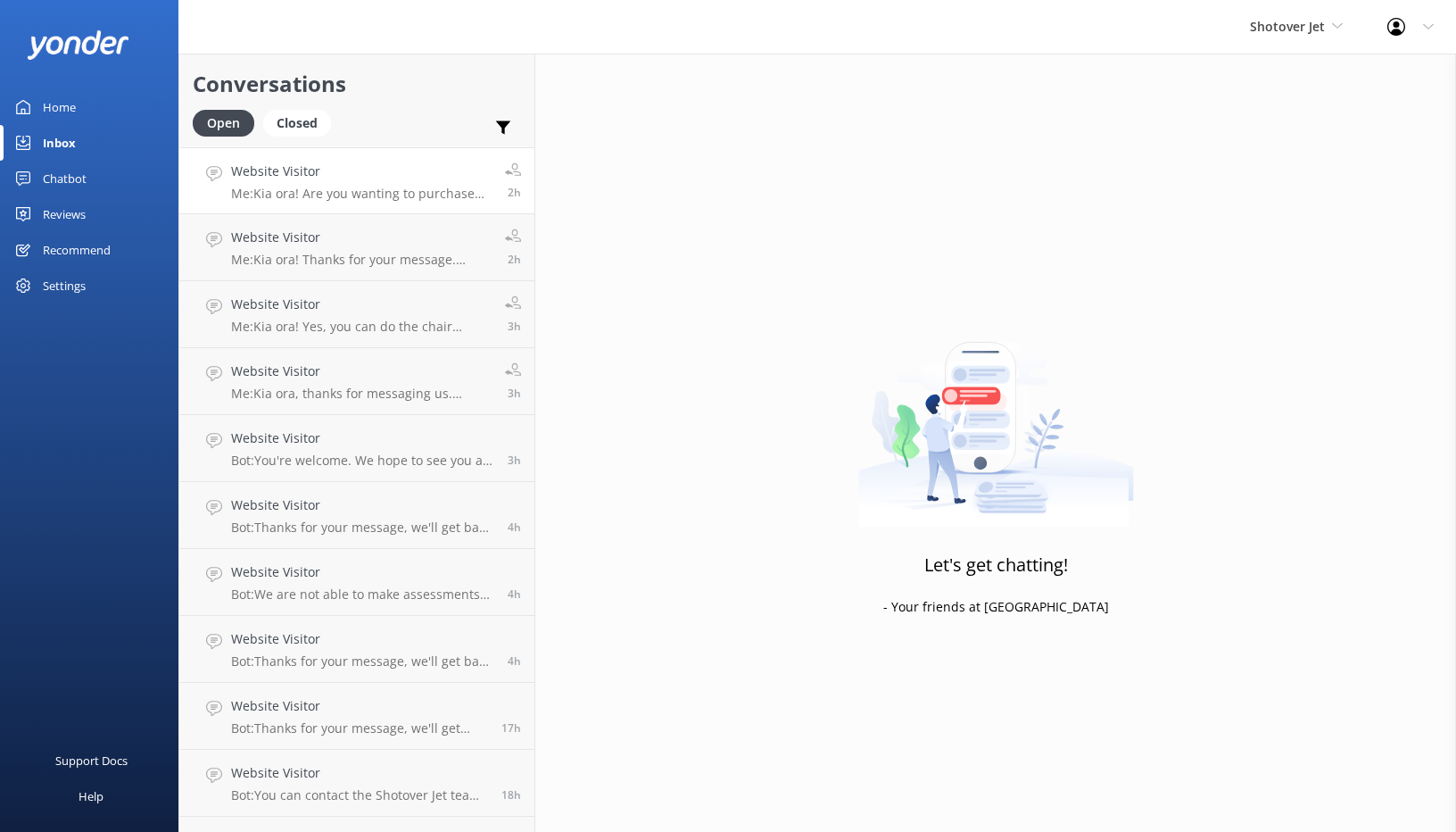
click at [368, 190] on p "Me: Kia ora! Are you wanting to purchase your photo from the ride, or share it …" at bounding box center [361, 193] width 261 height 16
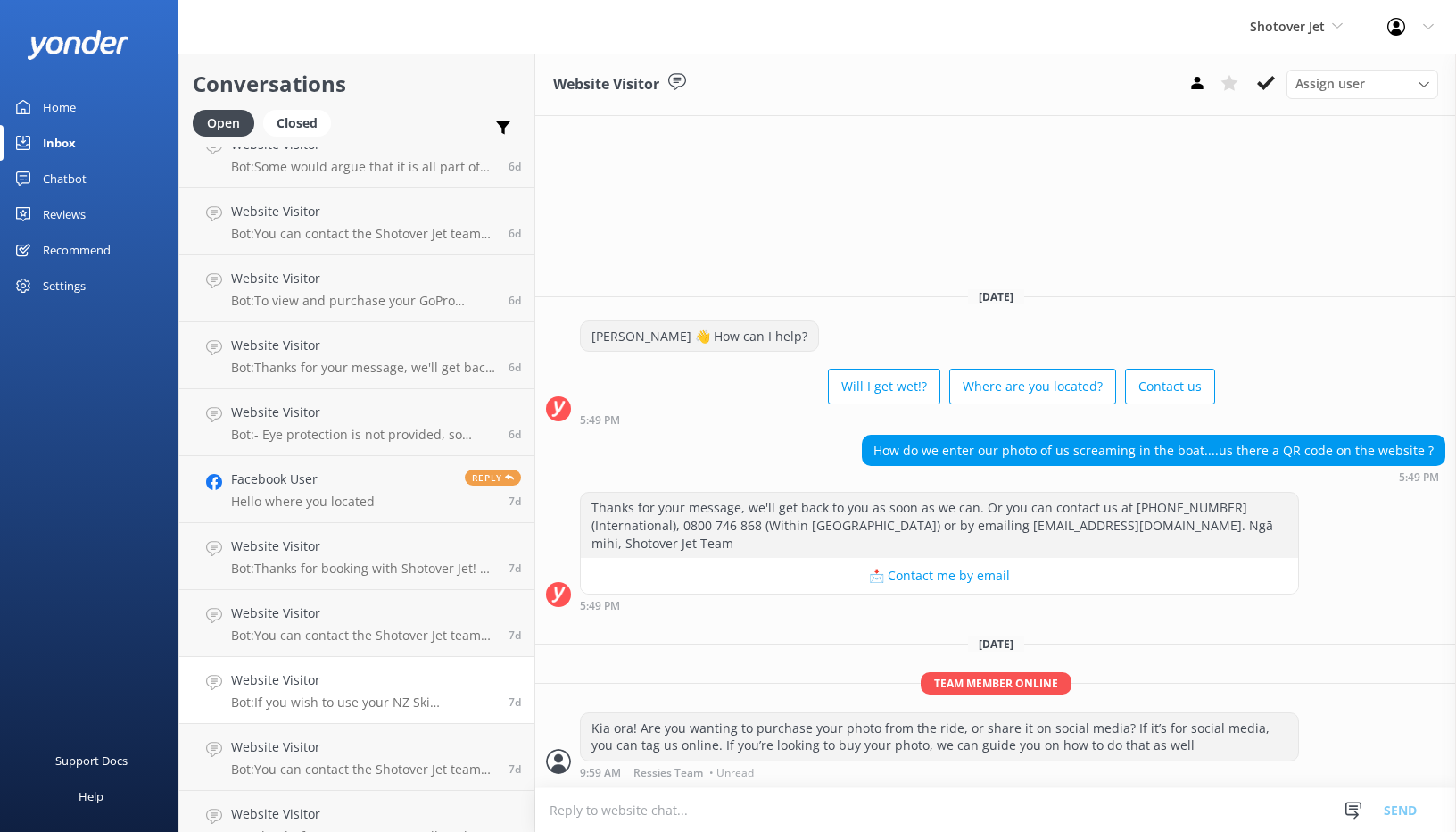
scroll to position [4920, 0]
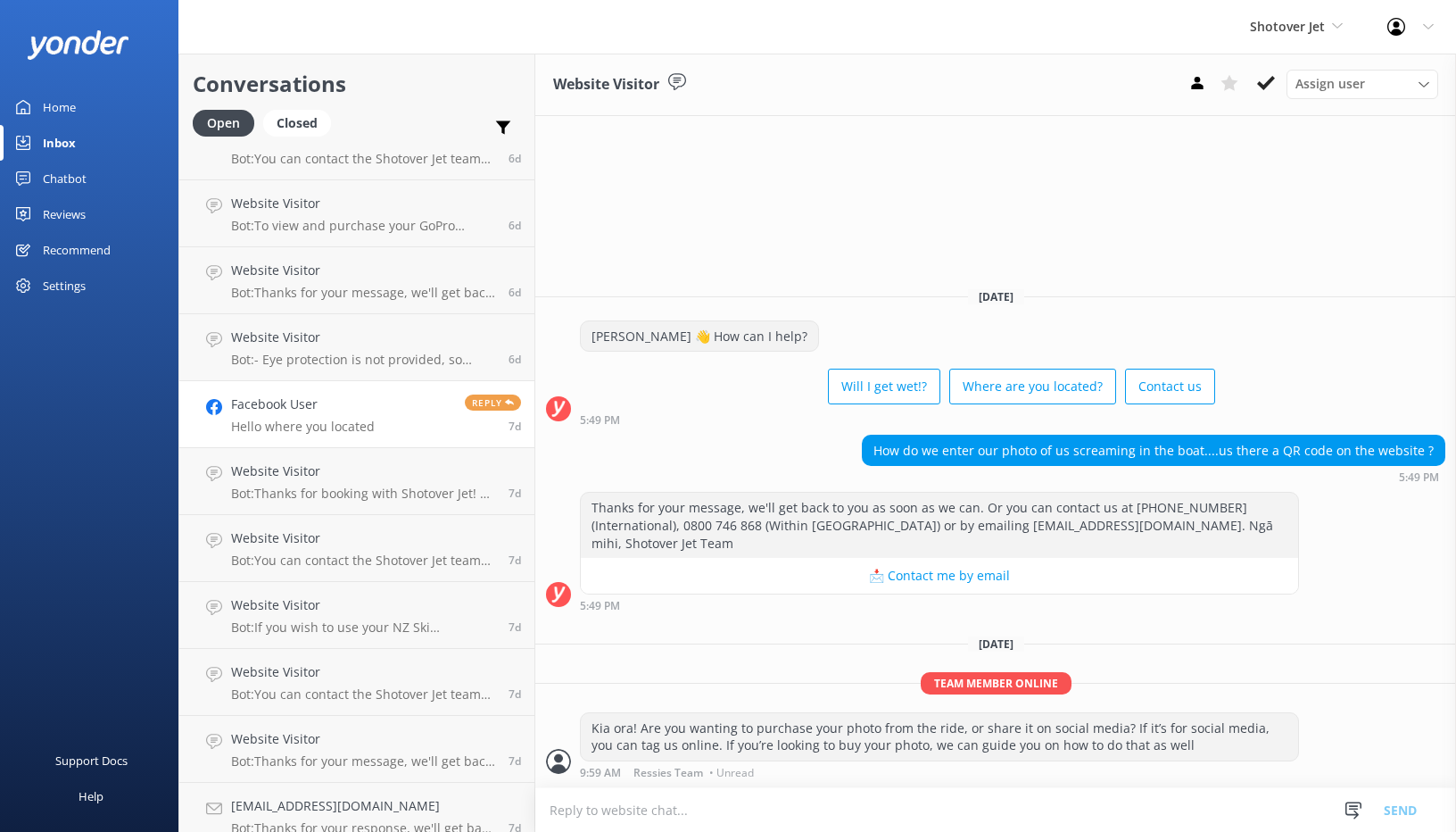
click at [344, 422] on p "Hello where you located" at bounding box center [302, 426] width 144 height 16
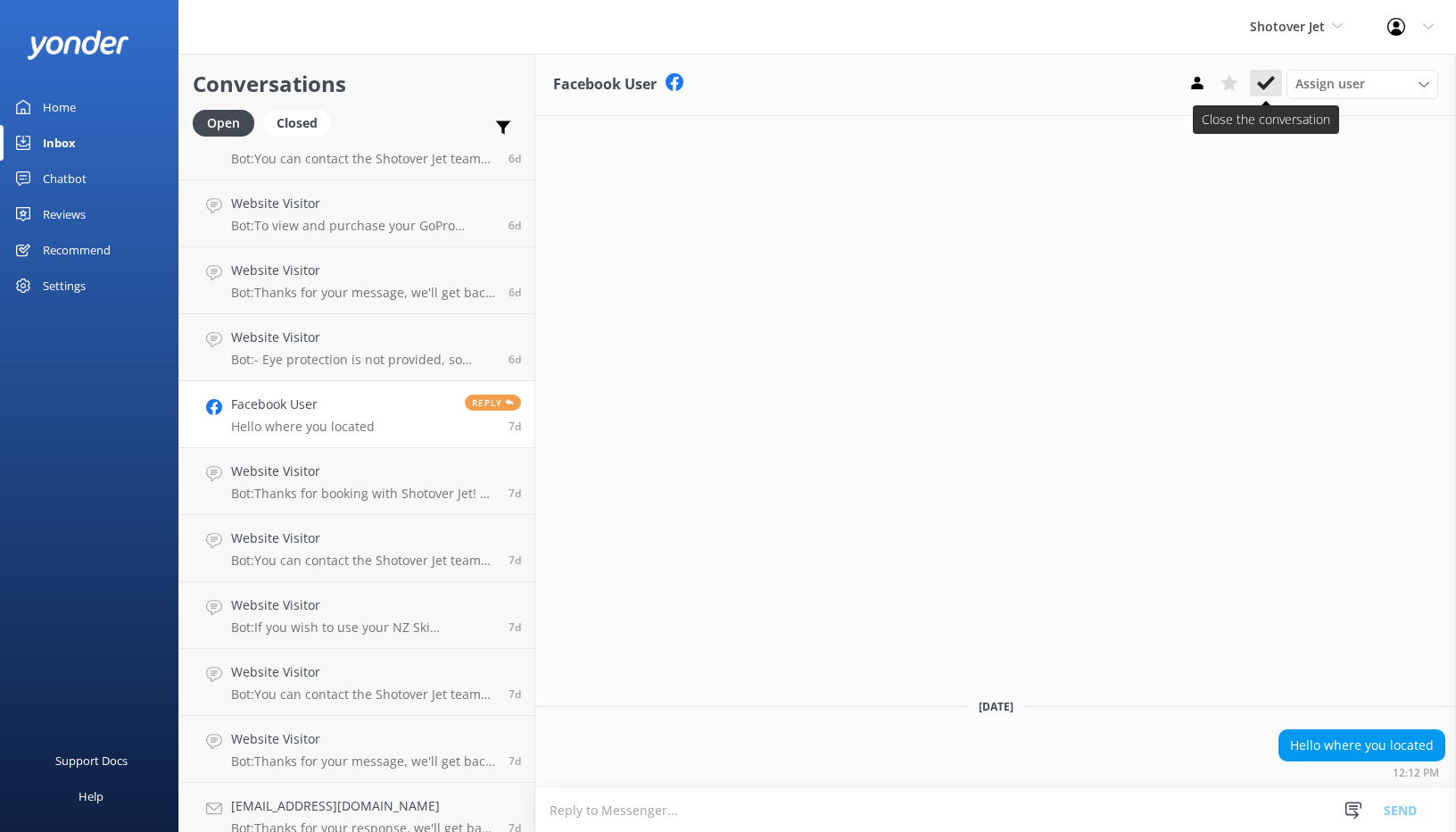
click at [1279, 85] on button at bounding box center [1266, 82] width 32 height 27
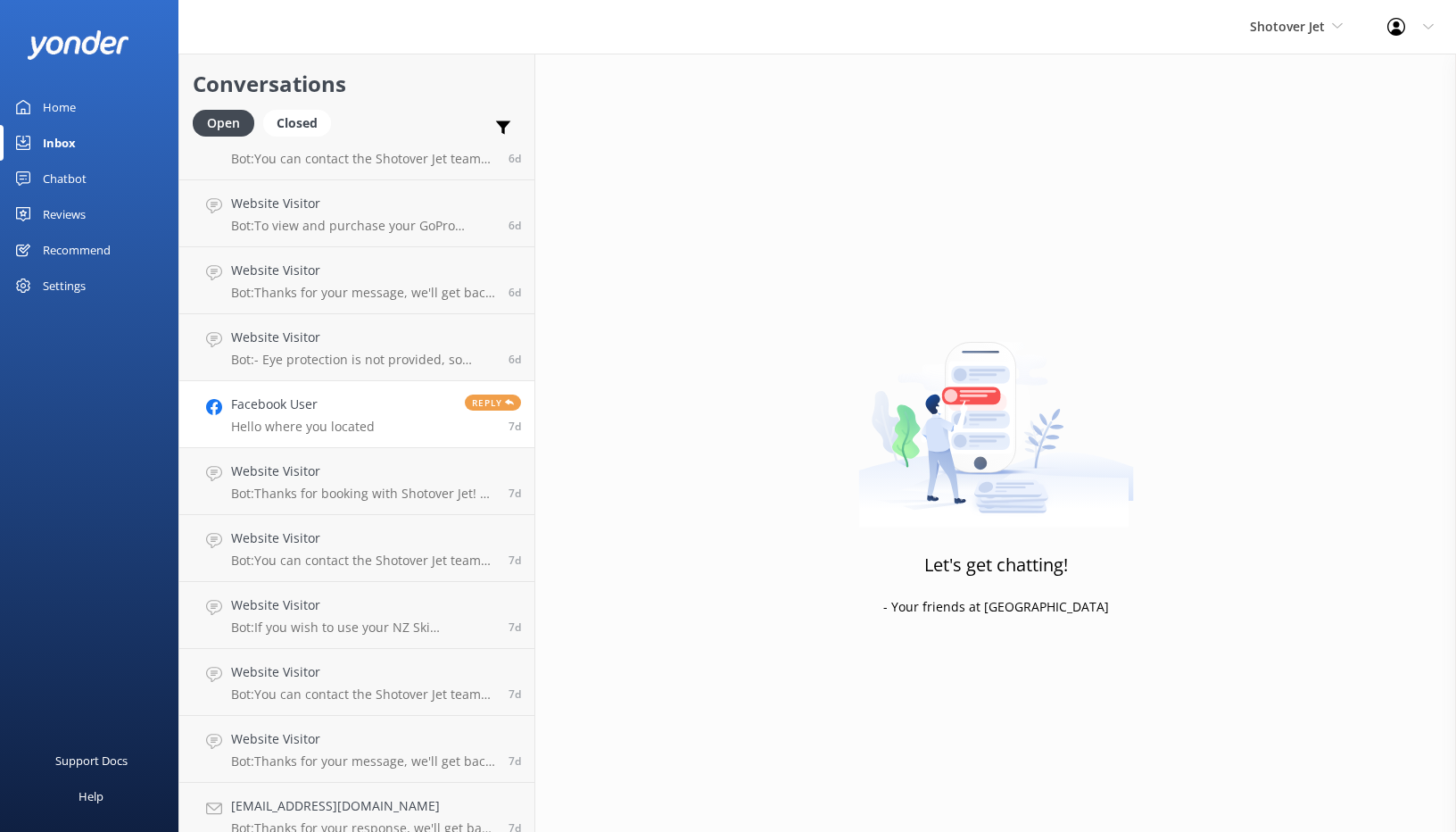
click at [374, 433] on link "Facebook User Hello where you located Reply 7d" at bounding box center [357, 414] width 355 height 66
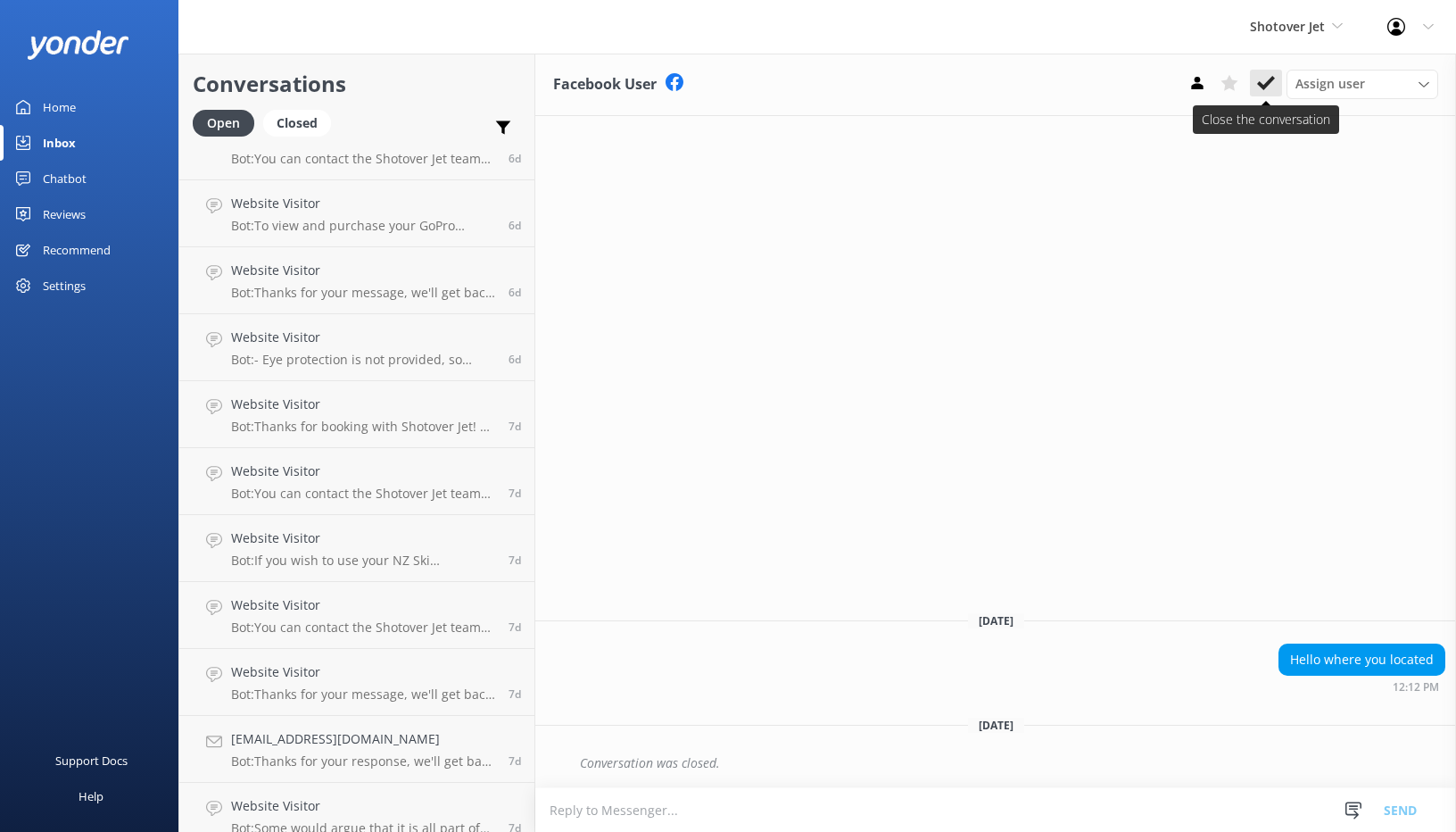
click at [1267, 95] on button at bounding box center [1266, 82] width 32 height 27
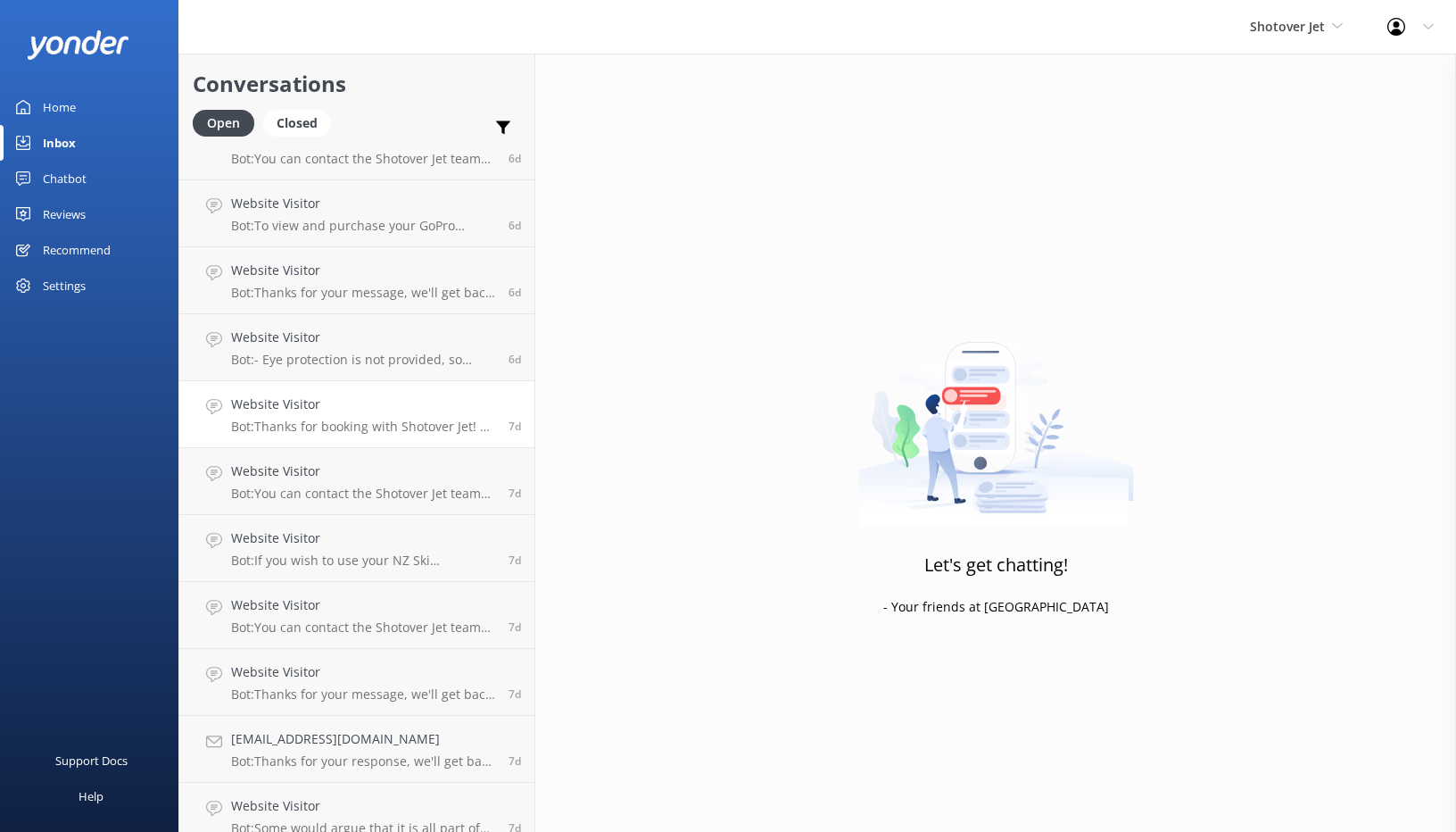
click at [359, 388] on link "Website Visitor Bot: Thanks for booking with Shotover Jet! To reconfirm your bo…" at bounding box center [357, 414] width 355 height 66
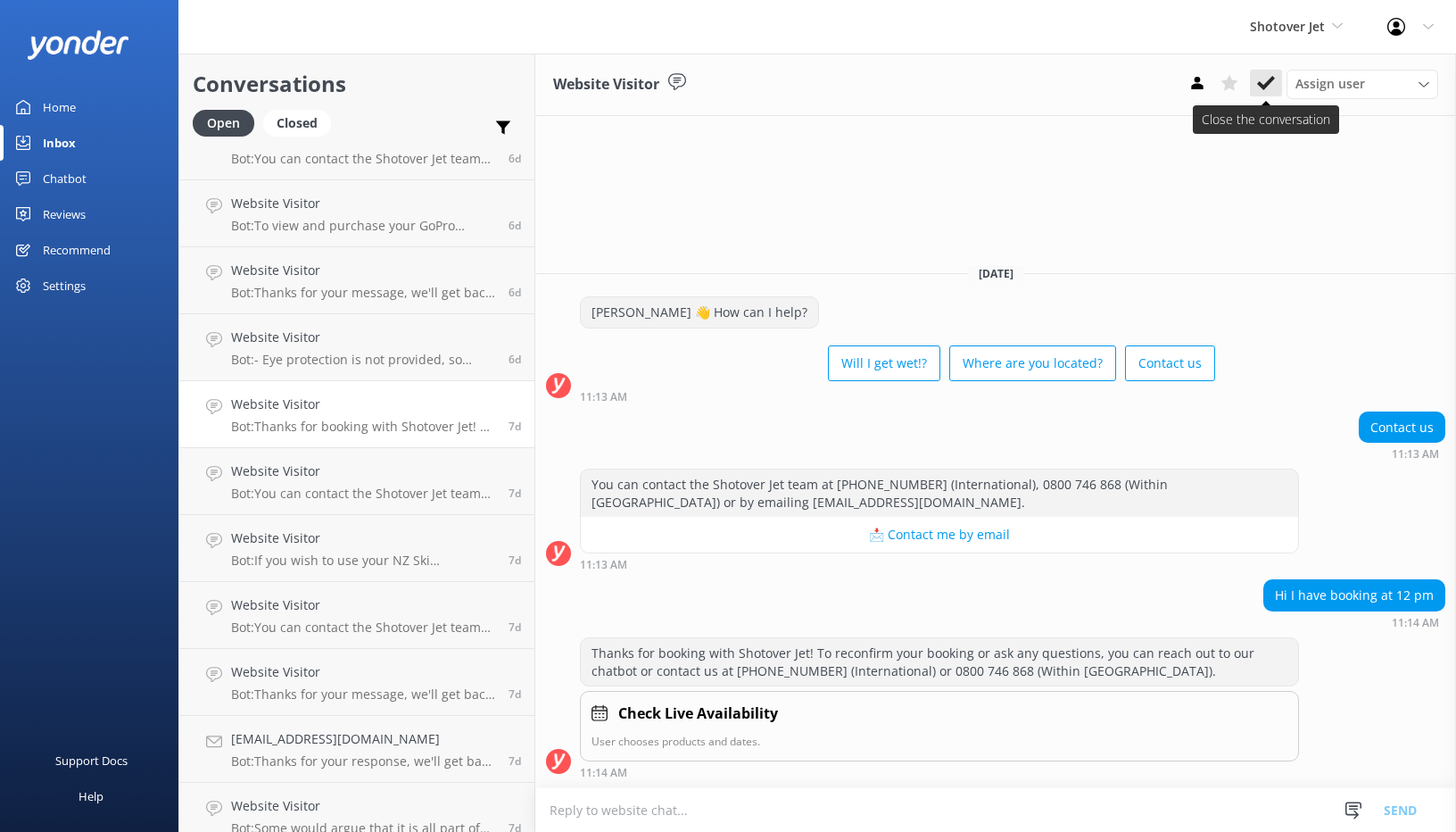
click at [1255, 82] on button at bounding box center [1266, 82] width 32 height 27
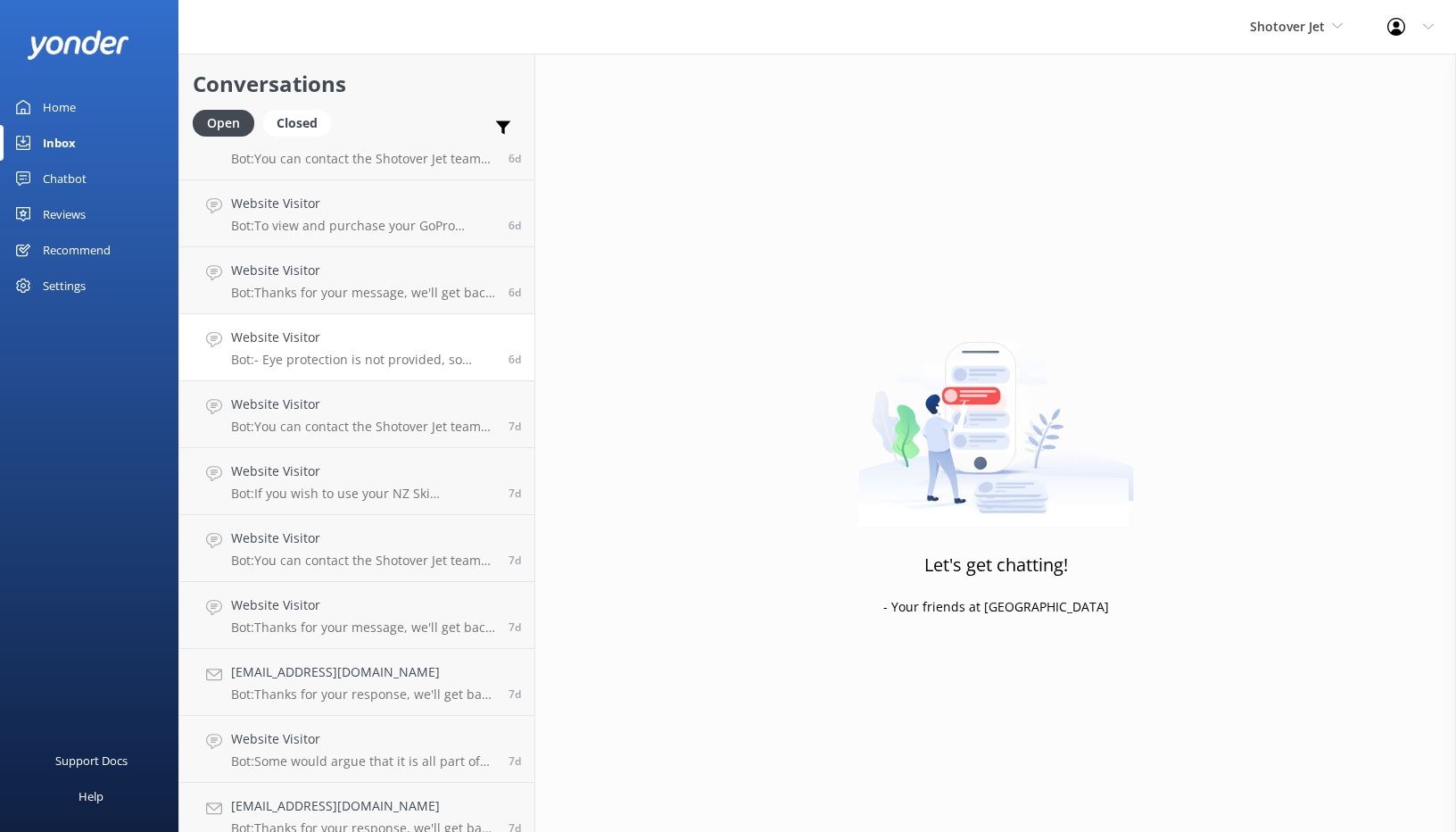
click at [341, 355] on p "Bot: - Eye protection is not provided, so please bring your own. - Due to our c…" at bounding box center [363, 360] width 264 height 16
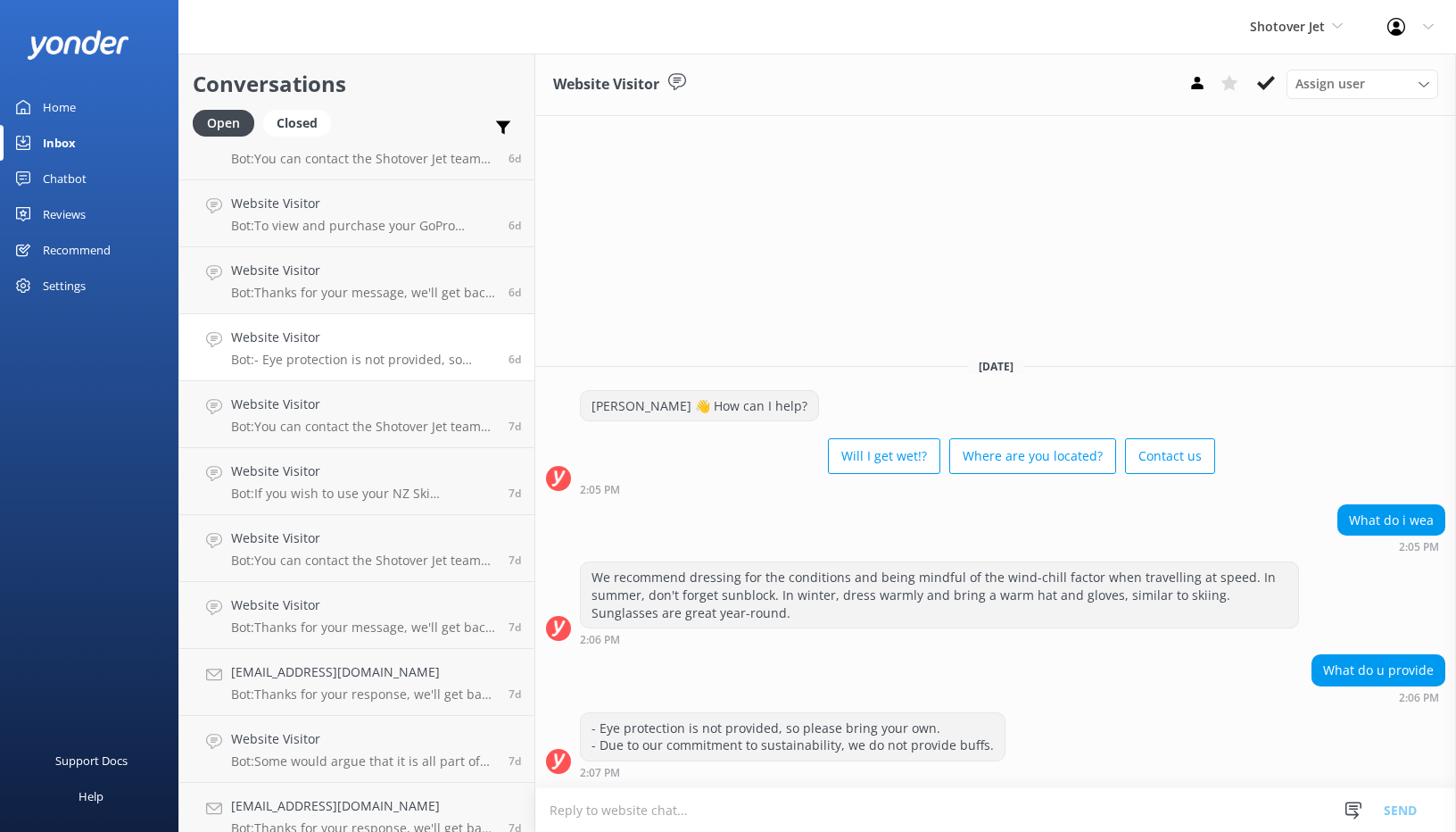
click at [77, 174] on div "Chatbot" at bounding box center [64, 178] width 44 height 36
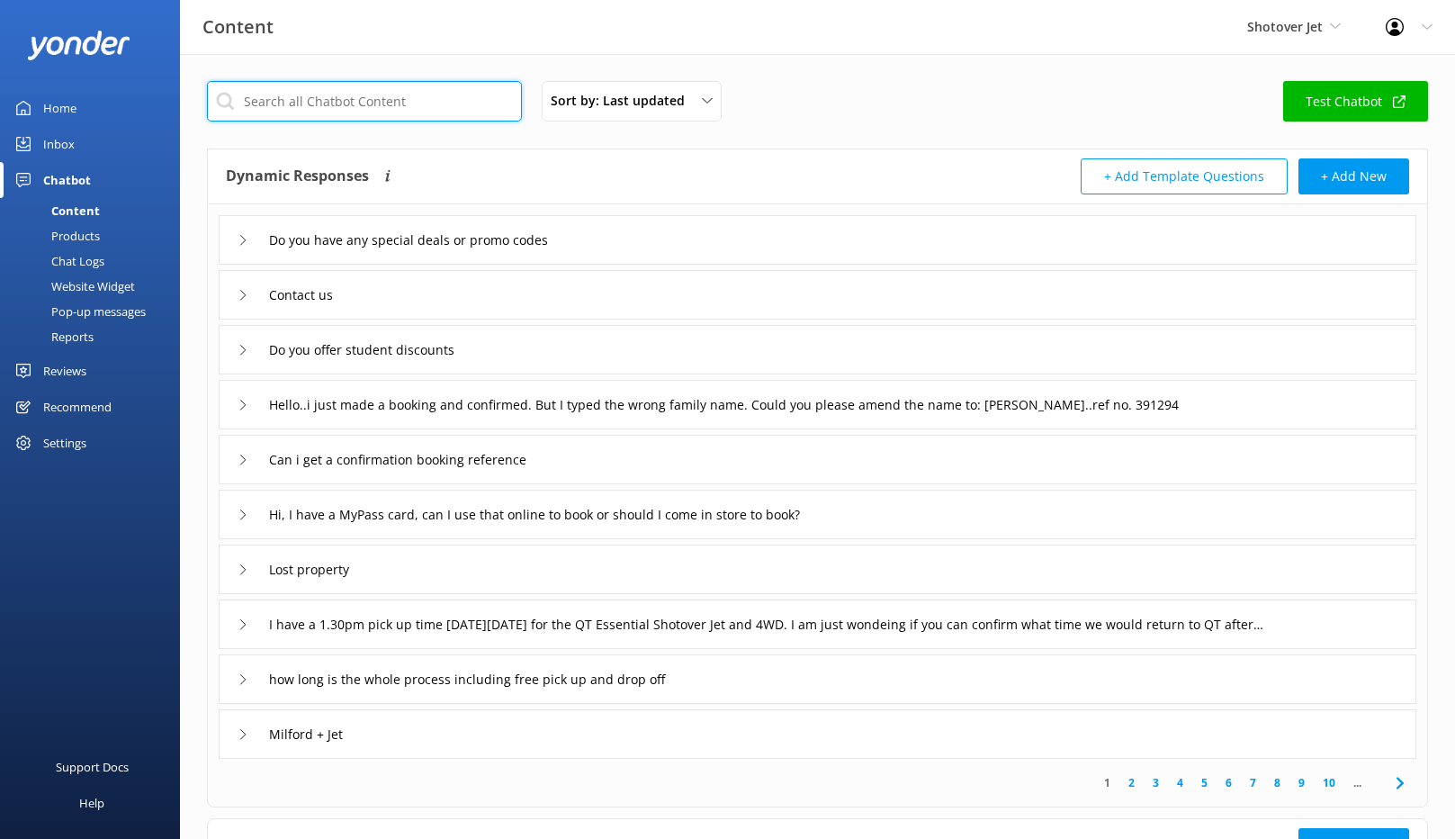
click at [321, 115] on input "text" at bounding box center [364, 101] width 315 height 40
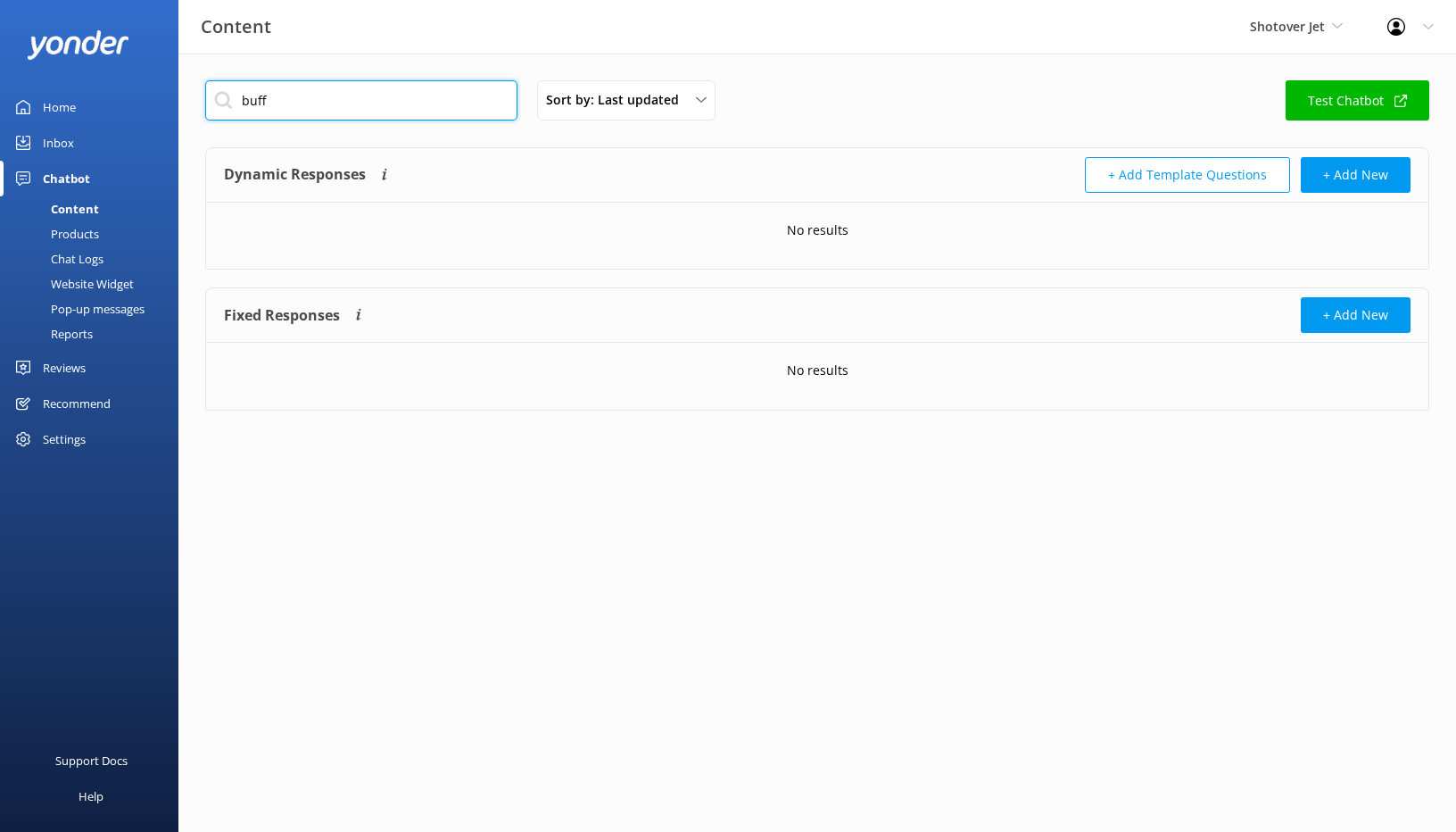
type input "buff"
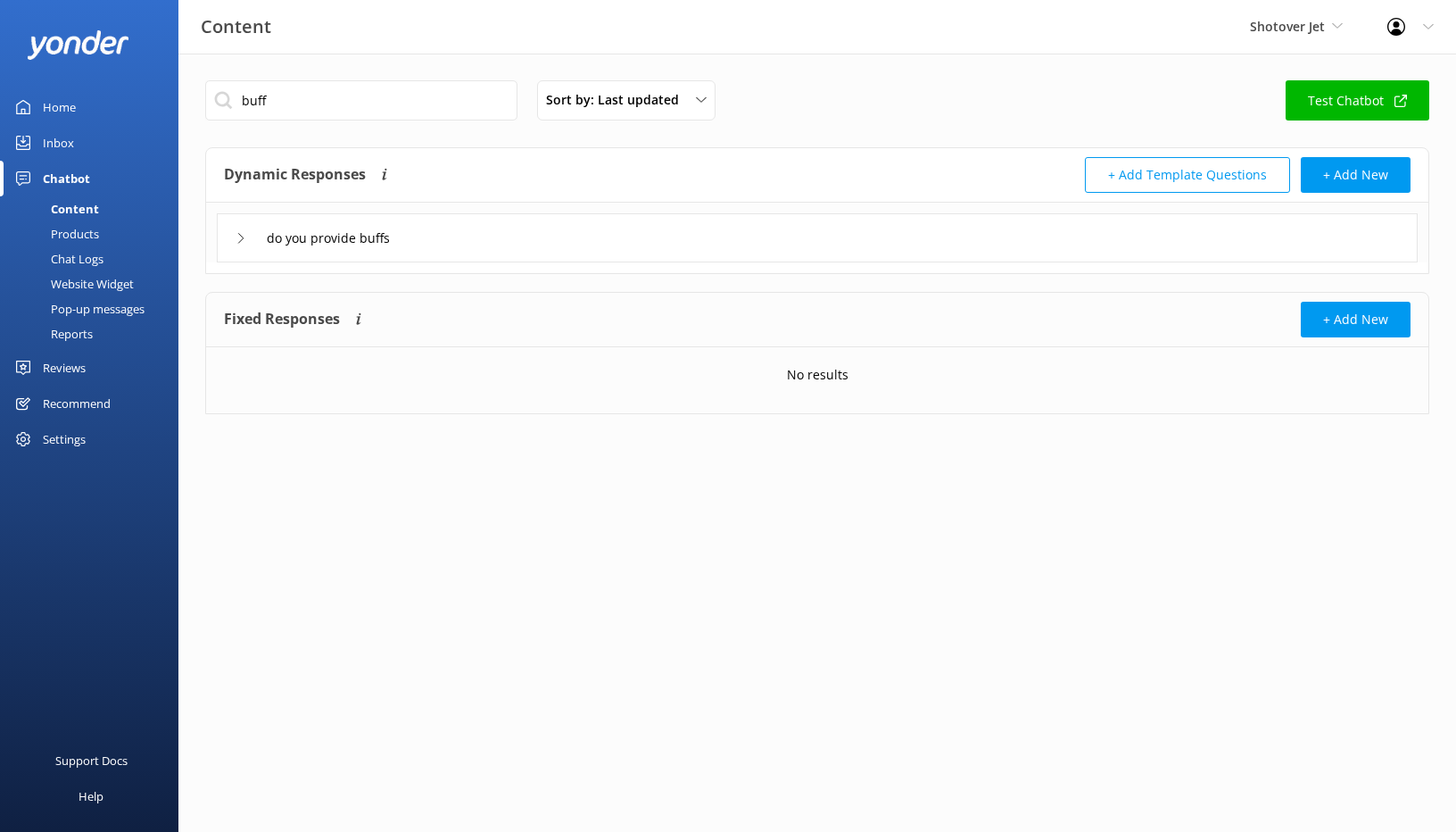
click at [475, 231] on div "do you provide buffs" at bounding box center [817, 237] width 1200 height 49
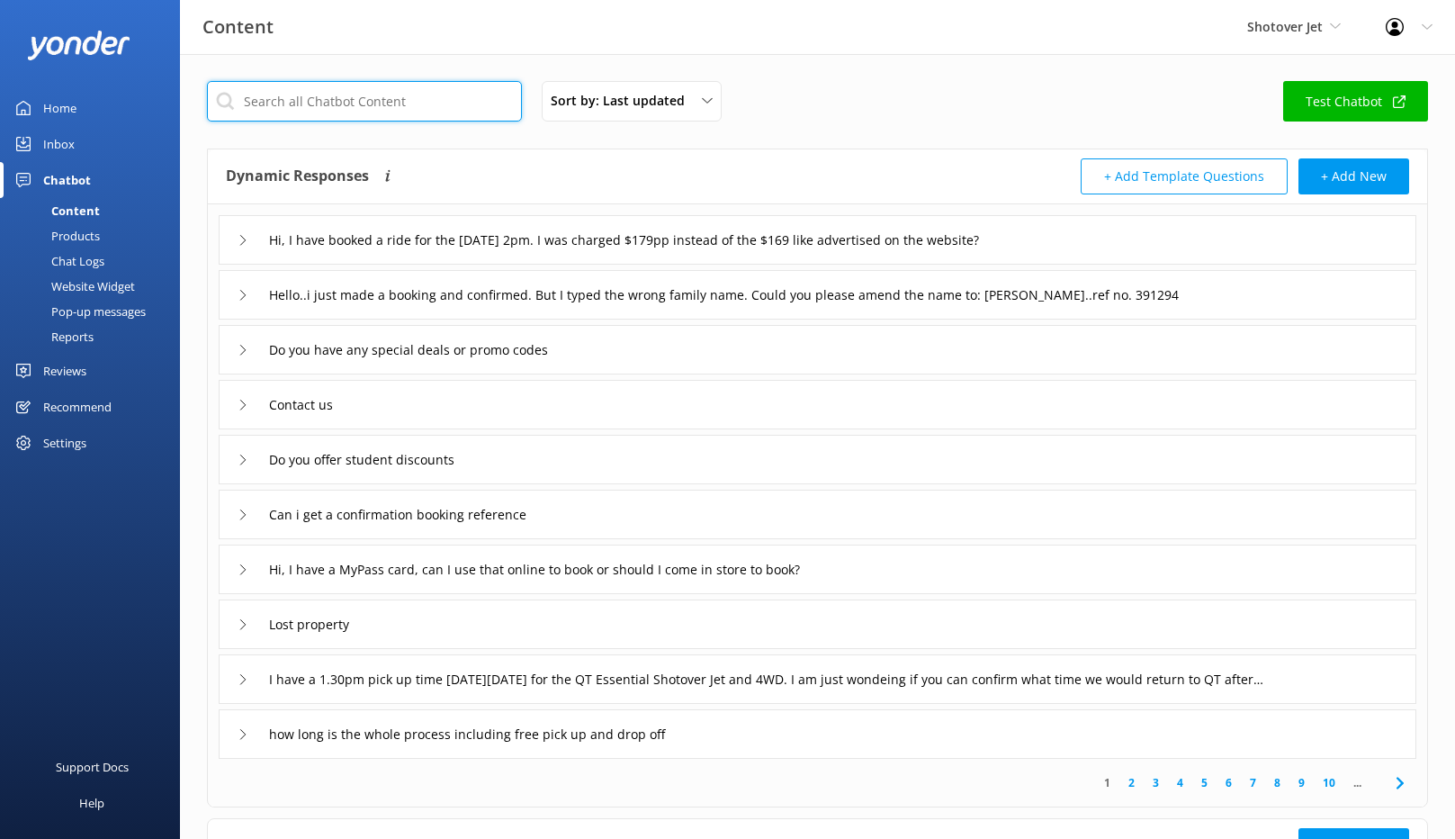
click at [389, 112] on input "text" at bounding box center [364, 101] width 315 height 40
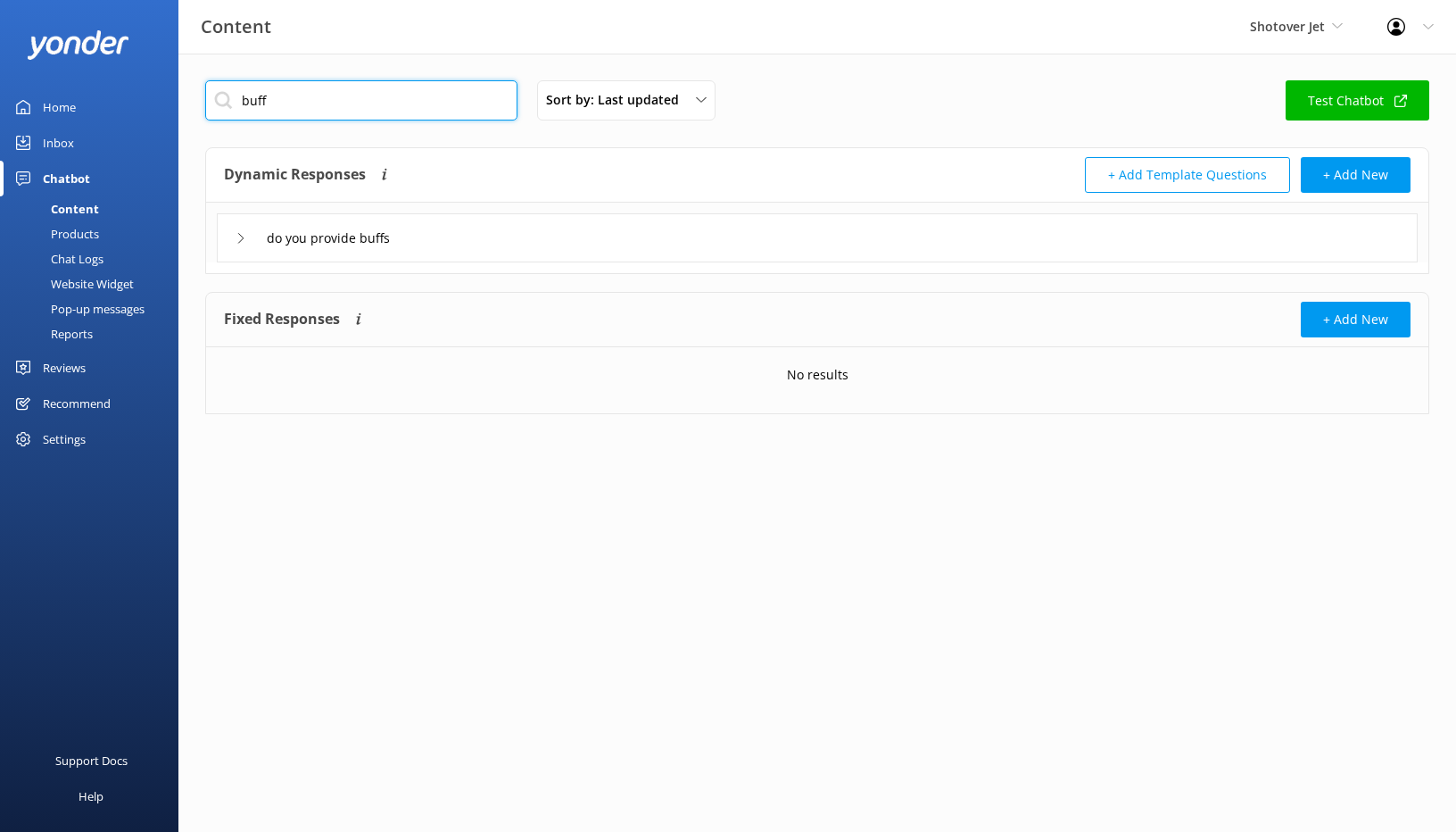
type input "buff"
click at [507, 225] on div "do you provide buffs" at bounding box center [817, 237] width 1200 height 49
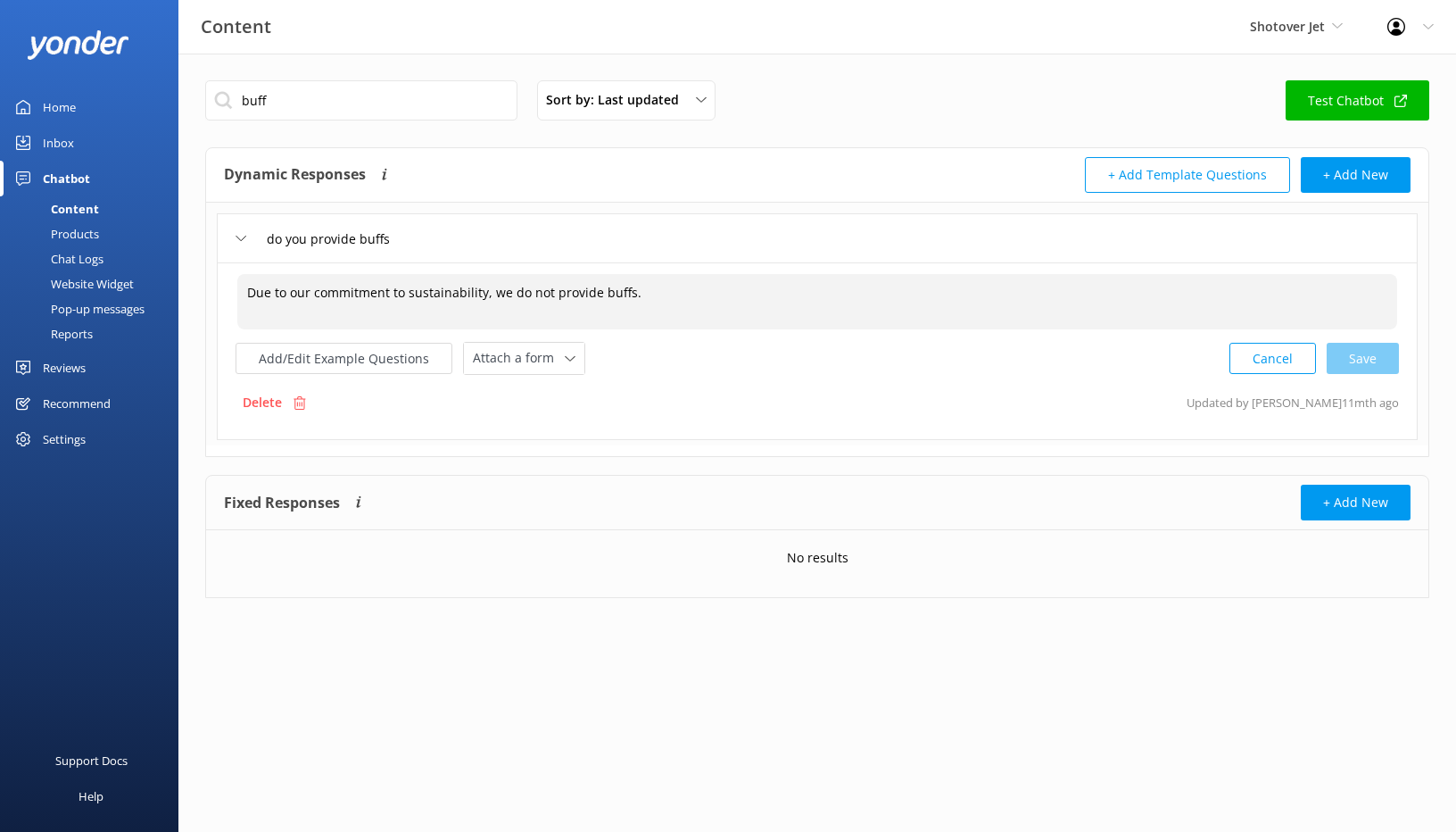
drag, startPoint x: 350, startPoint y: 263, endPoint x: 109, endPoint y: 260, distance: 241.0
click at [109, 260] on div "Content Shotover Jet Shotover Jet Dart River Adventures Profile Settings Logout…" at bounding box center [728, 352] width 1456 height 598
paste textarea "We provide complimentary reusable buffs during the winter months, when they are…"
click at [905, 300] on textarea "We provide complimentary reusable buffs during the winter months, when they are…" at bounding box center [817, 301] width 1160 height 56
click at [1361, 363] on div "Cancel Save" at bounding box center [1313, 358] width 169 height 33
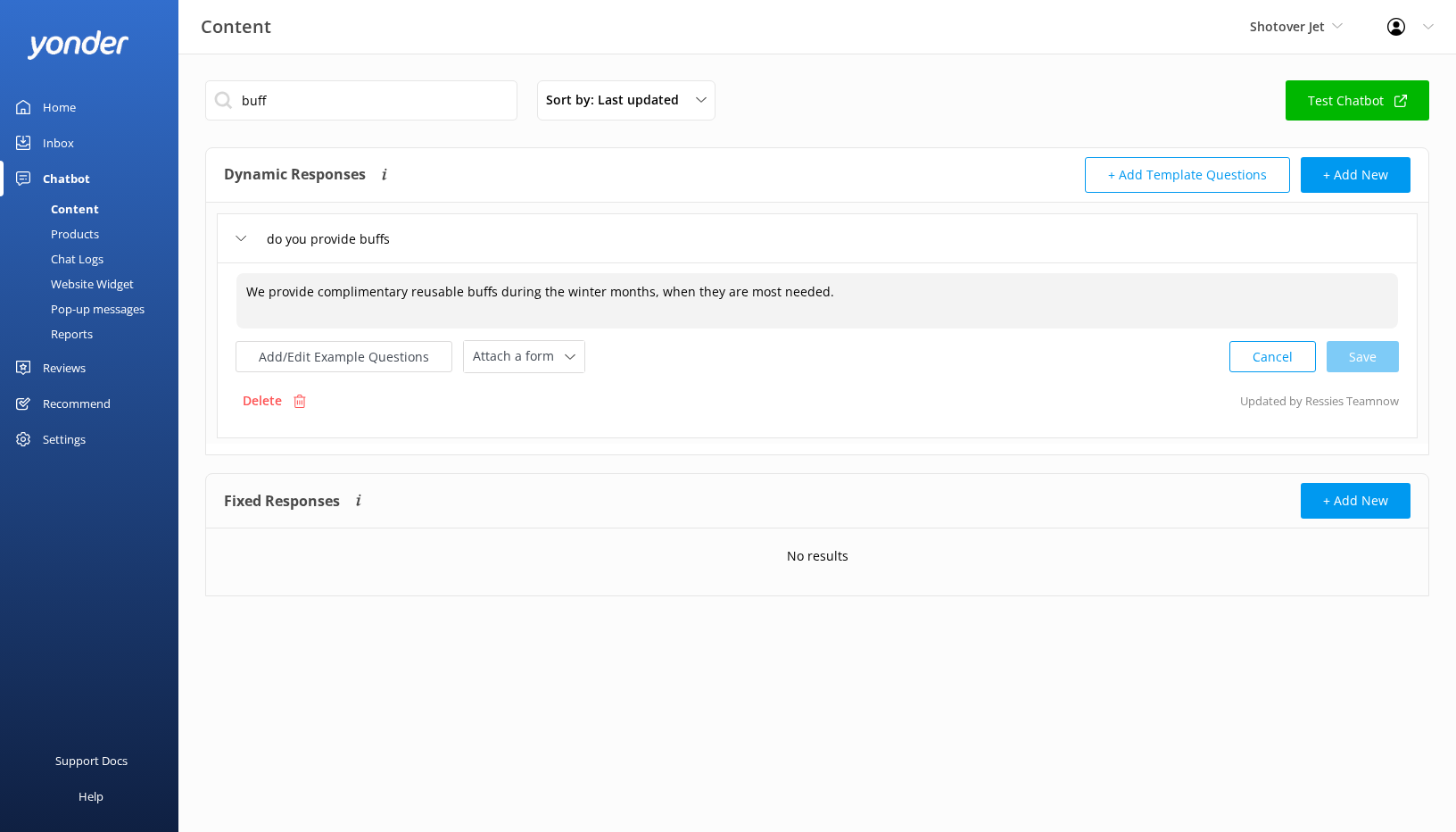
type textarea "We provide complimentary reusable buffs during the winter months, when they are…"
click at [1095, 383] on div "We provide complimentary reusable buffs during the winter months, when they are…" at bounding box center [817, 350] width 1200 height 176
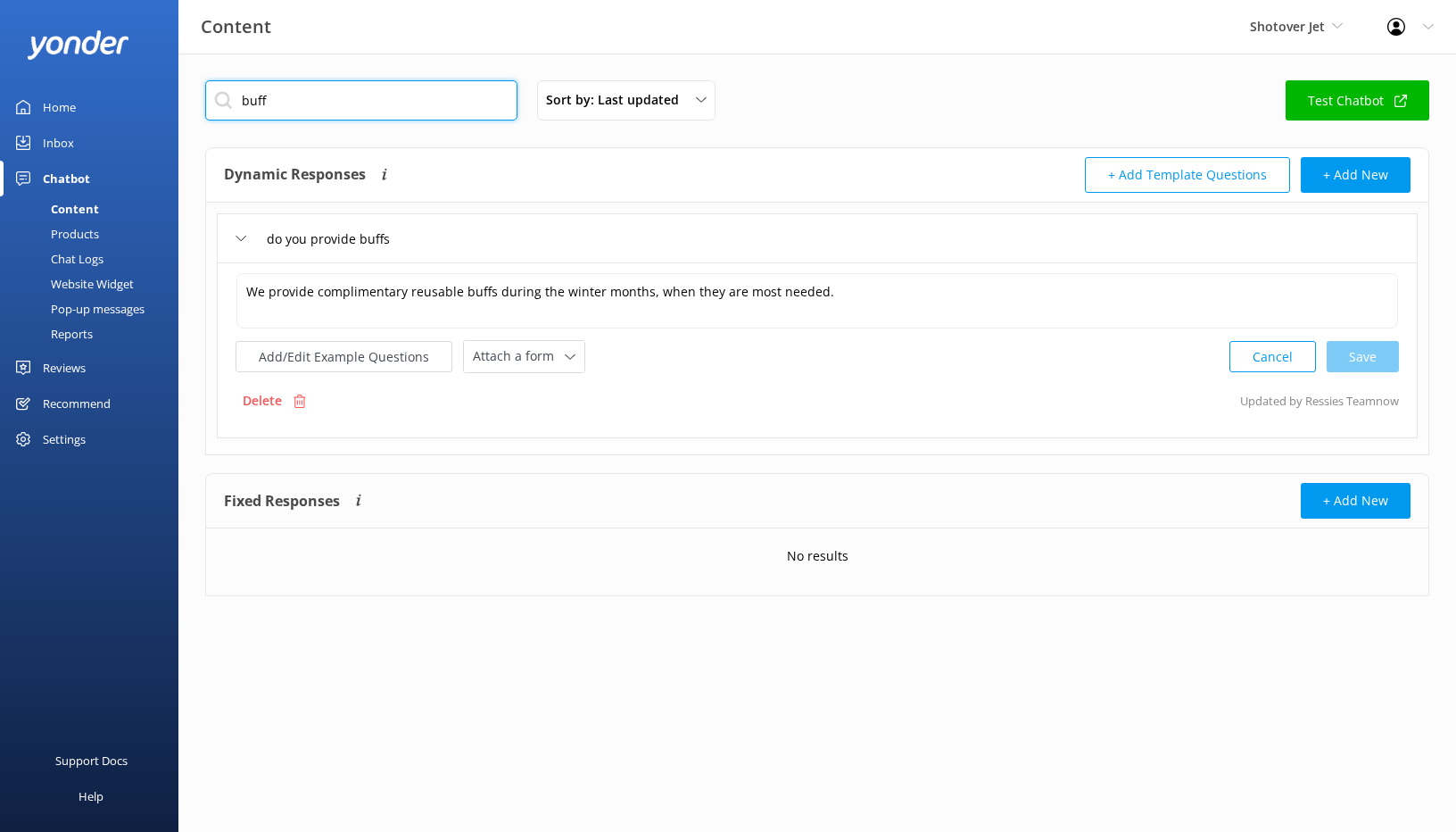
click at [302, 103] on input "buff" at bounding box center [361, 100] width 312 height 40
click at [88, 136] on link "Inbox" at bounding box center [89, 143] width 178 height 36
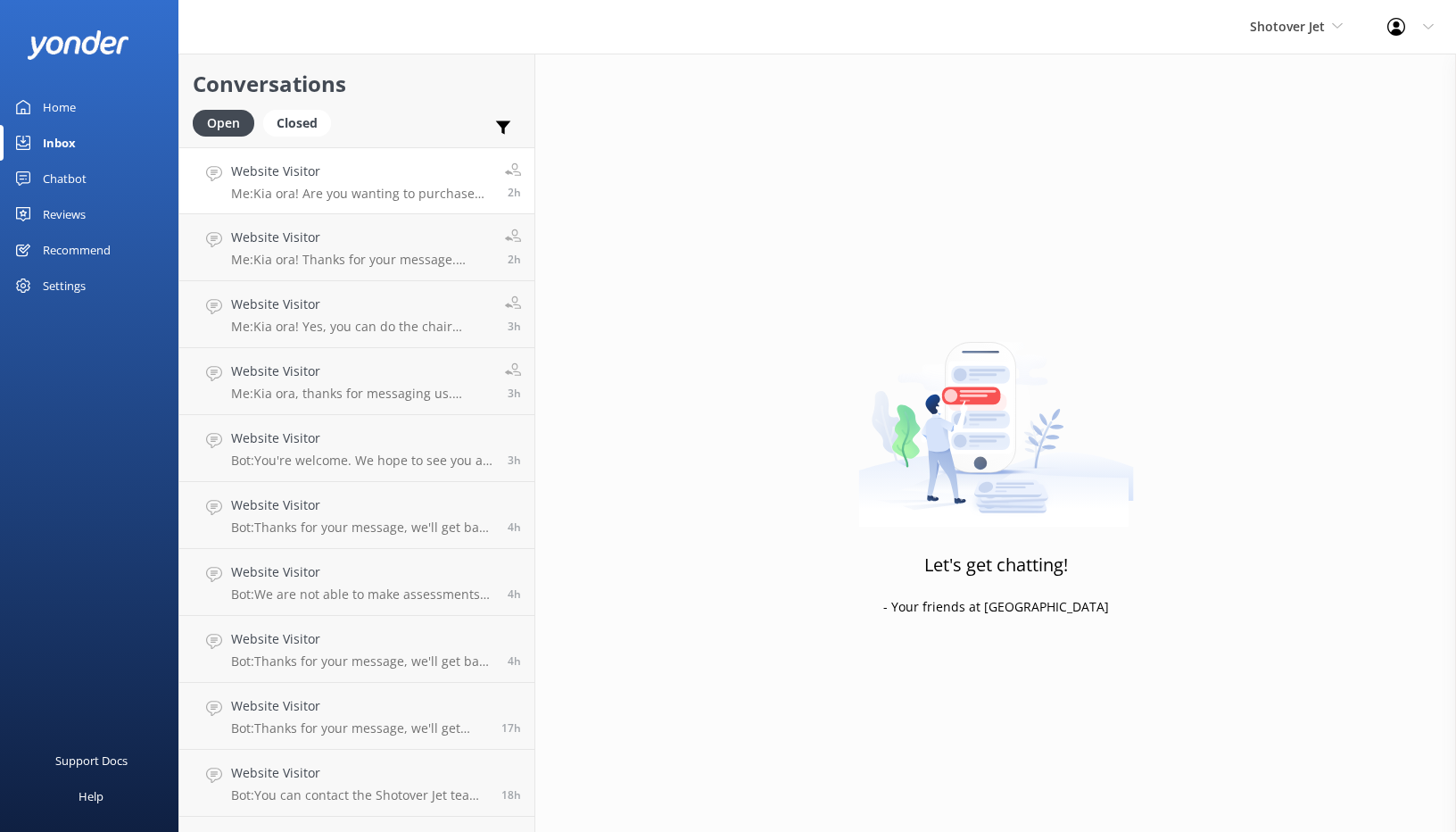
click at [396, 197] on p "Me: Kia ora! Are you wanting to purchase your photo from the ride, or share it …" at bounding box center [361, 193] width 261 height 16
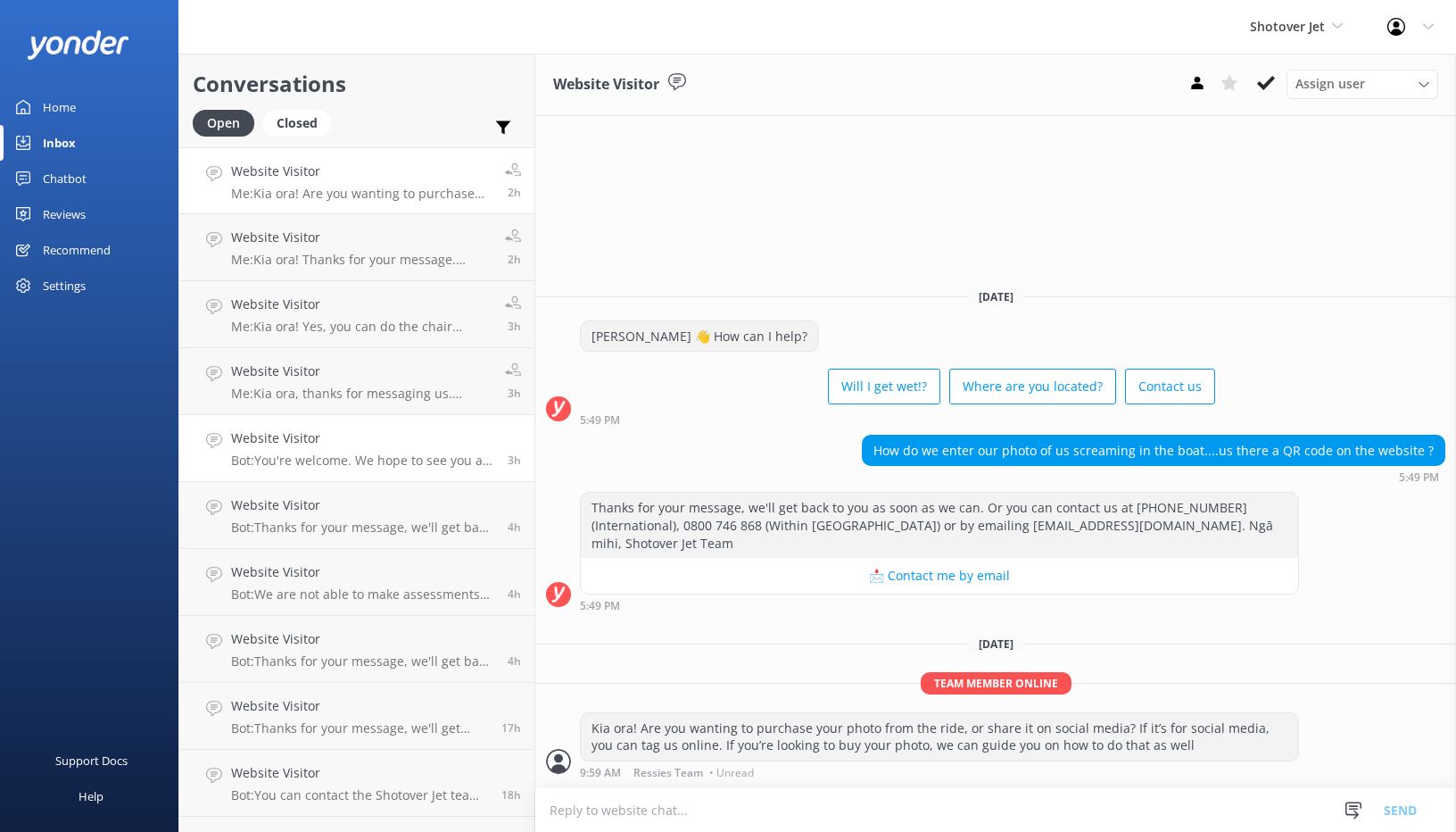
click at [379, 468] on link "Website Visitor Bot: You're welcome. We hope to see you at Shotover Jet soon! 3h" at bounding box center [357, 447] width 355 height 66
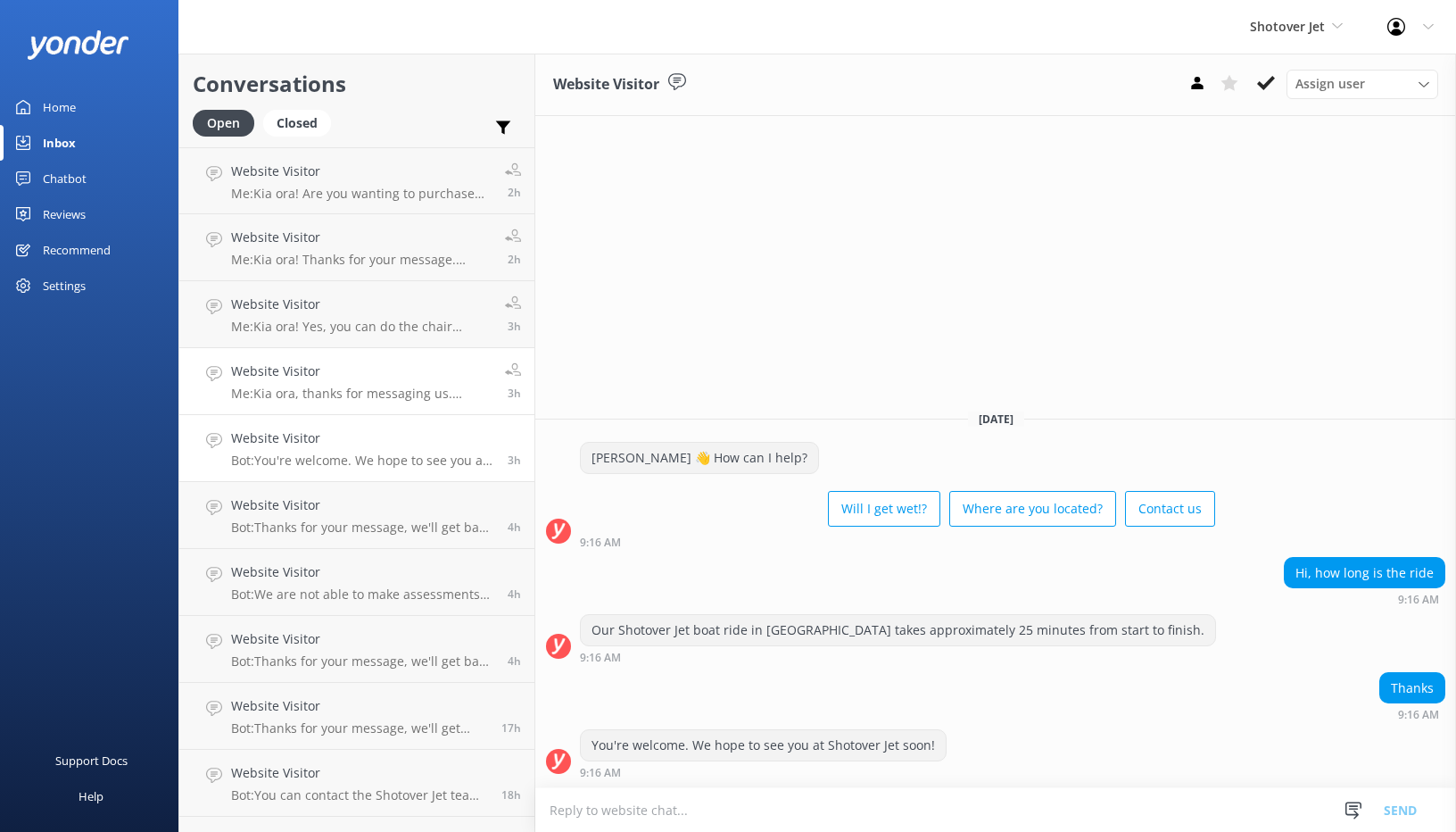
click at [373, 376] on h4 "Website Visitor" at bounding box center [361, 371] width 261 height 20
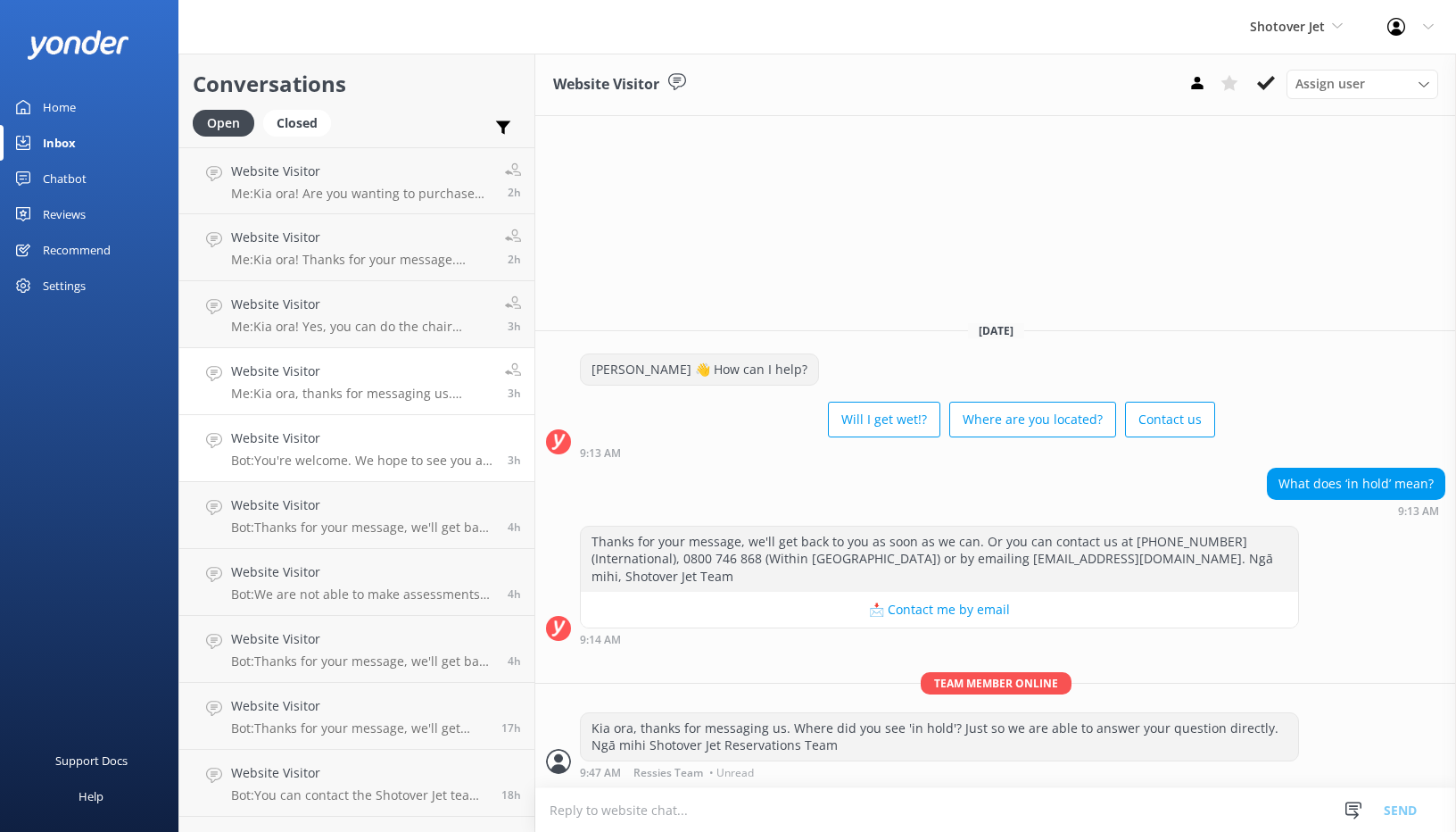
click at [352, 431] on h4 "Website Visitor" at bounding box center [362, 438] width 263 height 20
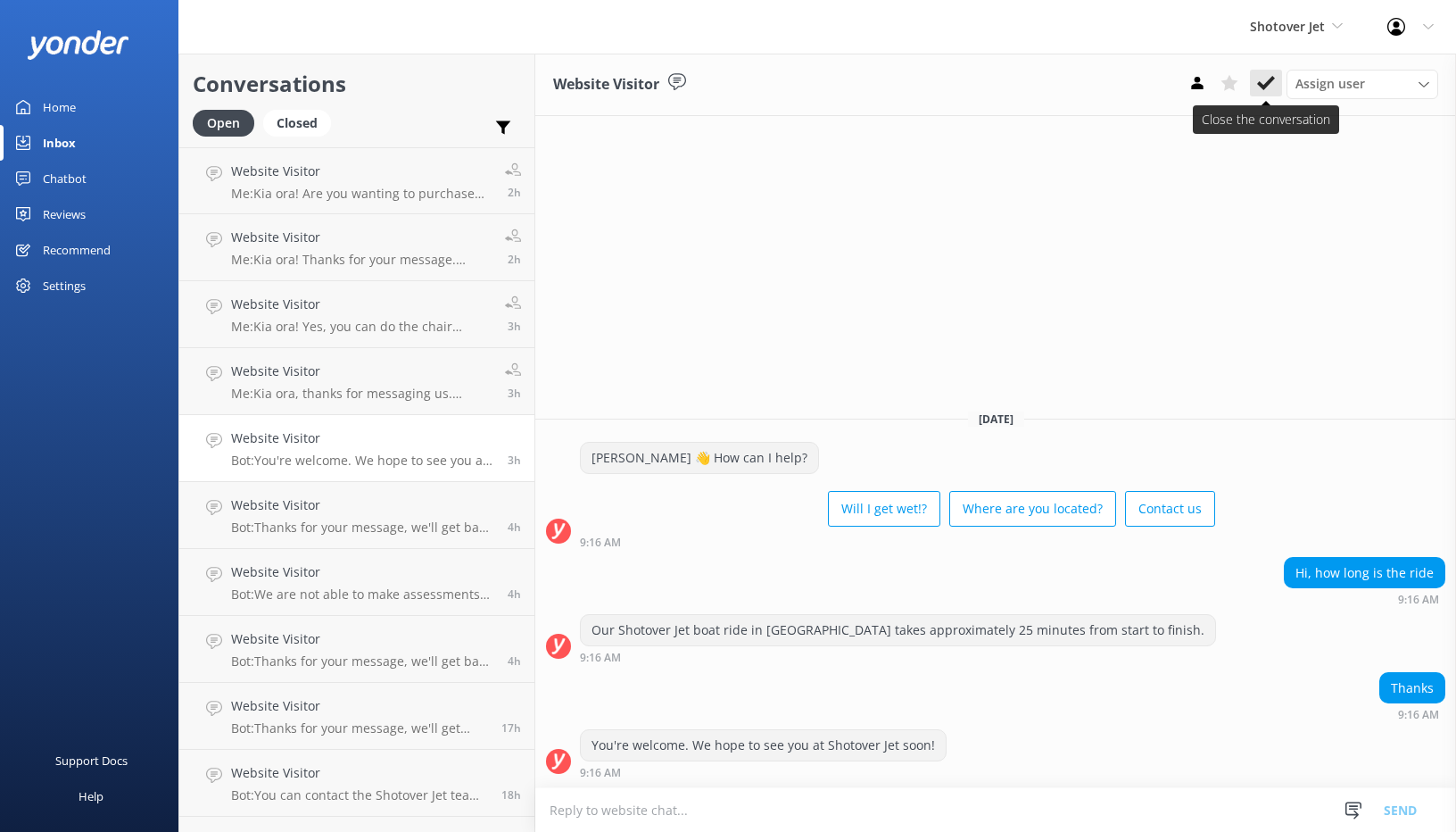
click at [1277, 77] on button at bounding box center [1266, 82] width 32 height 27
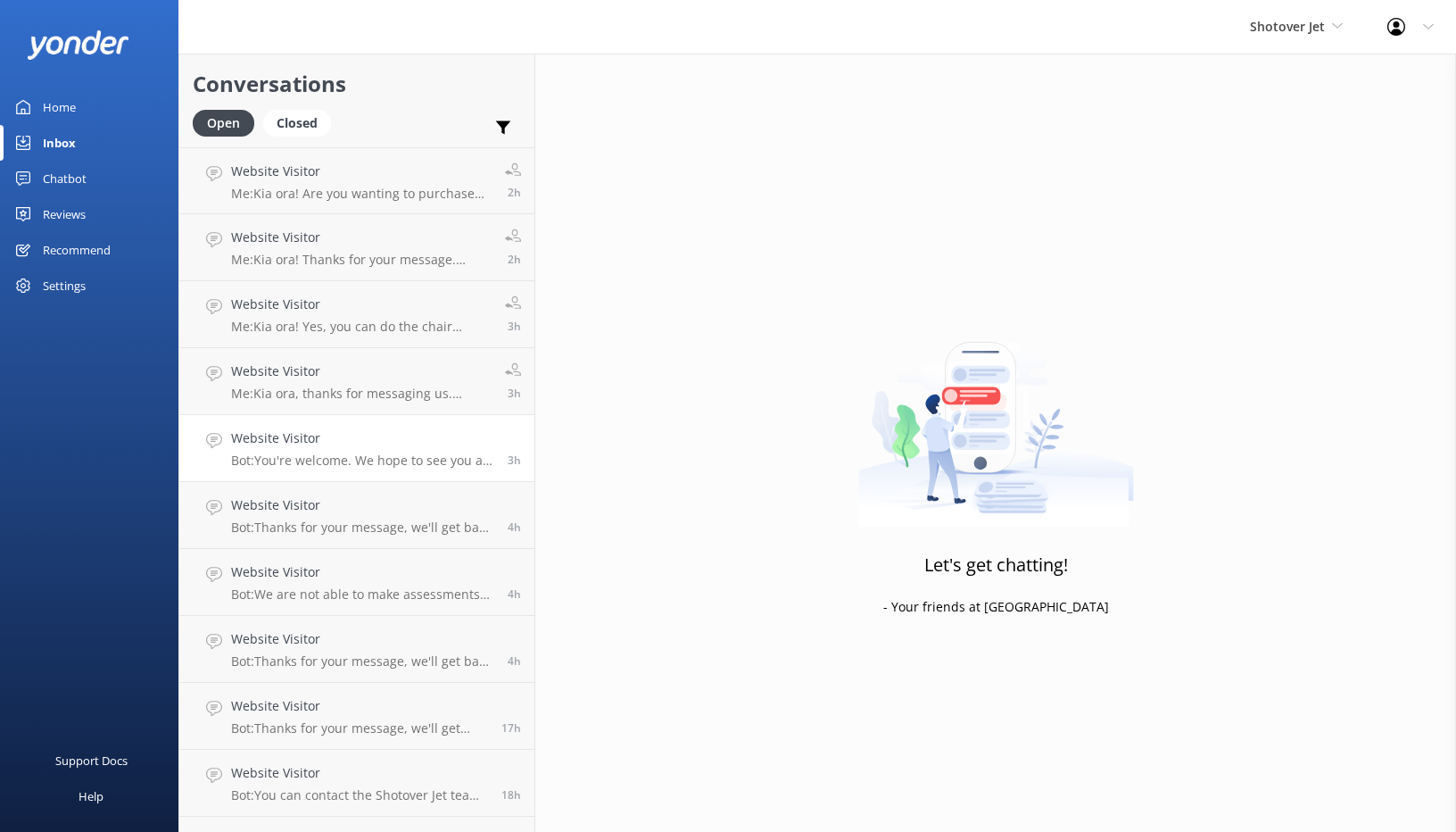
click at [332, 451] on div "Website Visitor Bot: You're welcome. We hope to see you at Shotover Jet soon!" at bounding box center [362, 448] width 263 height 40
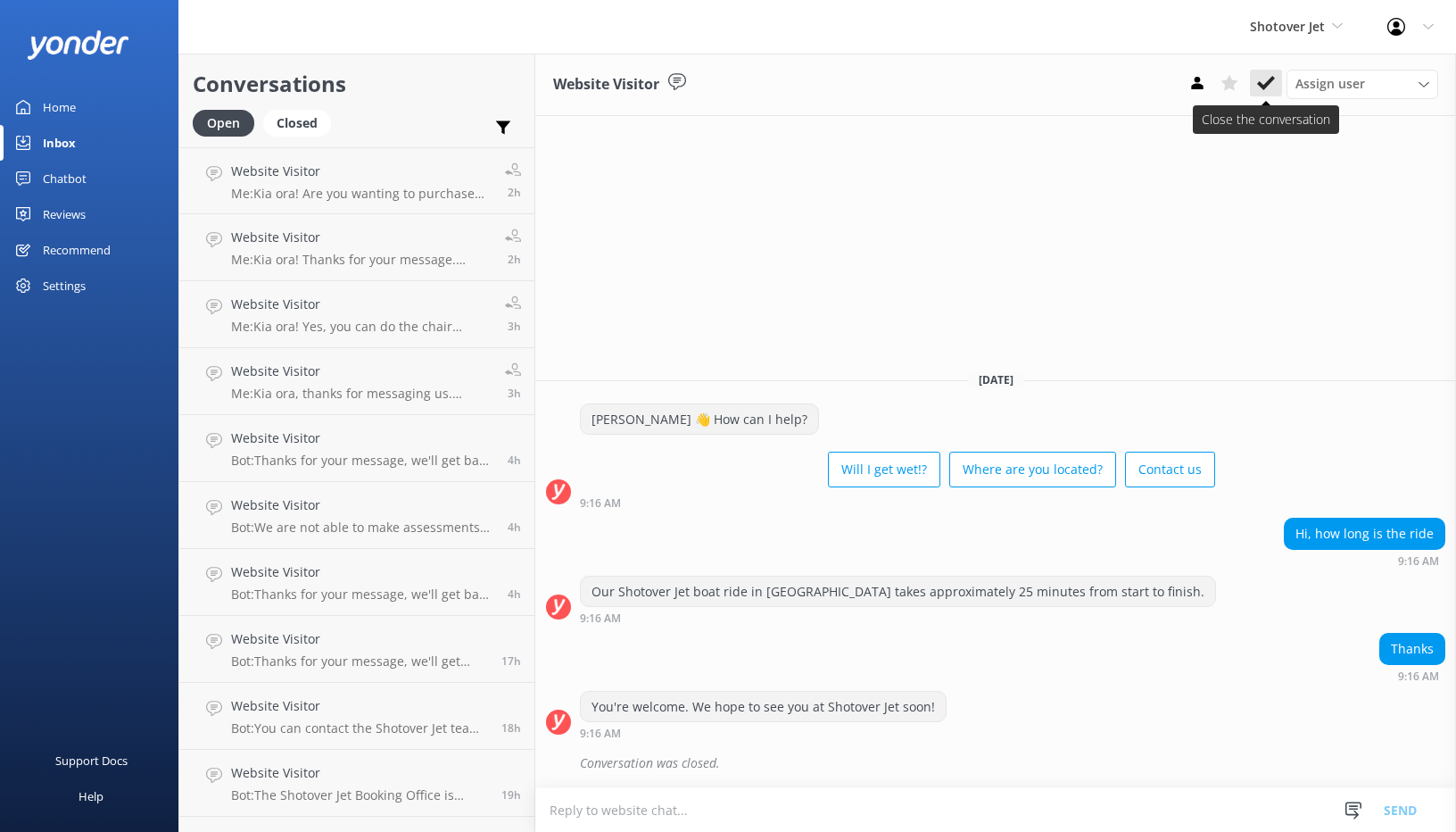
click at [1275, 93] on button at bounding box center [1266, 82] width 32 height 27
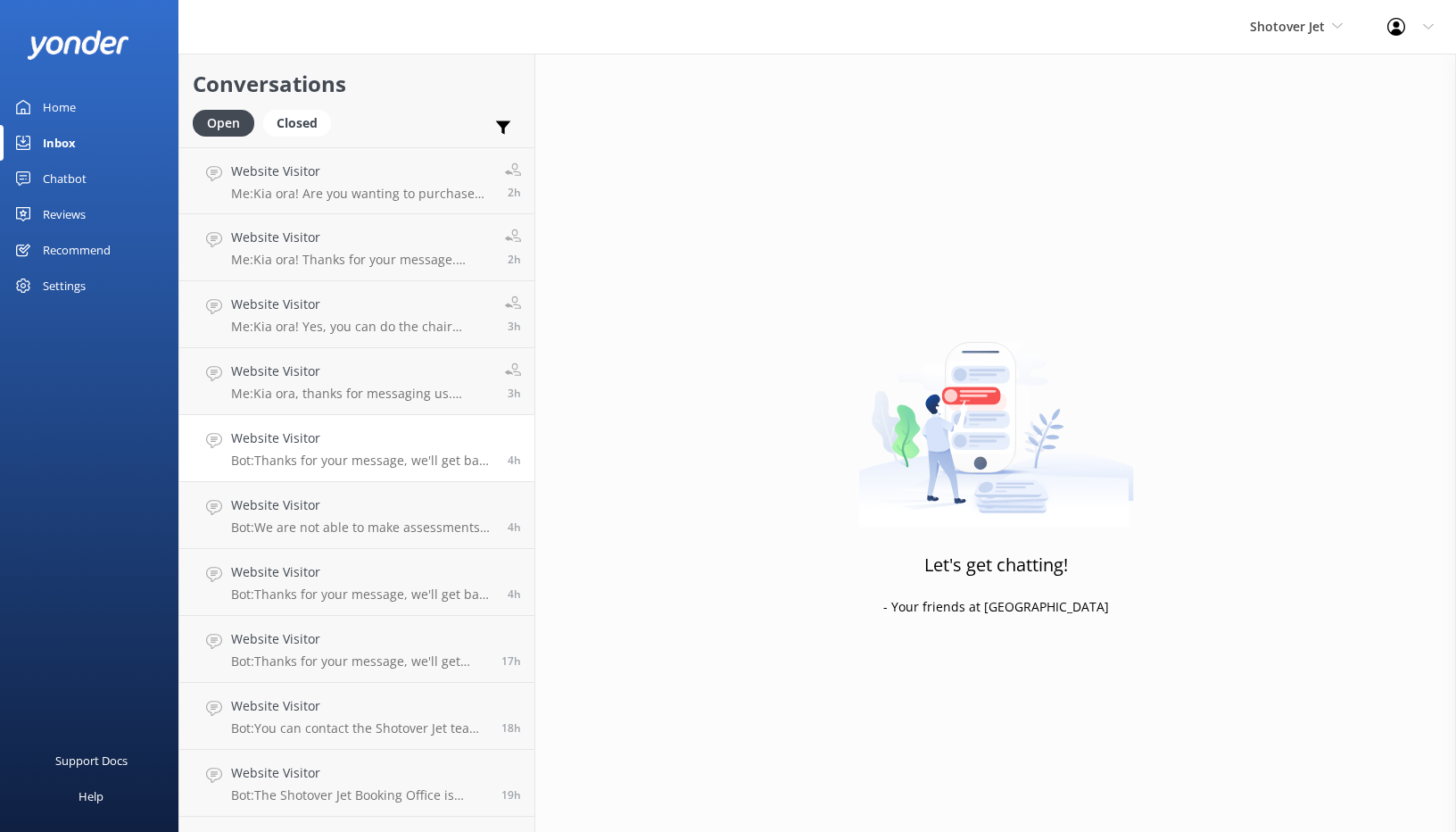
click at [349, 445] on h4 "Website Visitor" at bounding box center [362, 438] width 263 height 20
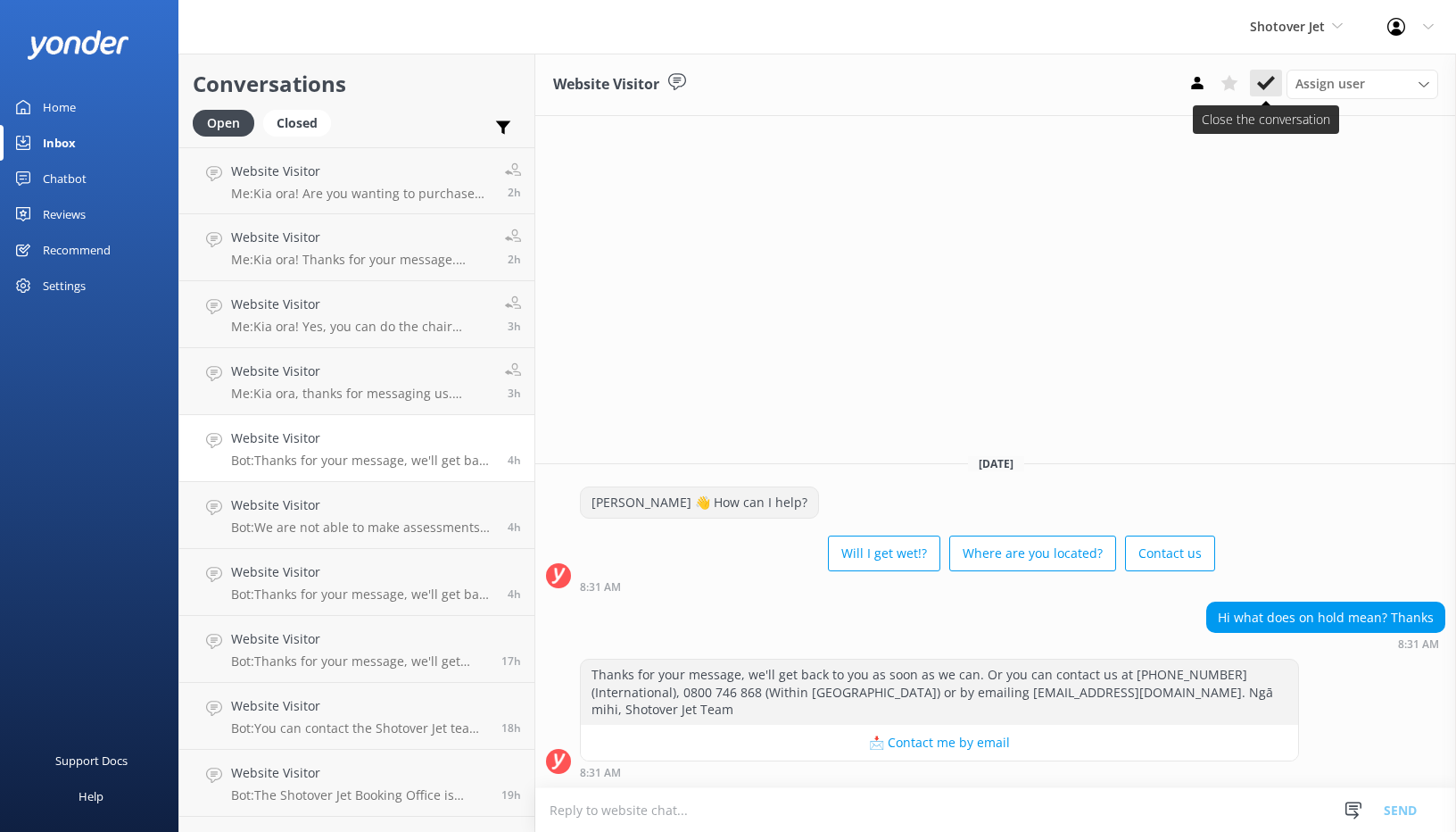
click at [1265, 87] on use at bounding box center [1266, 82] width 18 height 14
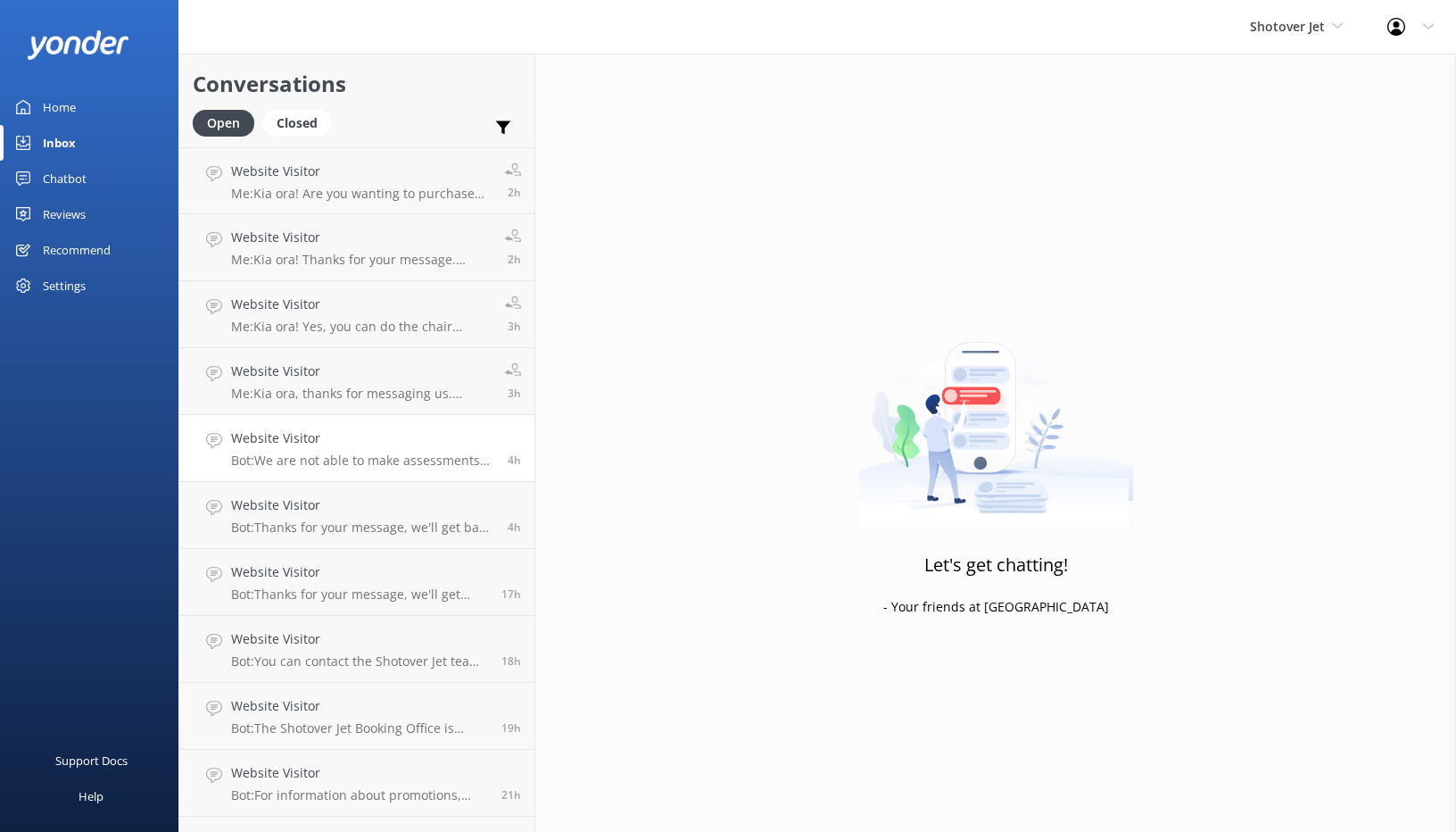
click at [326, 459] on p "Bot: We are not able to make assessments regarding future operational changes d…" at bounding box center [362, 460] width 263 height 16
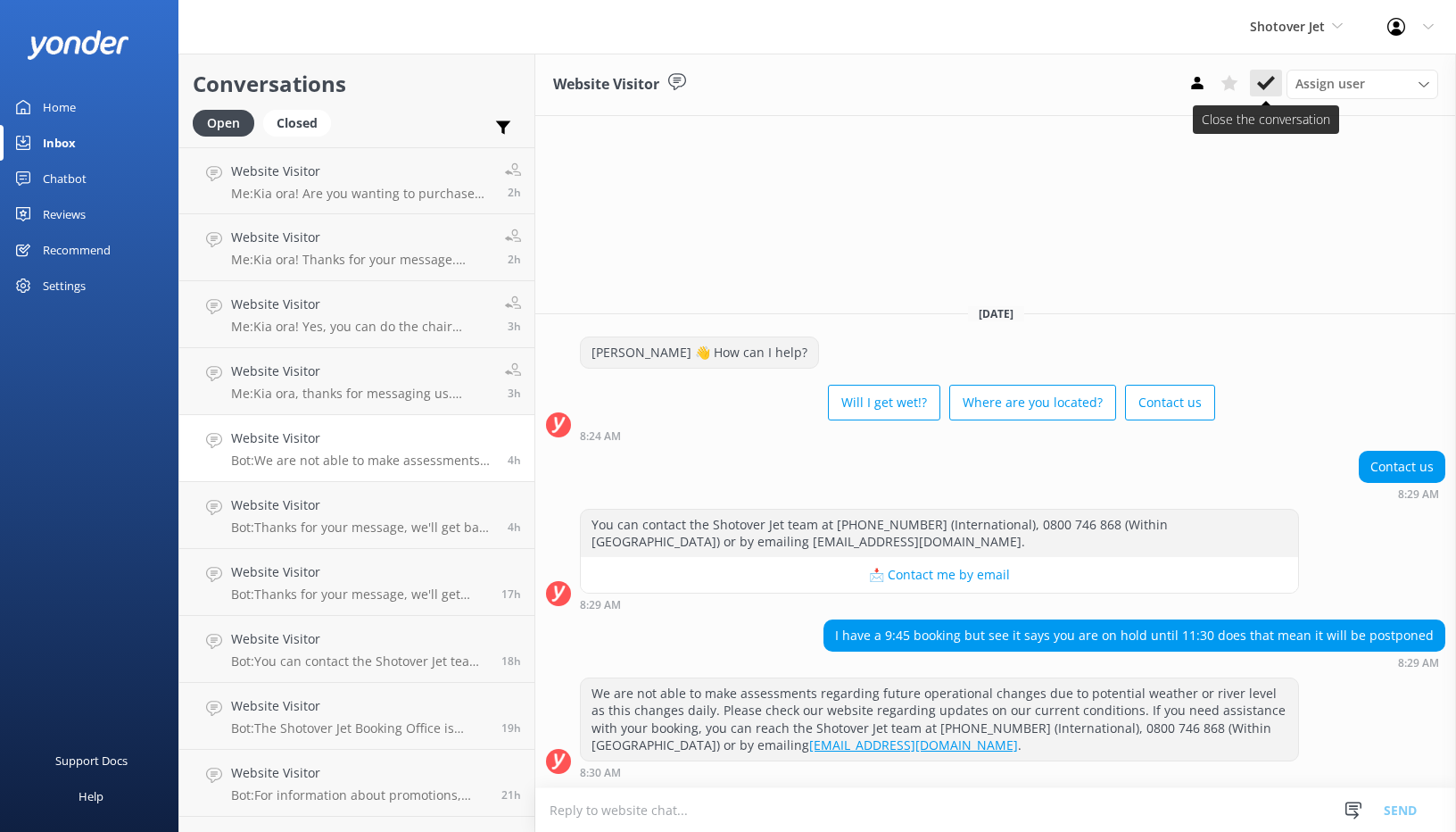
click at [1261, 89] on icon at bounding box center [1266, 83] width 18 height 18
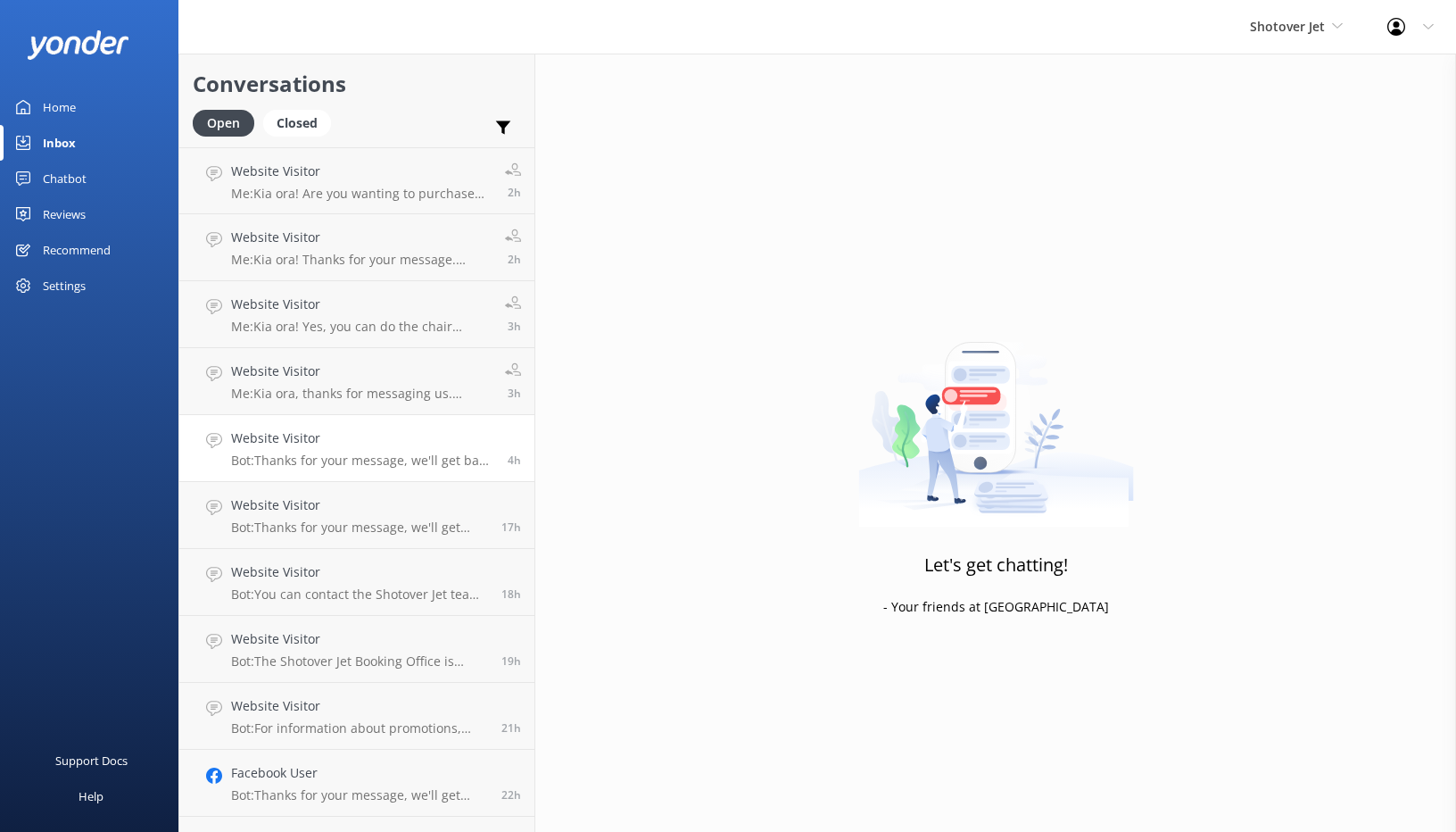
click at [415, 467] on p "Bot: Thanks for your message, we'll get back to you as soon as we can. Or you c…" at bounding box center [362, 460] width 263 height 16
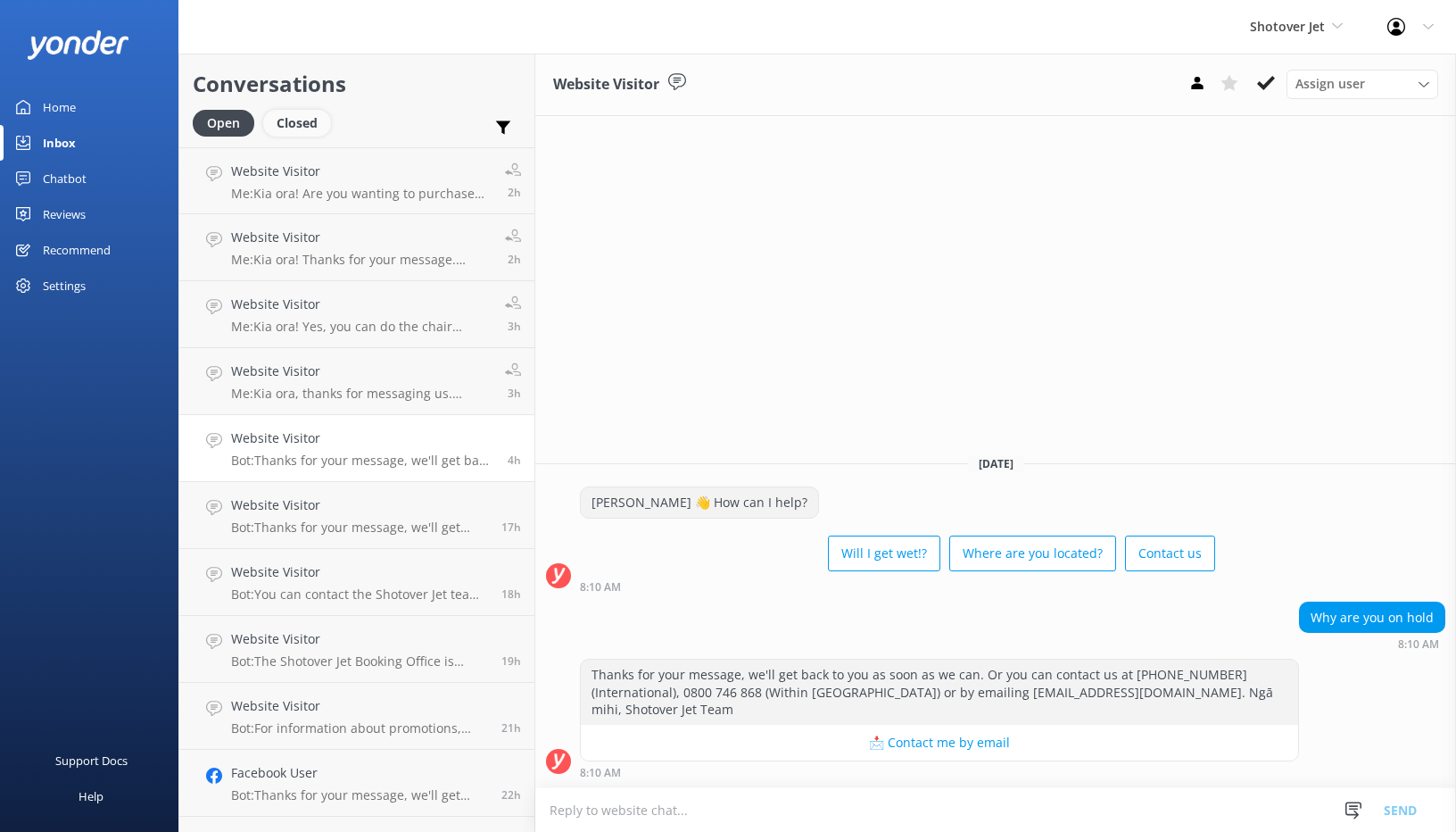
click at [298, 130] on div "Closed" at bounding box center [296, 123] width 67 height 27
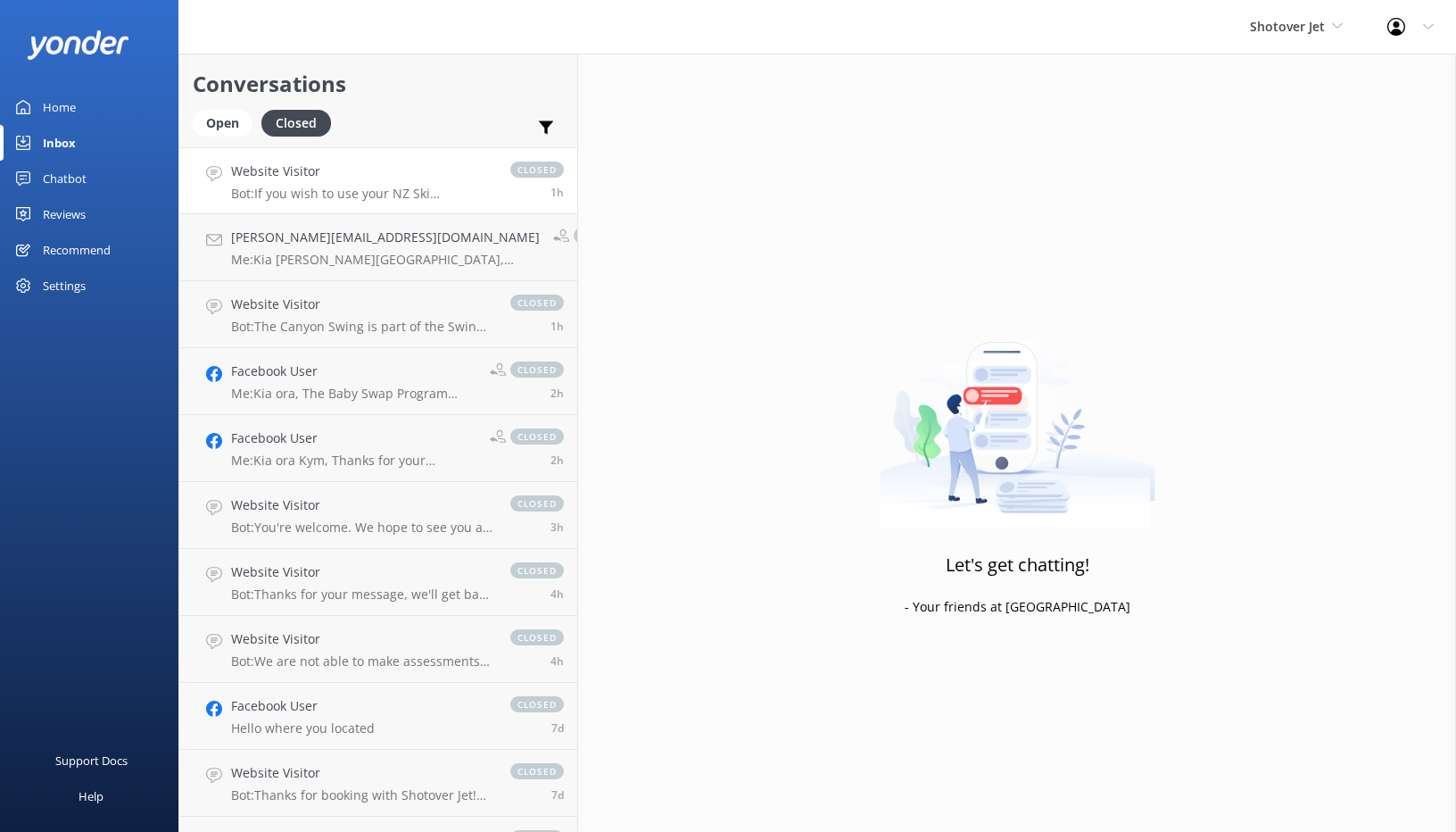
click at [342, 186] on p "Bot: If you wish to use your NZ Ski Superpass towards Shotover Jet tickets, ple…" at bounding box center [362, 193] width 262 height 16
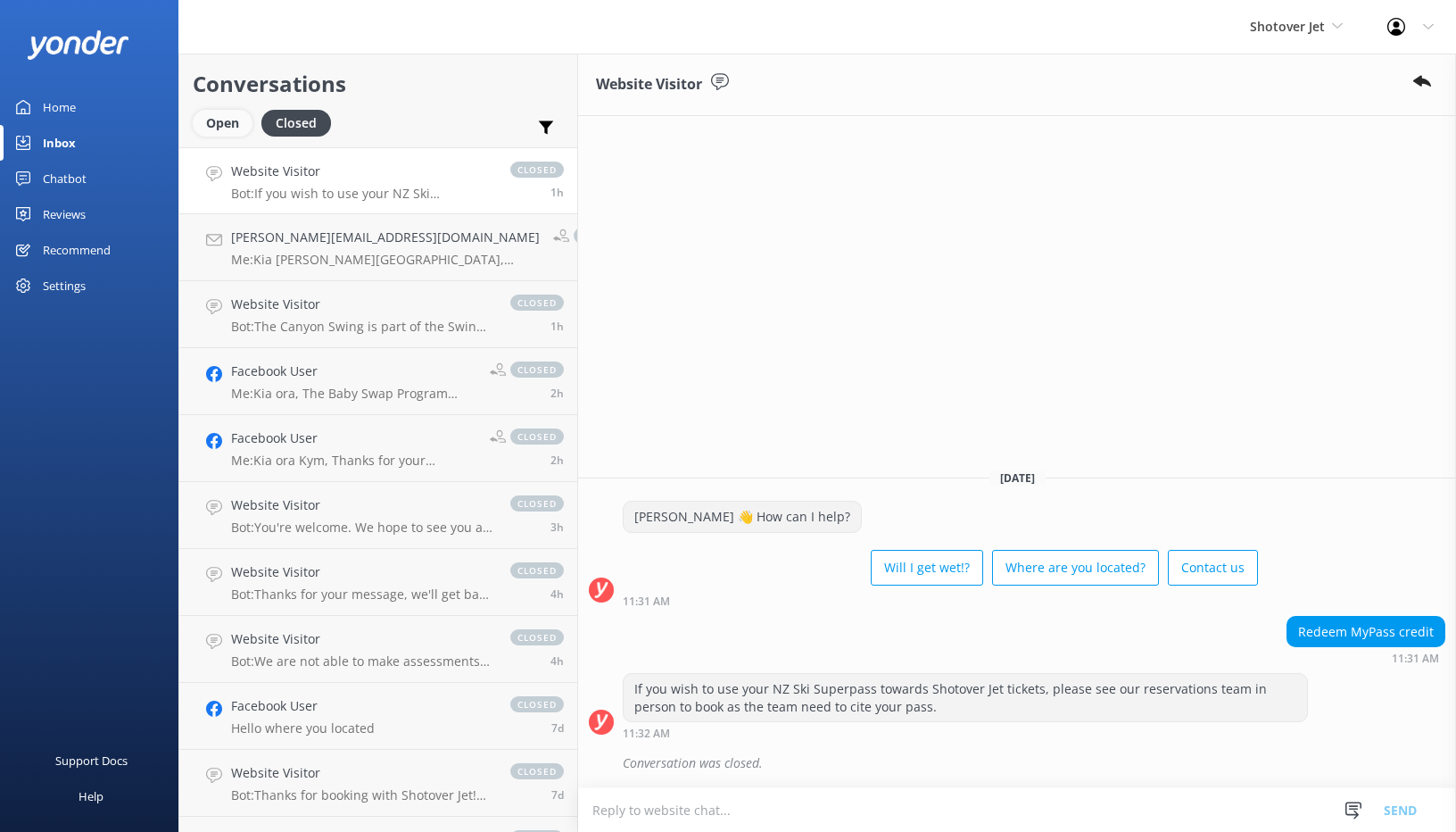
click at [231, 119] on div "Open" at bounding box center [222, 123] width 59 height 27
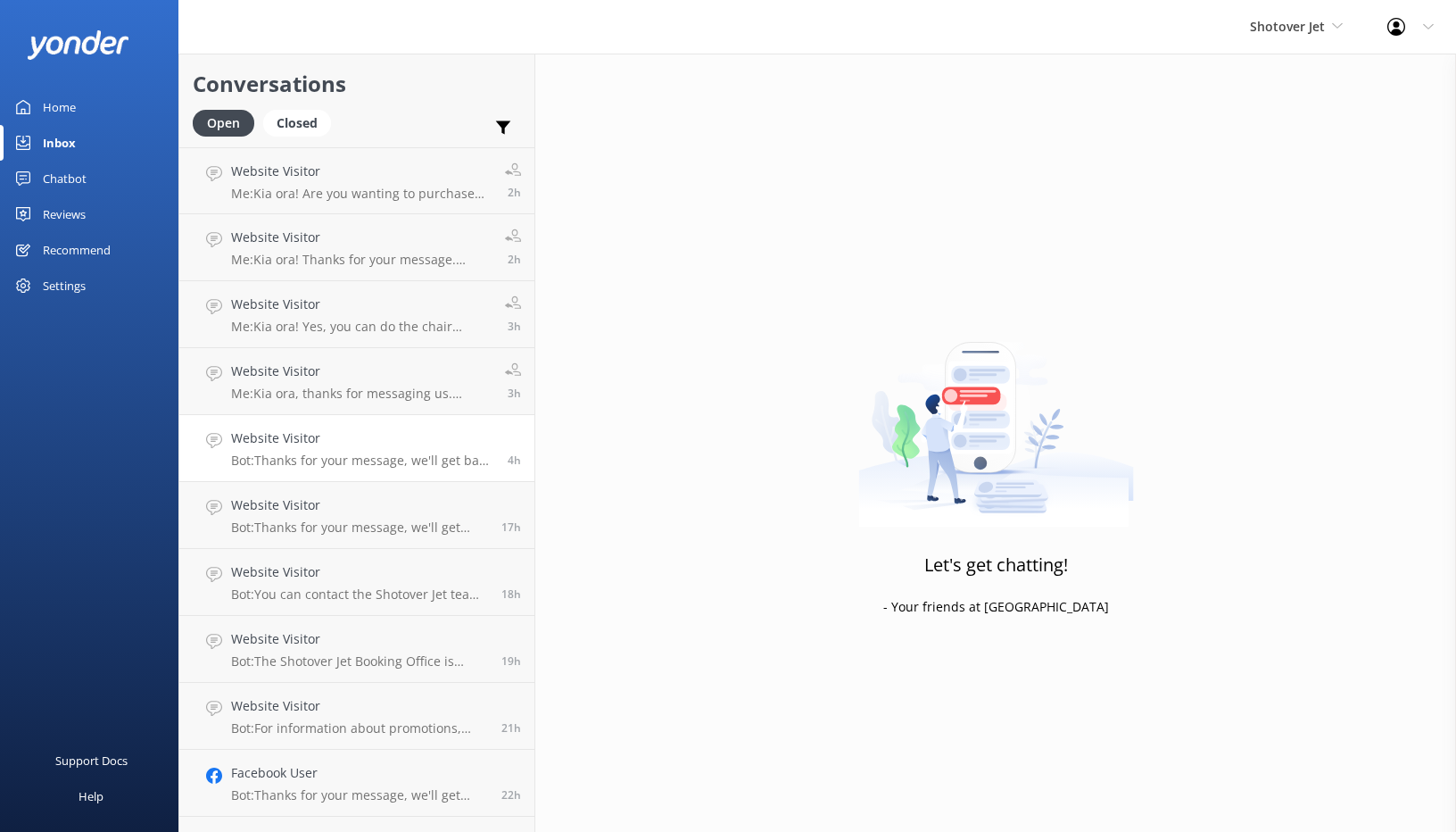
click at [307, 454] on p "Bot: Thanks for your message, we'll get back to you as soon as we can. Or you c…" at bounding box center [362, 460] width 263 height 16
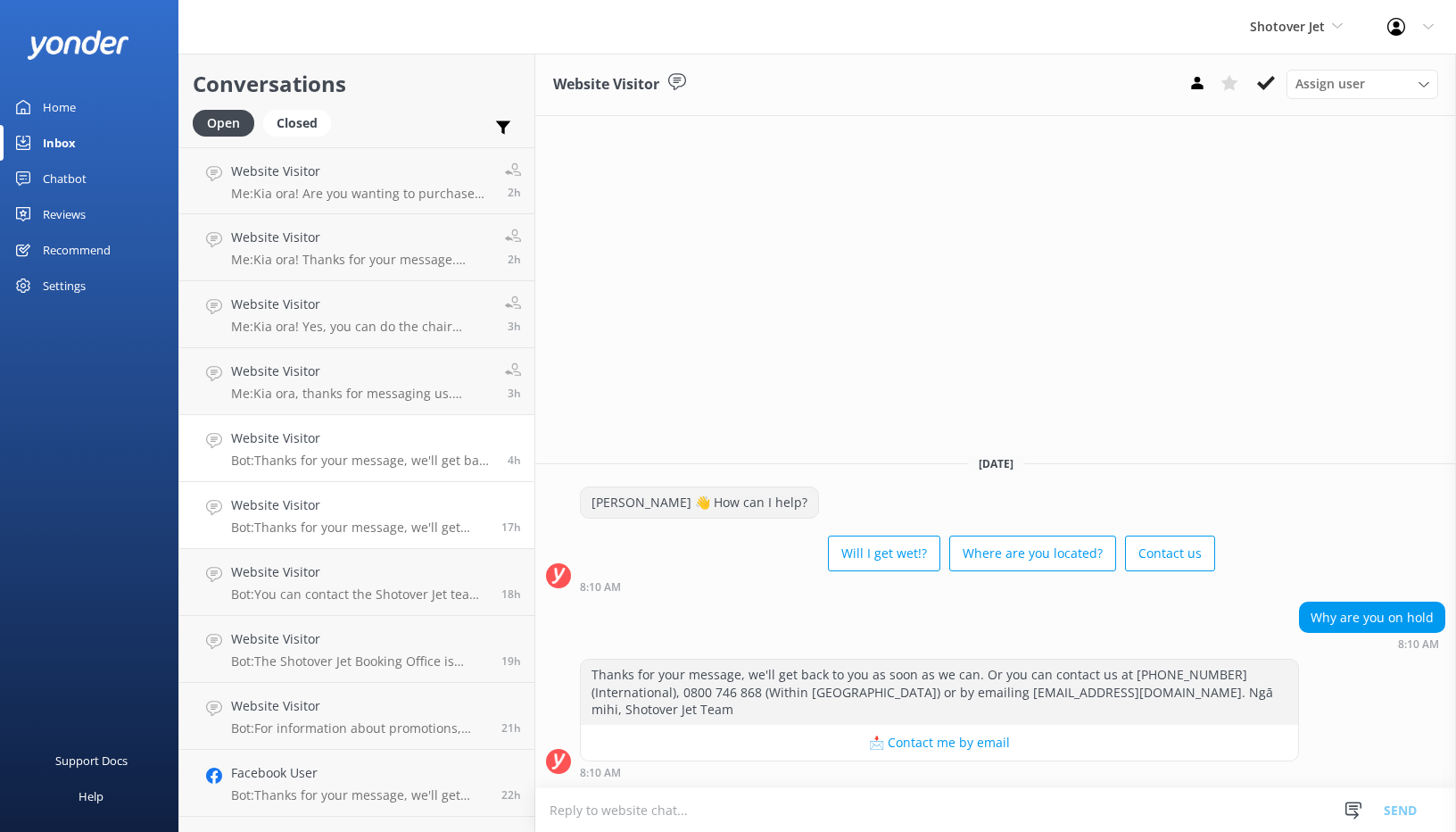
click at [351, 532] on p "Bot: Thanks for your message, we'll get back to you as soon as we can. Or you c…" at bounding box center [359, 528] width 257 height 16
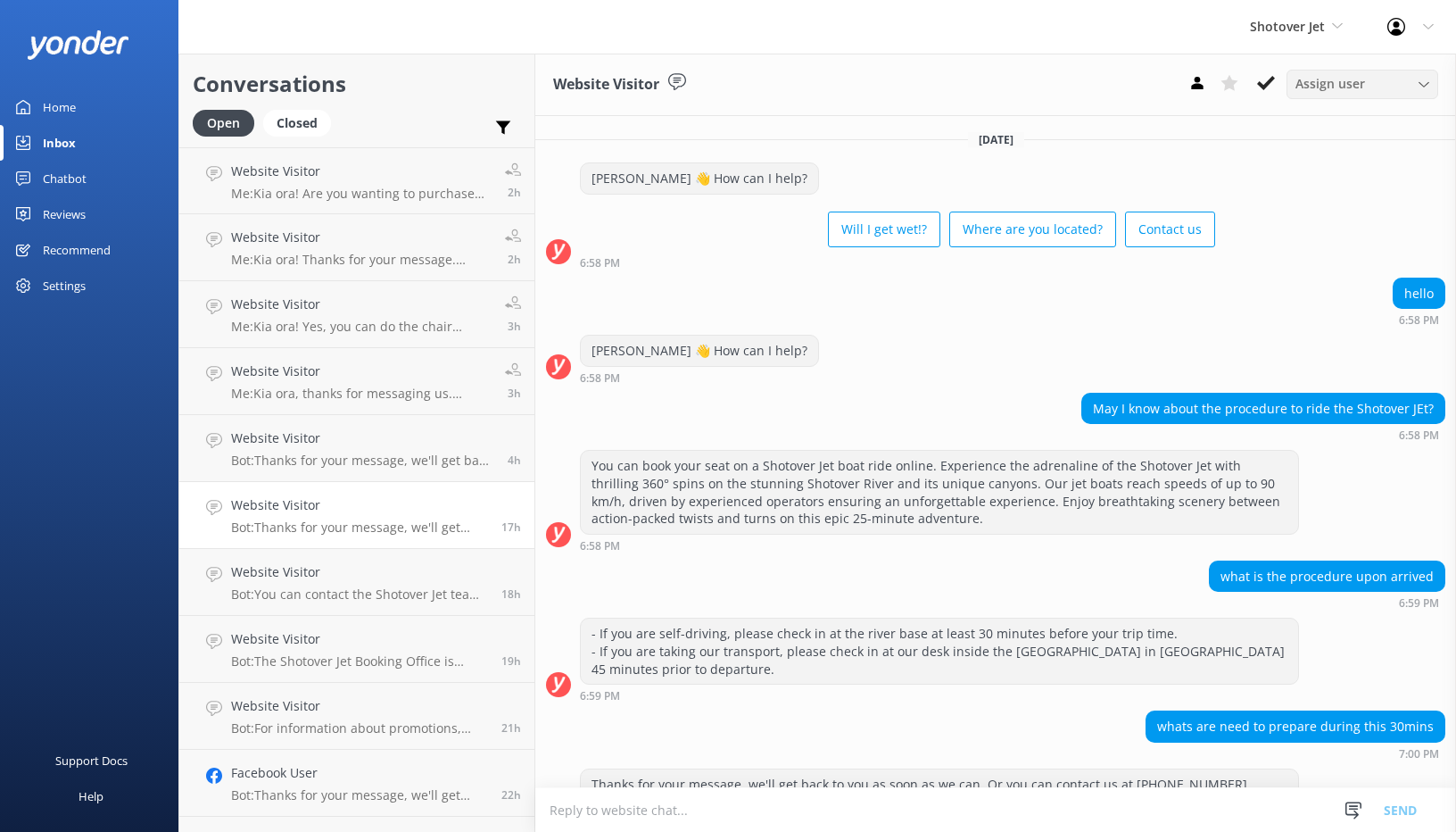
scroll to position [92, 0]
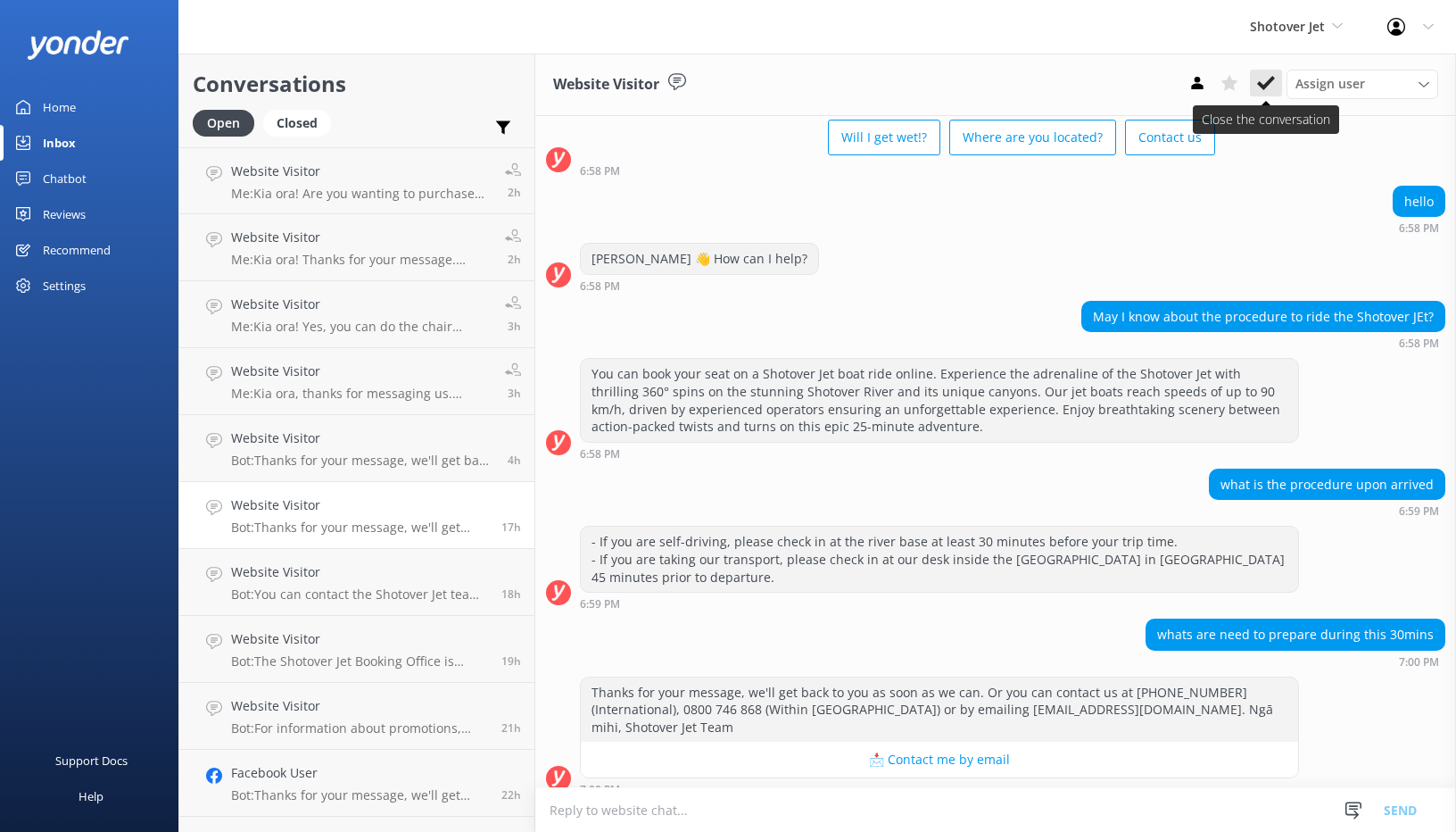
click at [1277, 83] on button at bounding box center [1266, 82] width 32 height 27
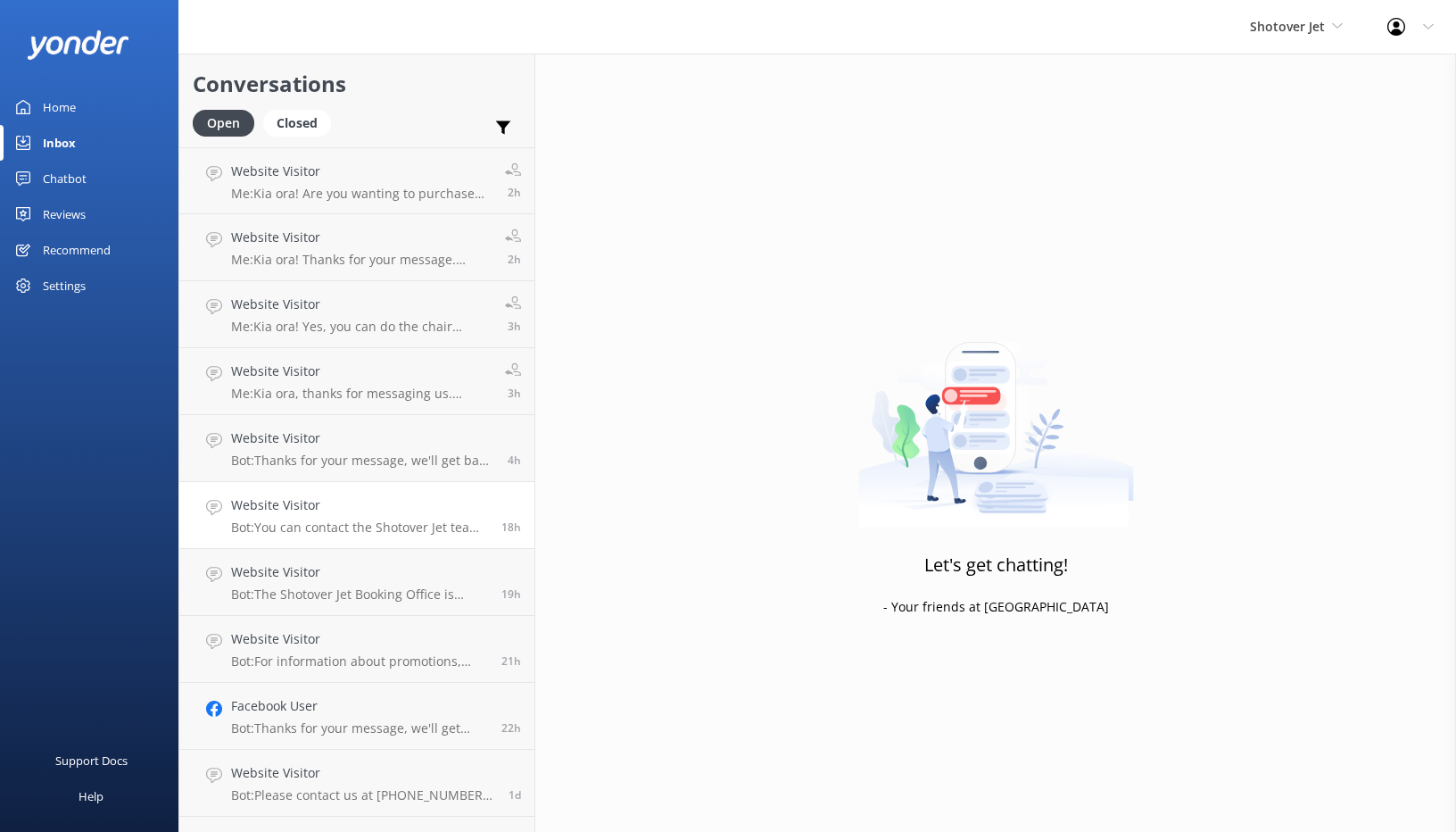
click at [375, 519] on div "Website Visitor Bot: You can contact the Shotover Jet team at [PHONE_NUMBER] (I…" at bounding box center [359, 515] width 257 height 40
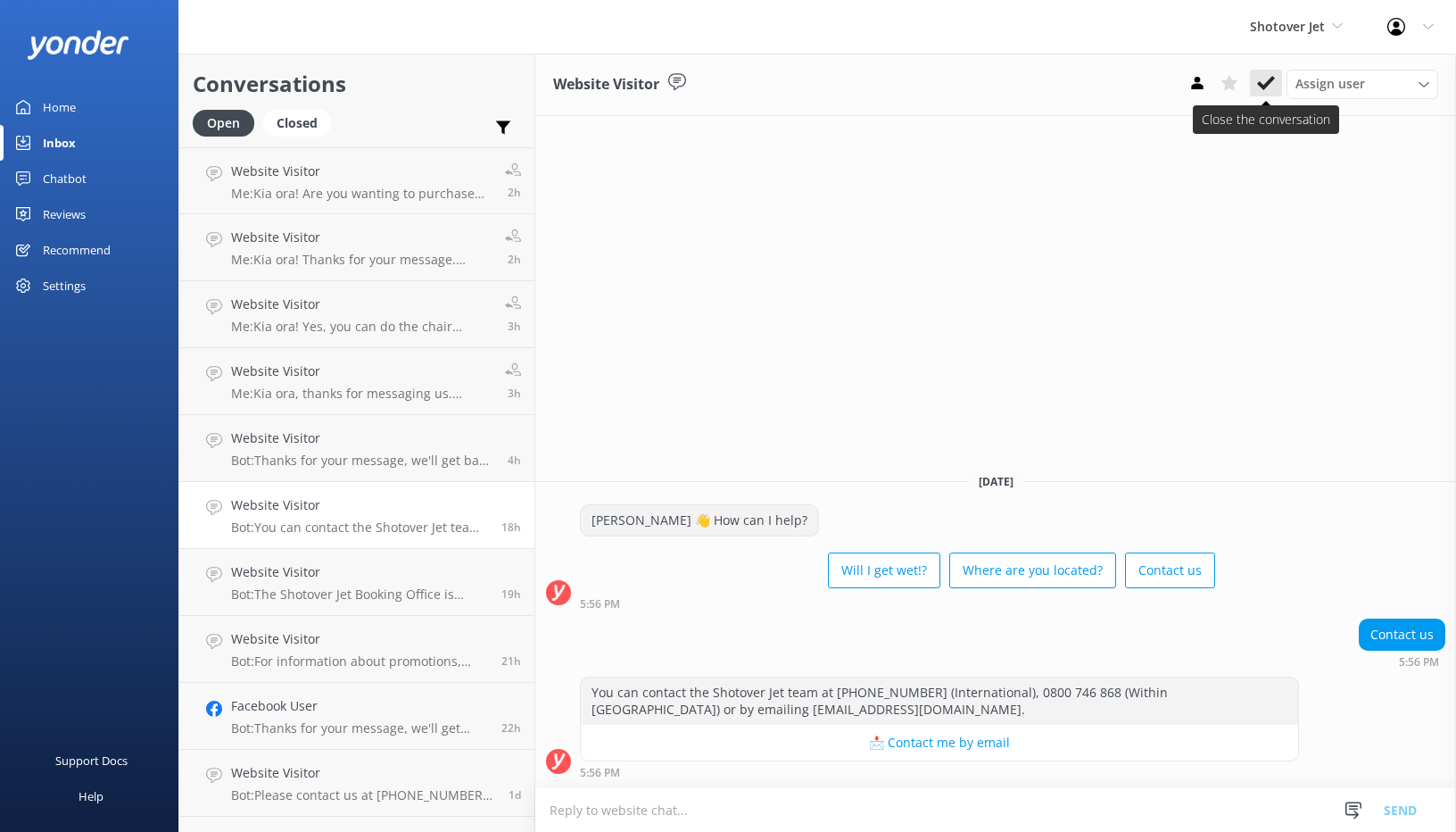
click at [1275, 78] on button at bounding box center [1266, 82] width 32 height 27
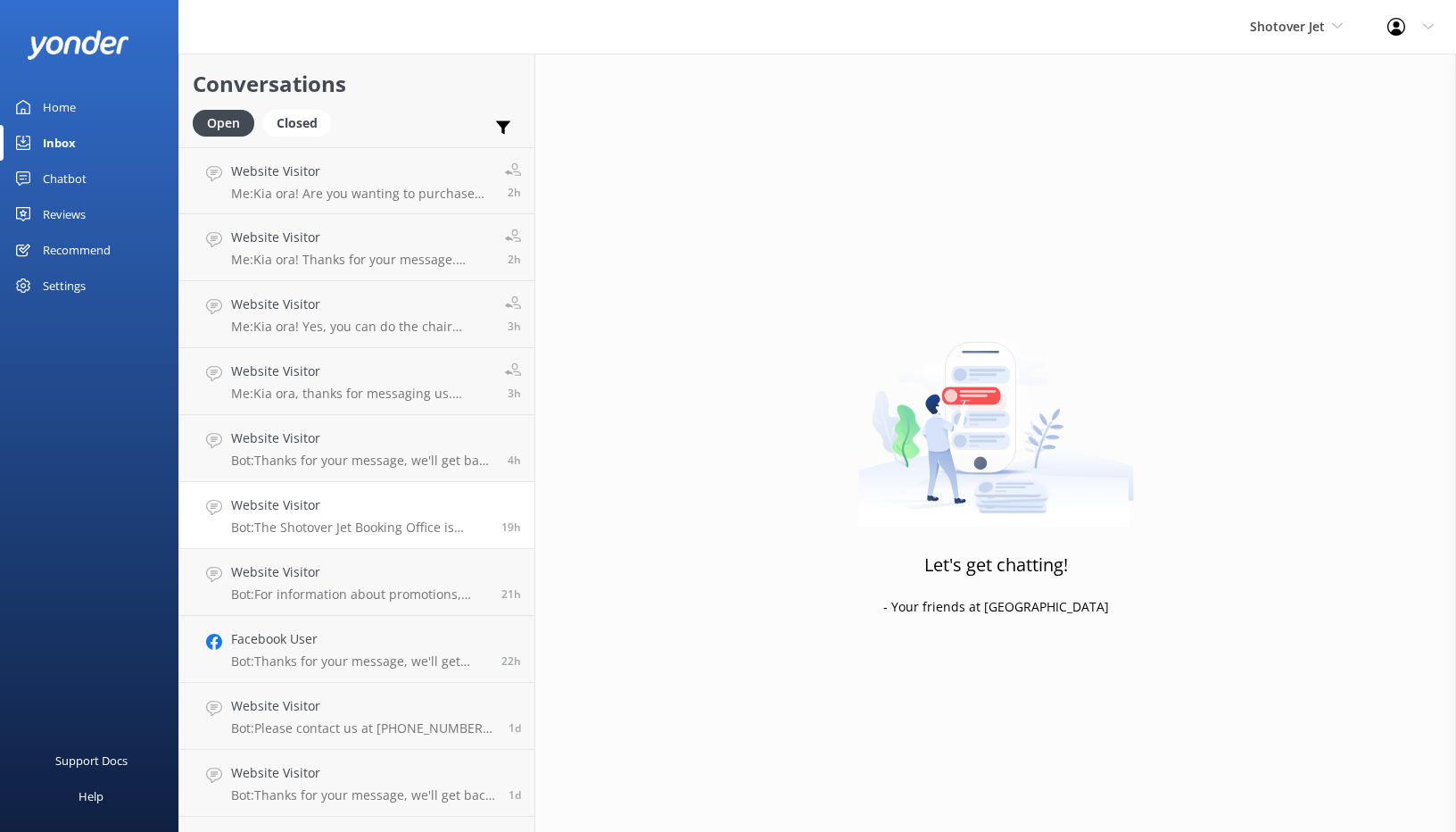
click at [410, 534] on p "Bot: The Shotover Jet Booking Office is located inside the [GEOGRAPHIC_DATA] at…" at bounding box center [359, 528] width 257 height 16
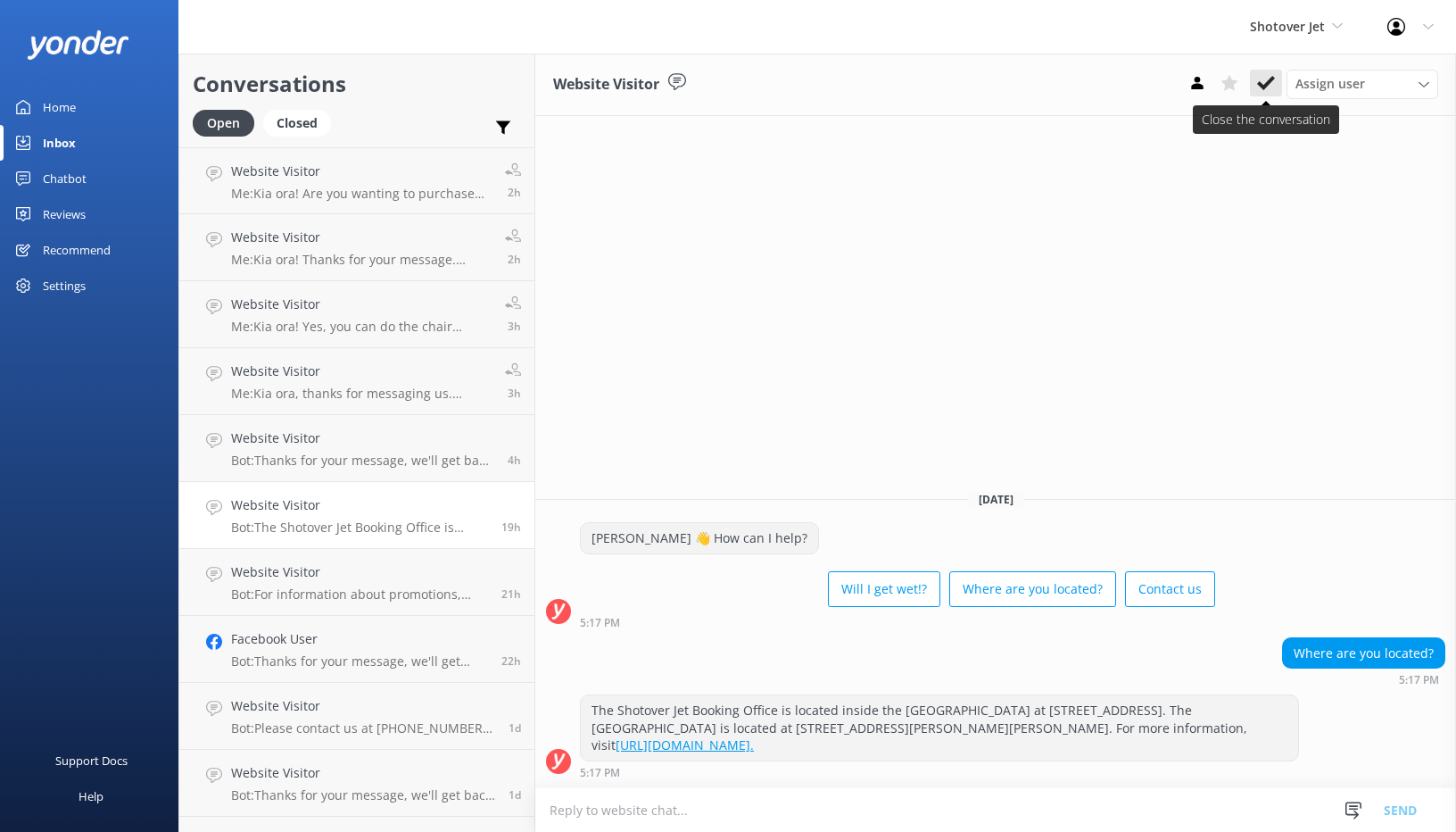
click at [1257, 87] on icon at bounding box center [1266, 83] width 18 height 18
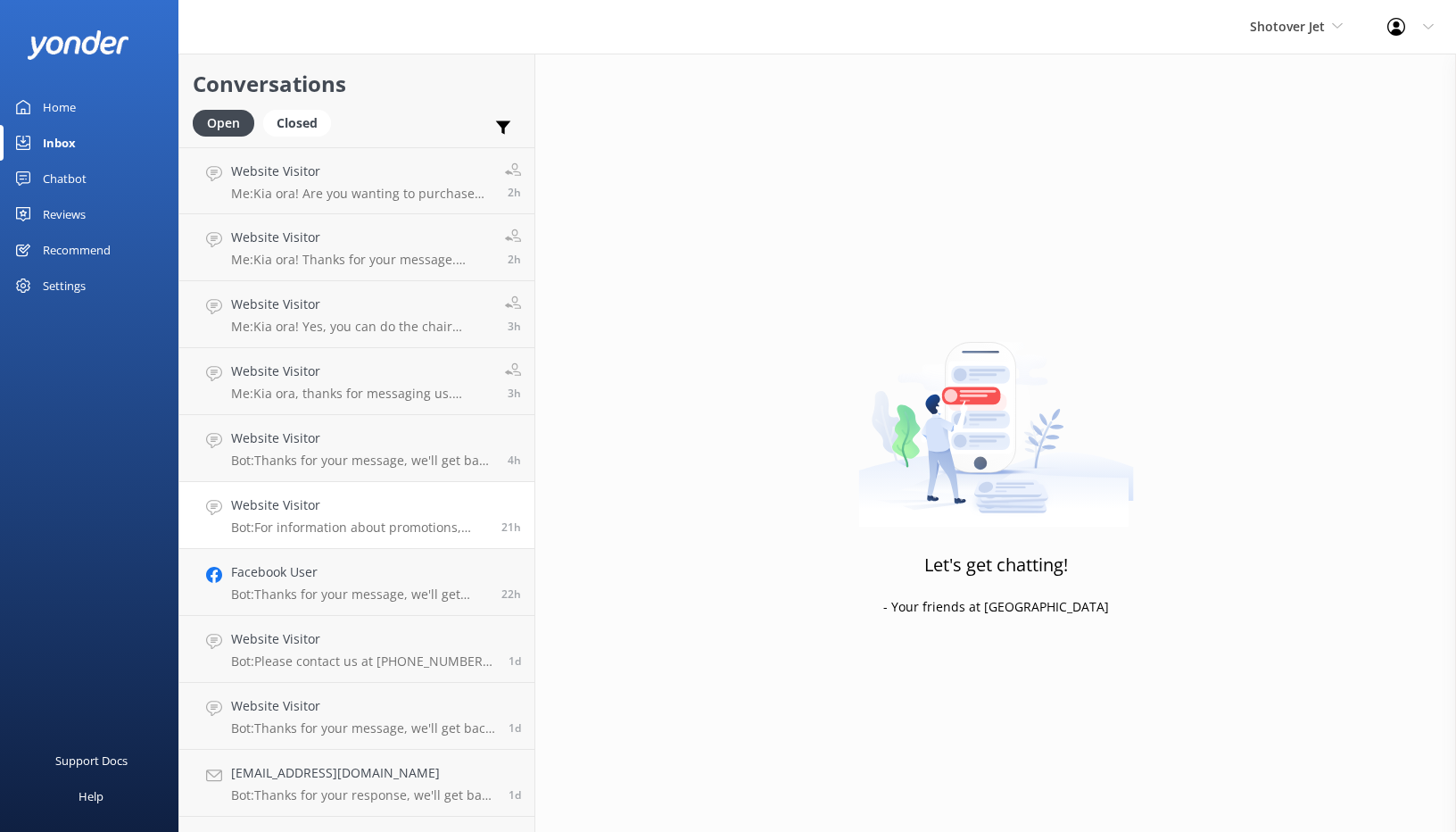
click at [363, 533] on p "Bot: For information about promotions, please reach out to our reservations tea…" at bounding box center [359, 528] width 257 height 16
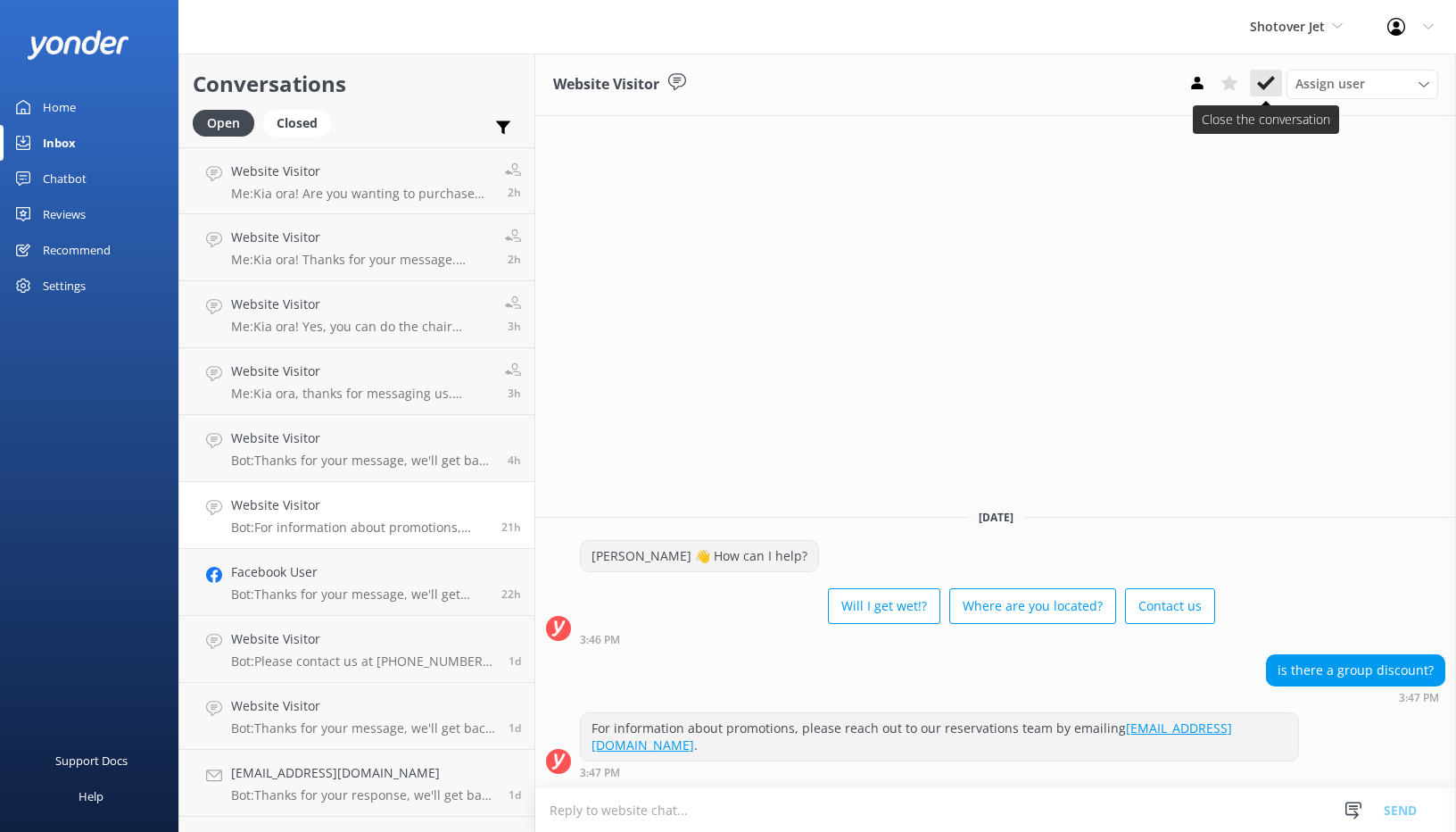
click at [1257, 77] on icon at bounding box center [1266, 83] width 18 height 18
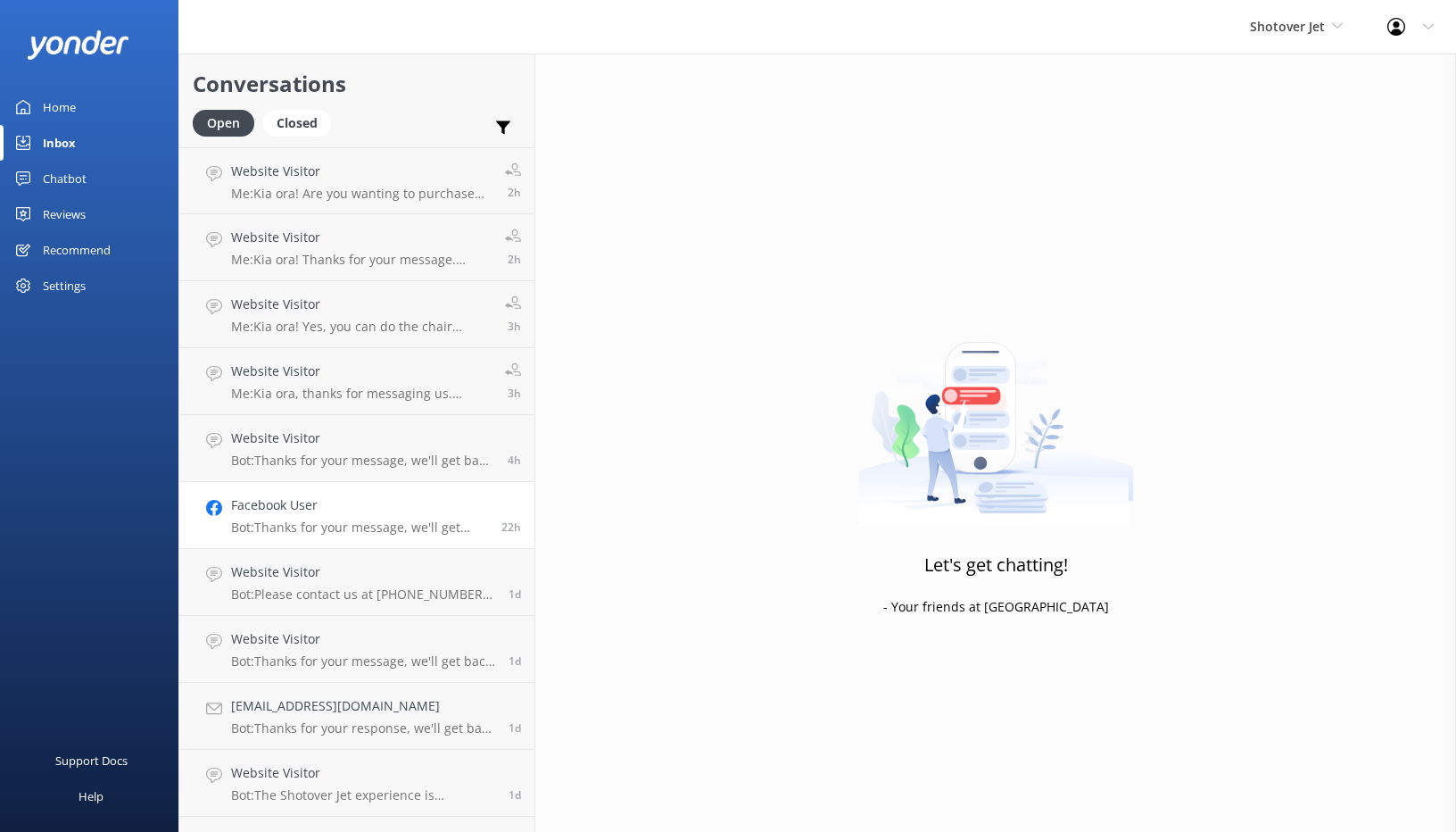
click at [330, 533] on p "Bot: Thanks for your message, we'll get back to you as soon as we can. Or you c…" at bounding box center [359, 528] width 257 height 16
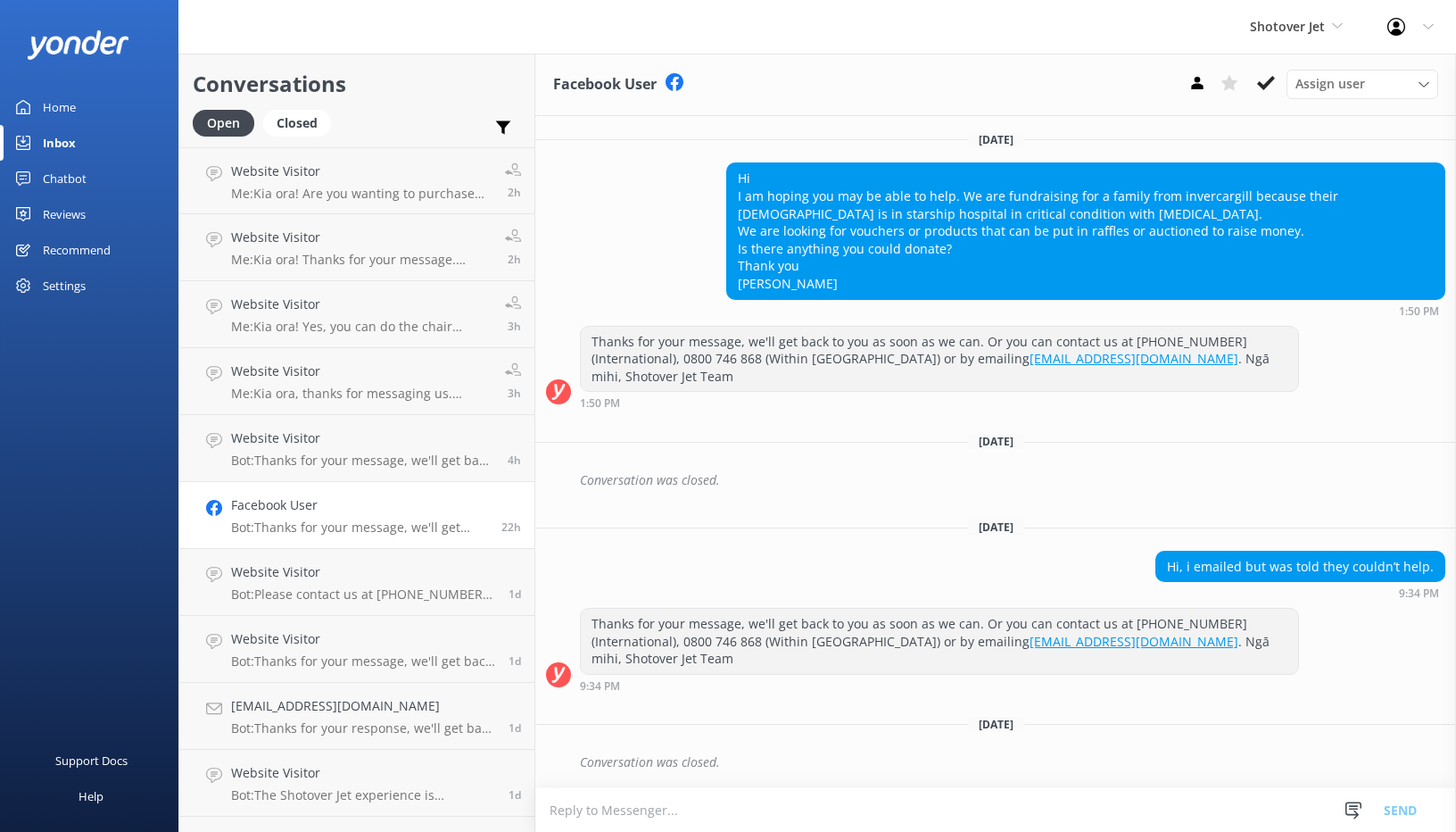
scroll to position [285, 0]
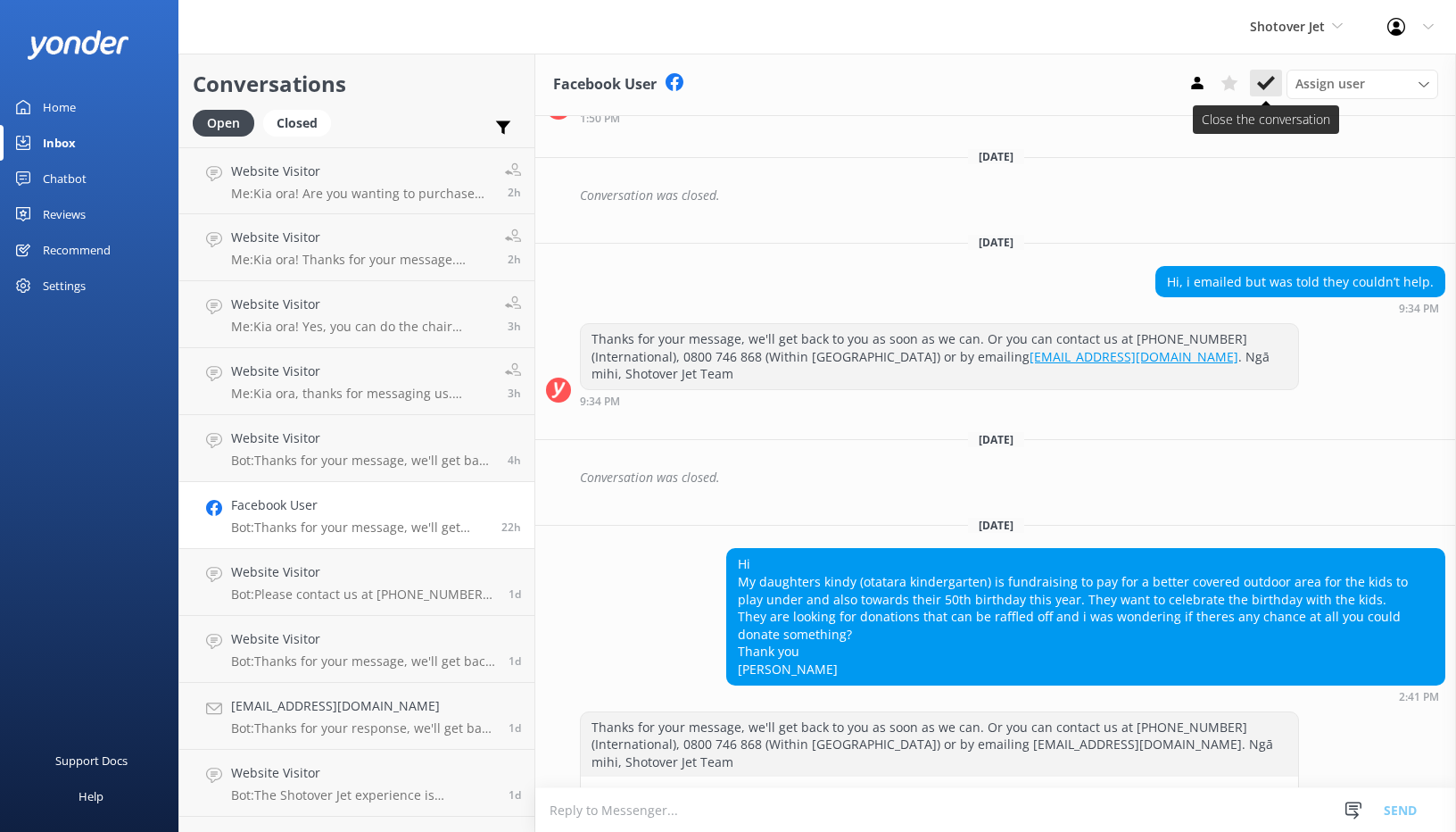
click at [1273, 78] on use at bounding box center [1266, 82] width 18 height 14
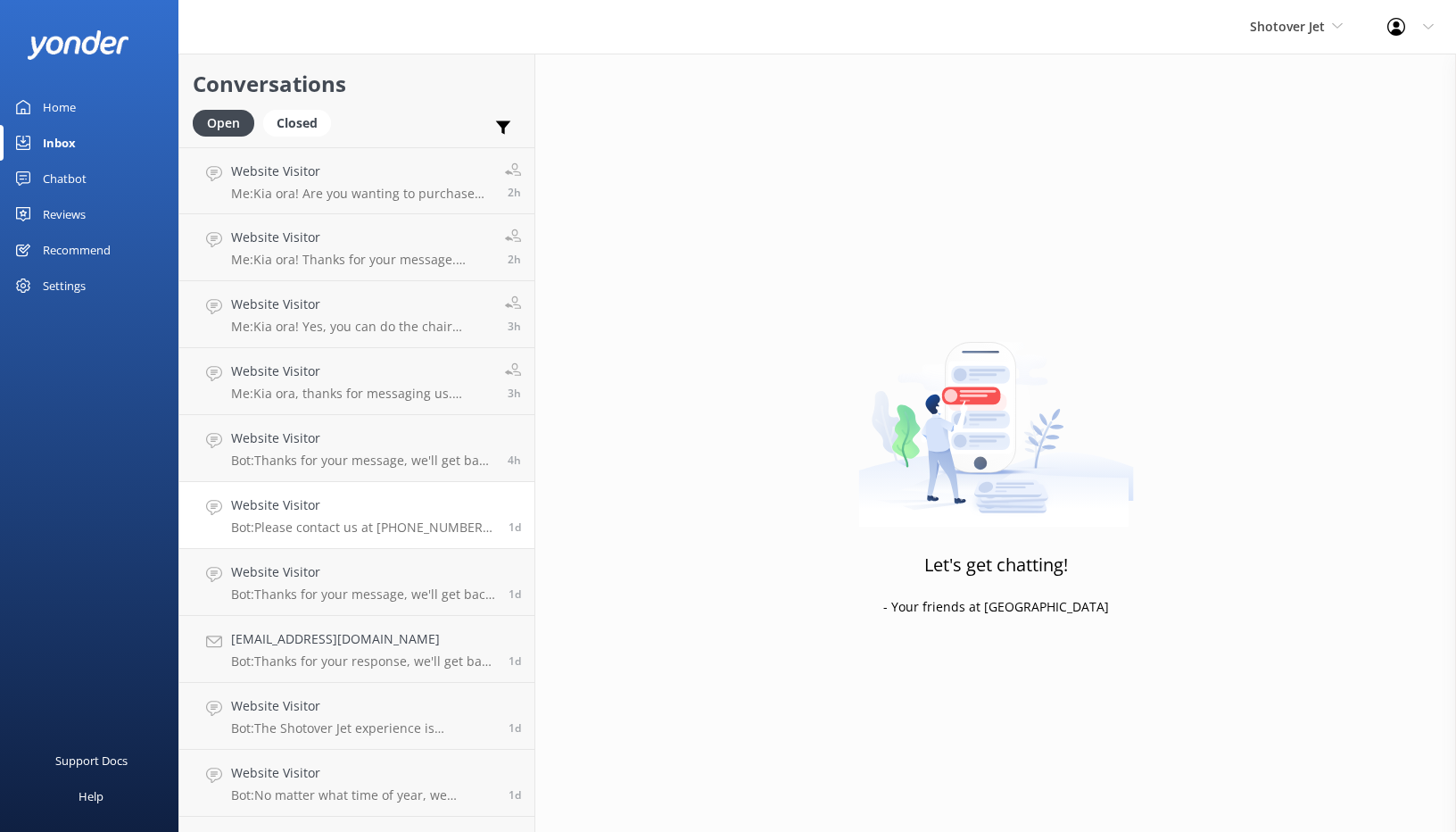
click at [324, 536] on link "Website Visitor Bot: Please contact us at [PHONE_NUMBER] (International), 0800 …" at bounding box center [357, 515] width 355 height 66
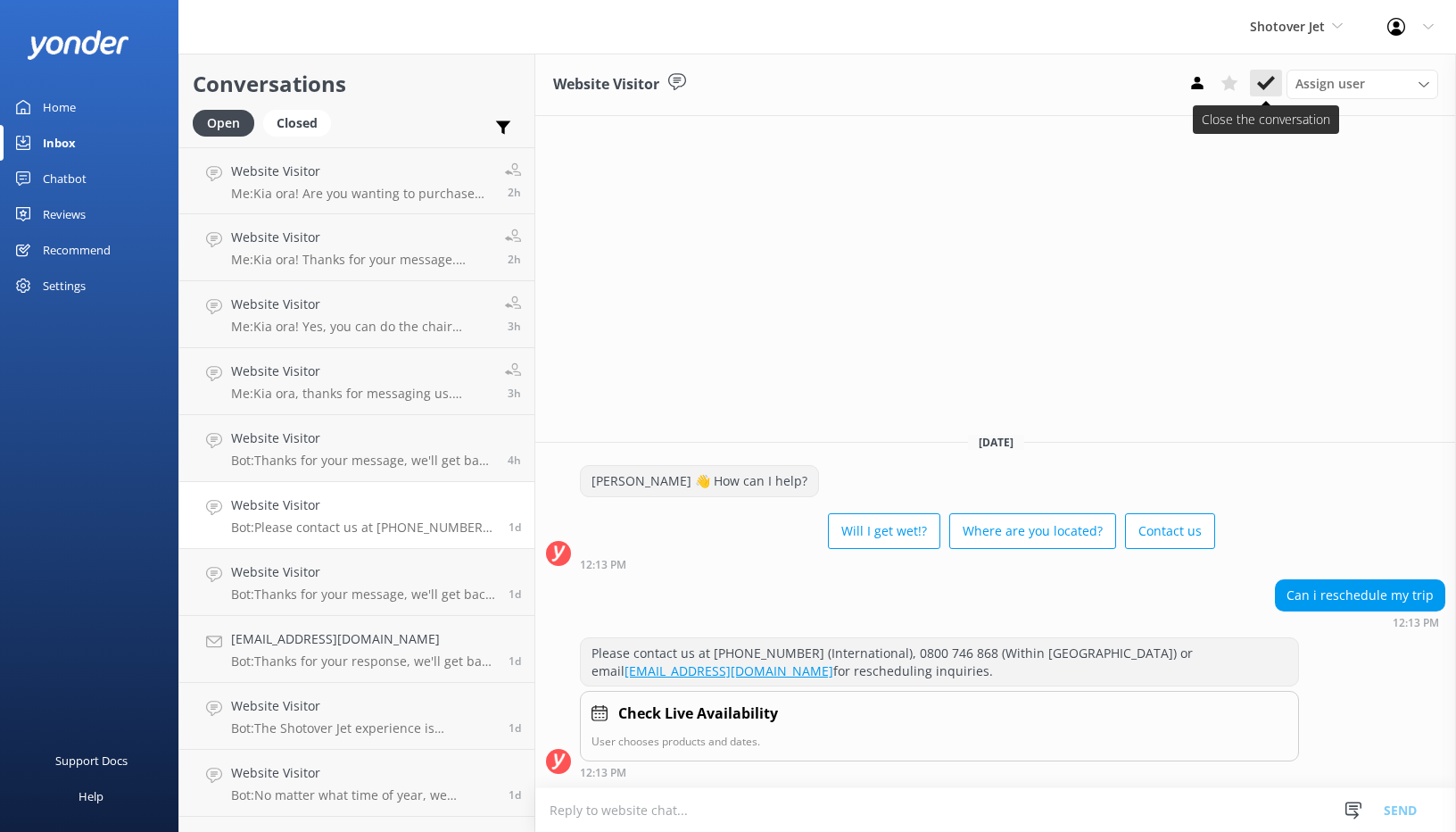
click at [1271, 83] on icon at bounding box center [1266, 83] width 18 height 18
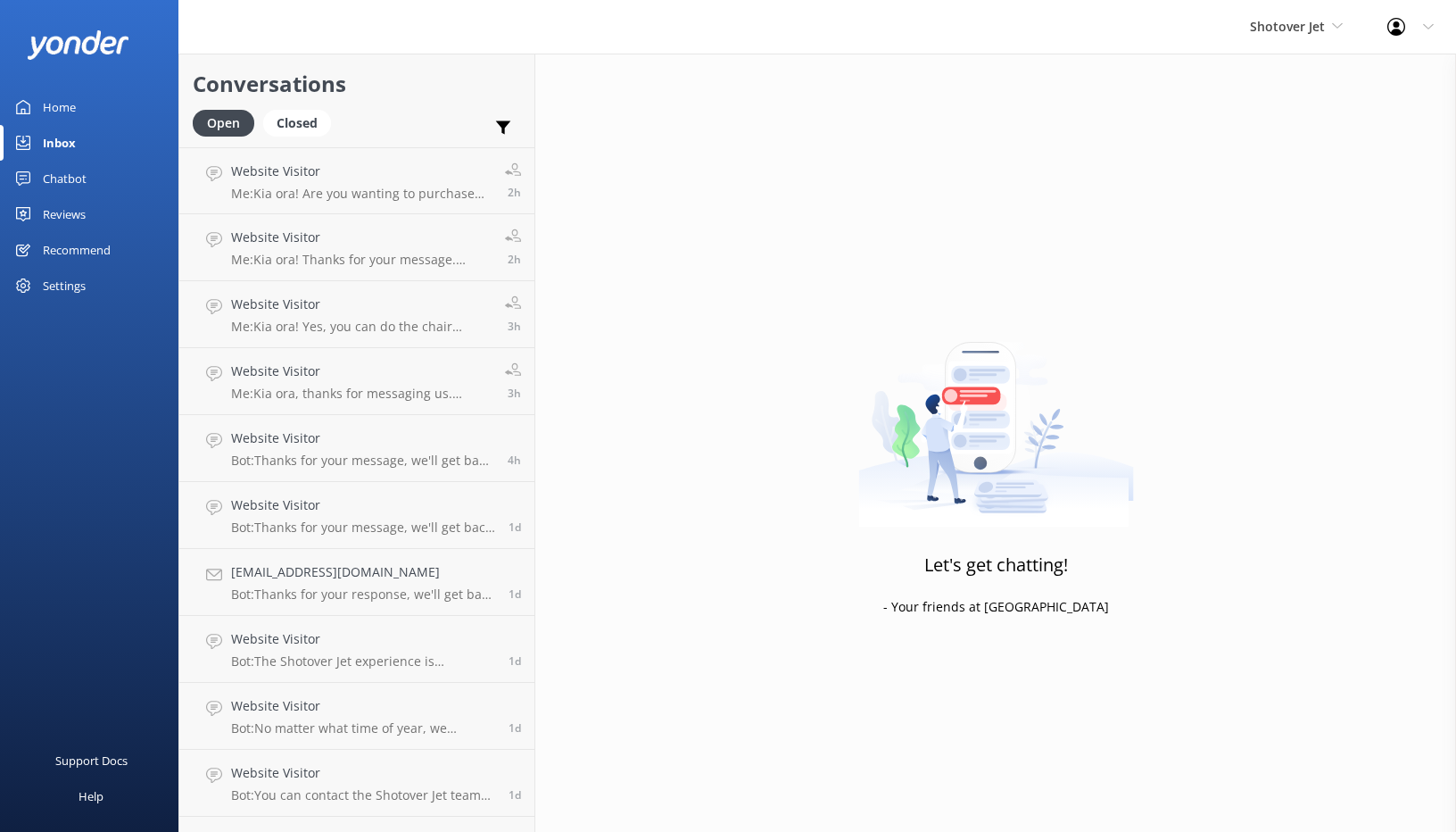
click at [405, 565] on h4 "[EMAIL_ADDRESS][DOMAIN_NAME]" at bounding box center [363, 572] width 264 height 20
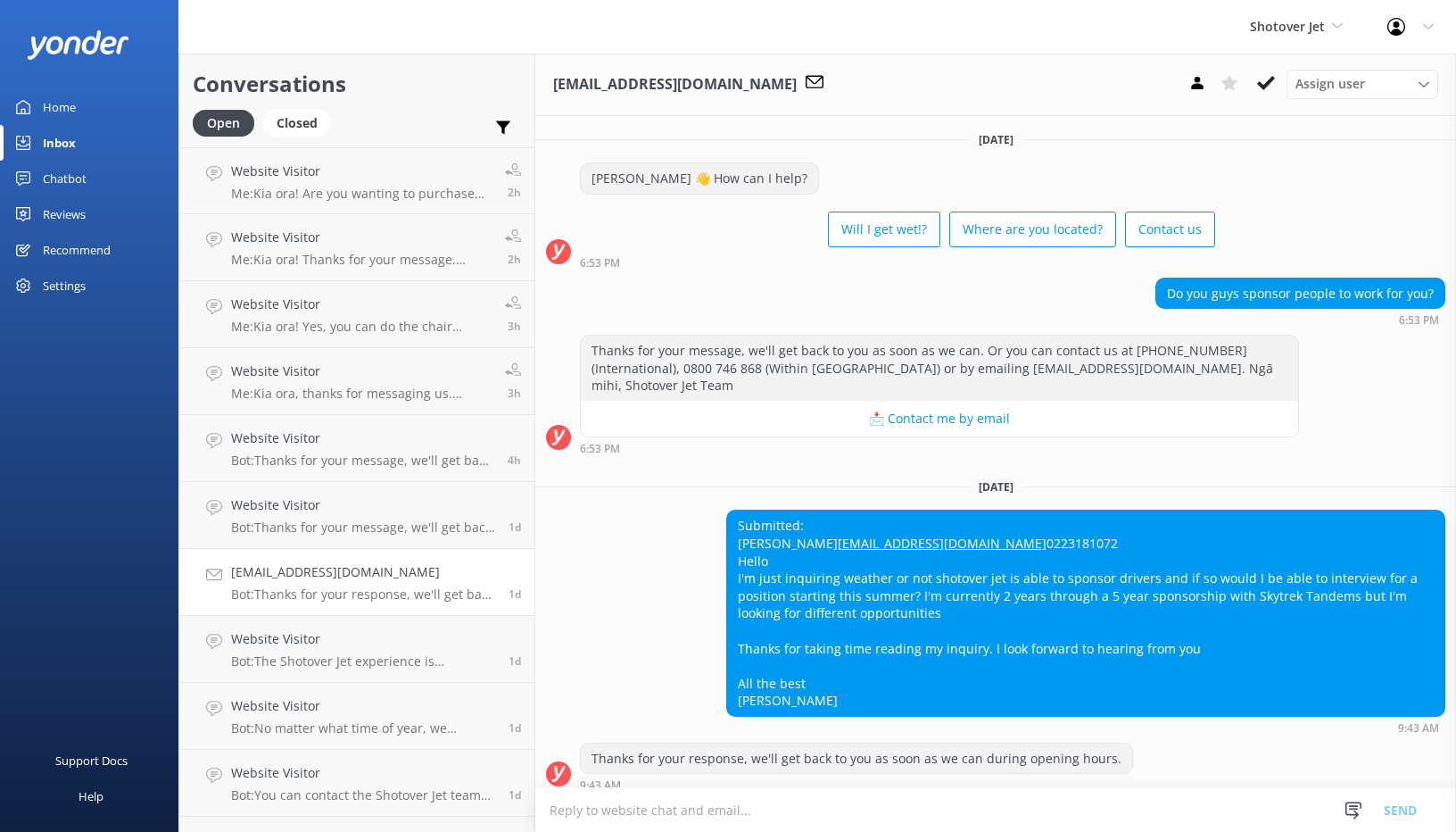
scroll to position [31, 0]
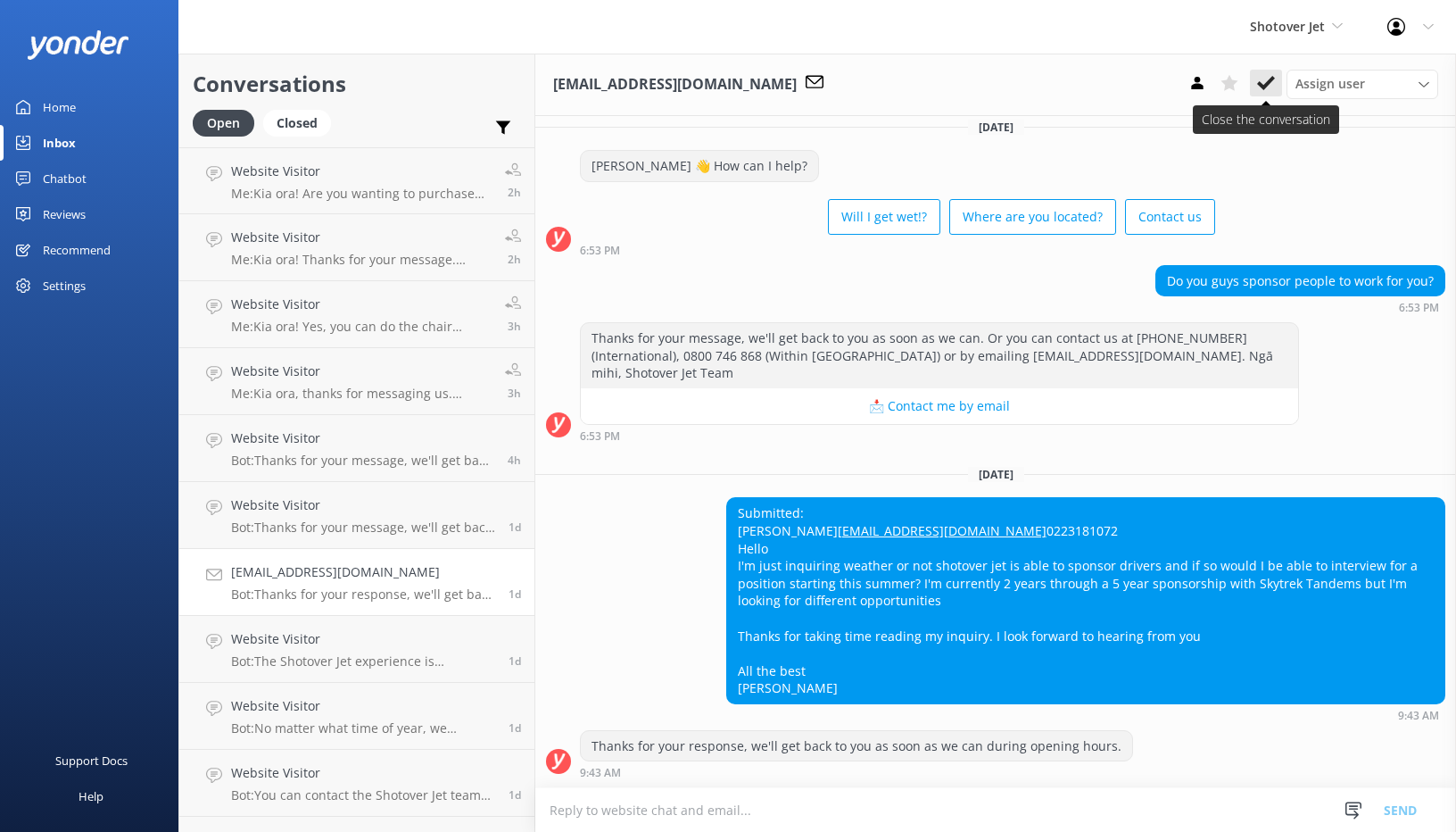
click at [1273, 94] on button at bounding box center [1266, 82] width 32 height 27
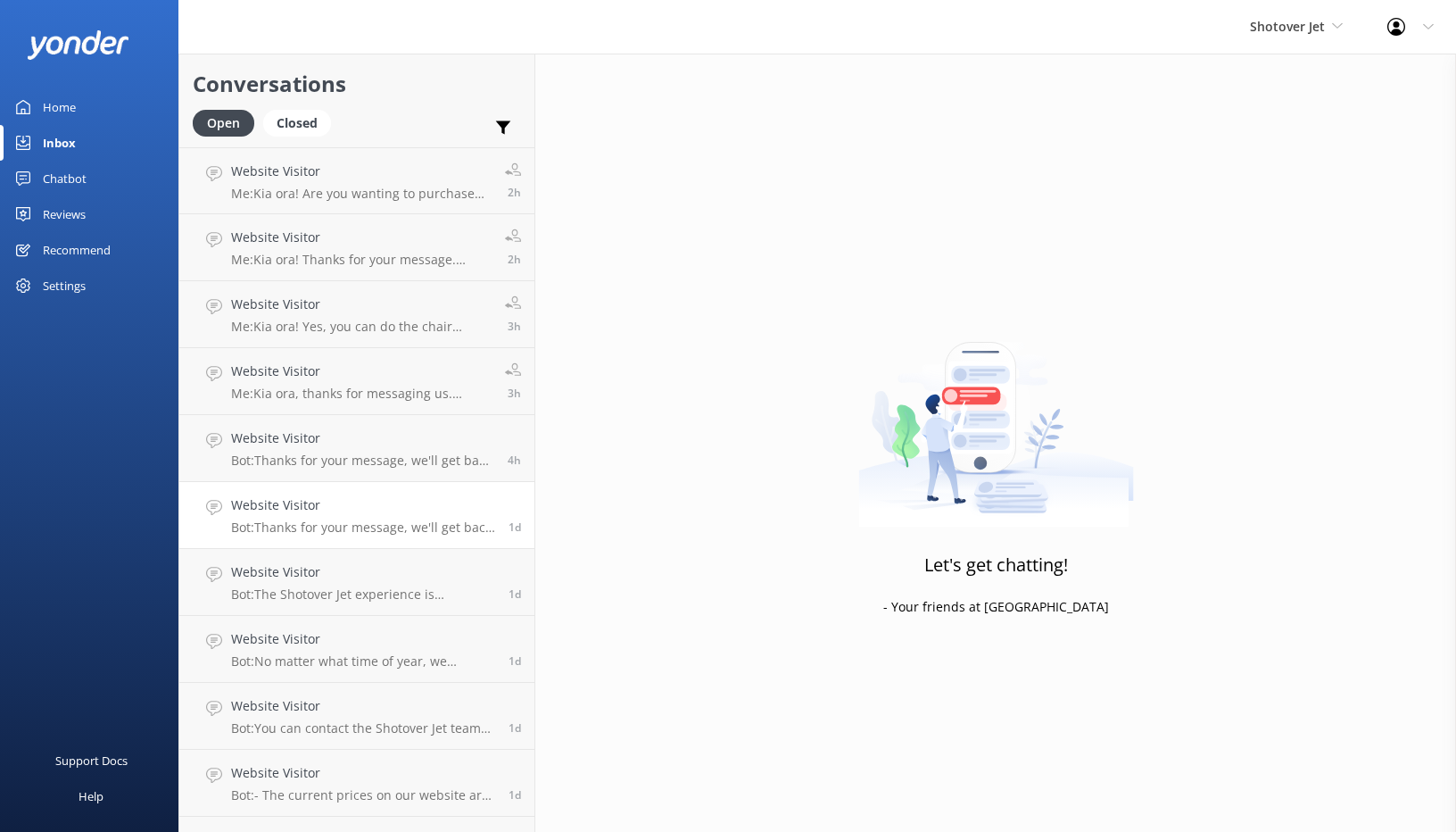
click at [426, 524] on p "Bot: Thanks for your message, we'll get back to you as soon as we can. Or you c…" at bounding box center [363, 528] width 264 height 16
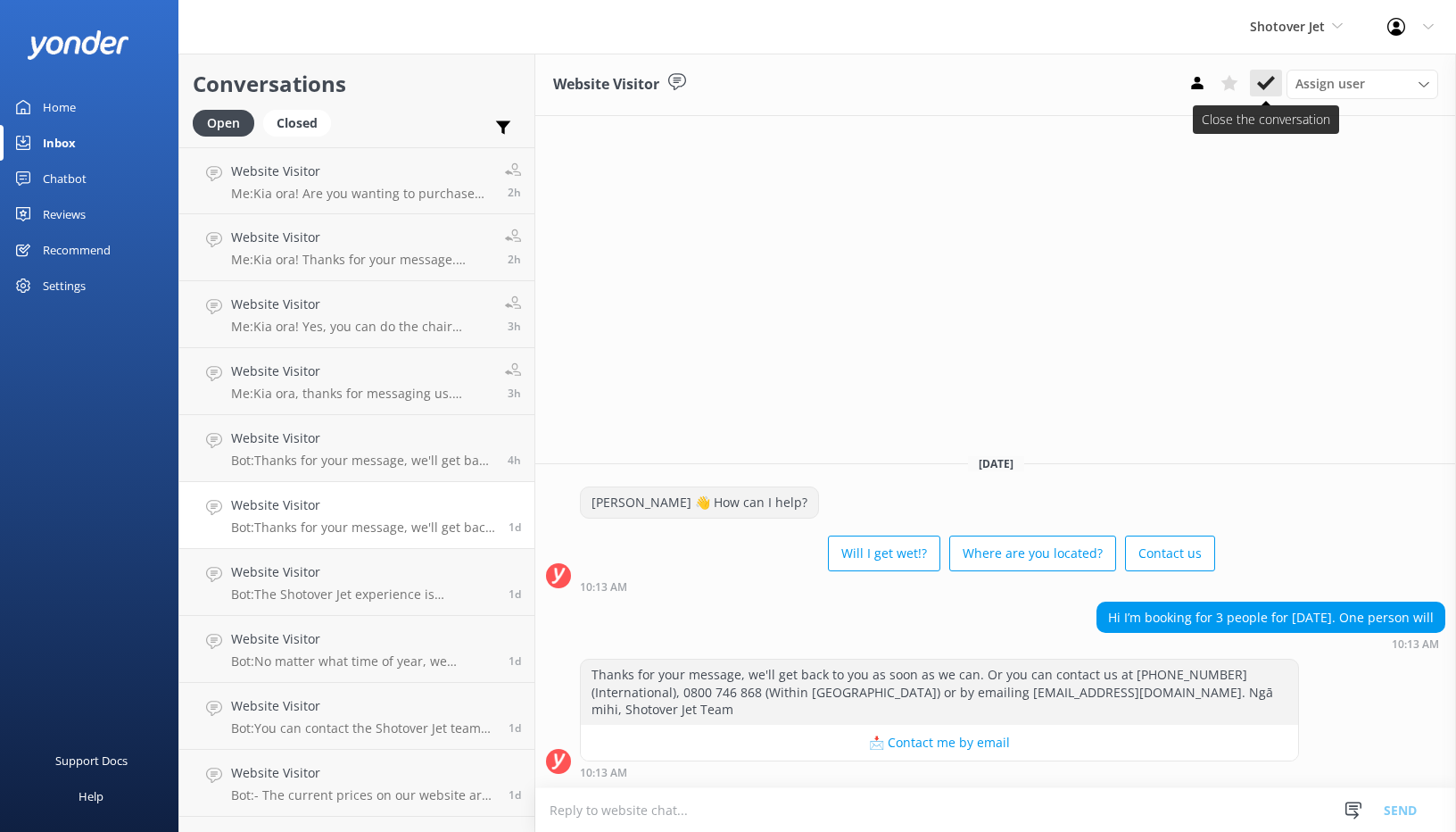
click at [1261, 81] on icon at bounding box center [1266, 83] width 18 height 18
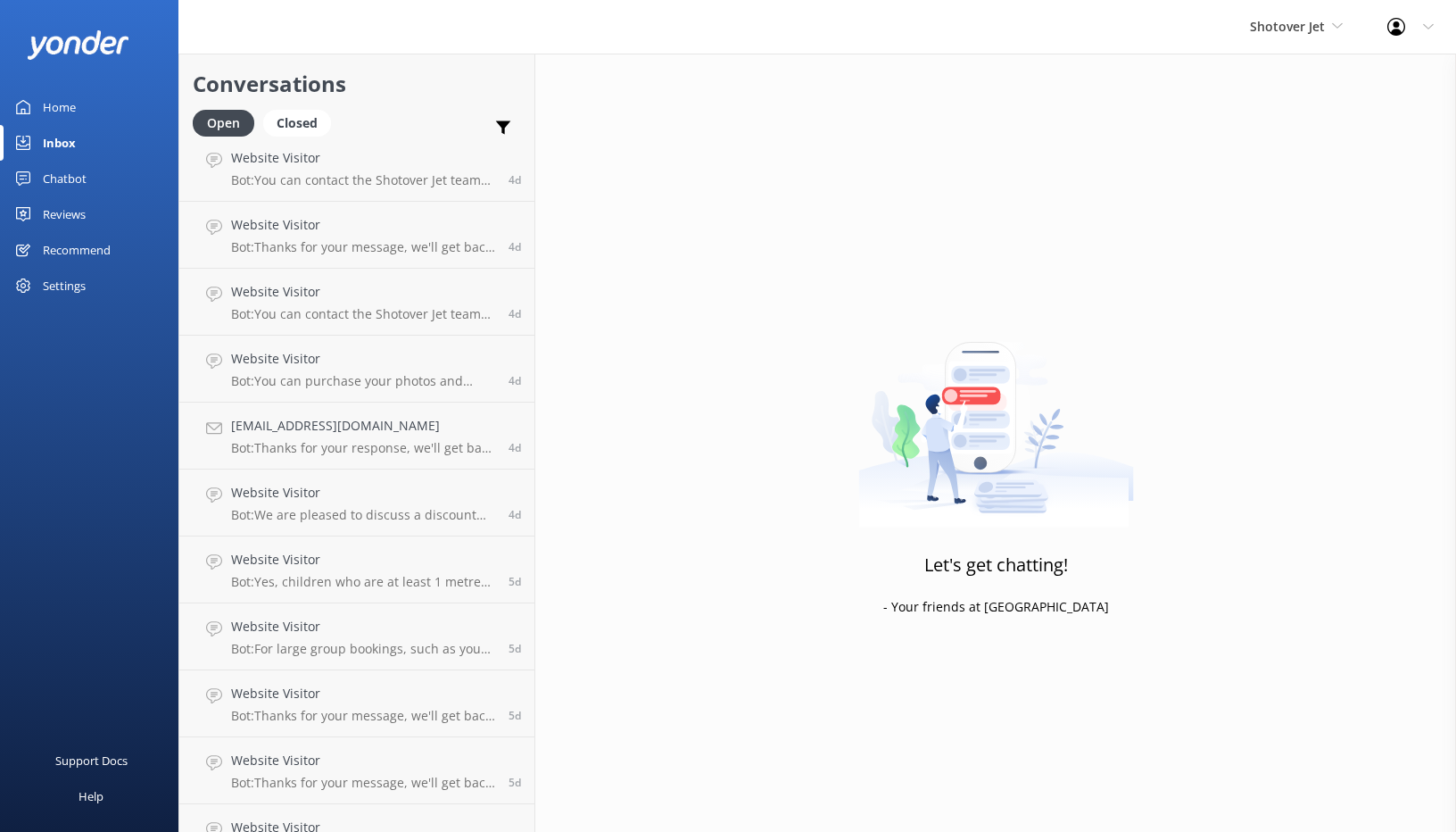
scroll to position [2778, 0]
